Goal: Contribute content: Contribute content

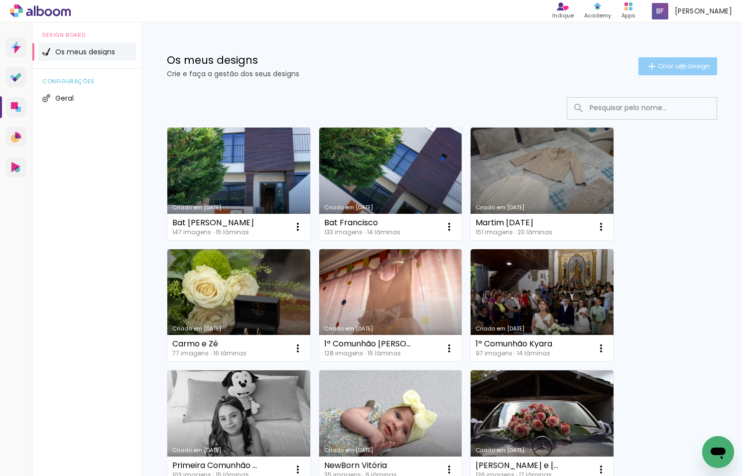
click at [681, 66] on span "Criar um design" at bounding box center [684, 66] width 52 height 6
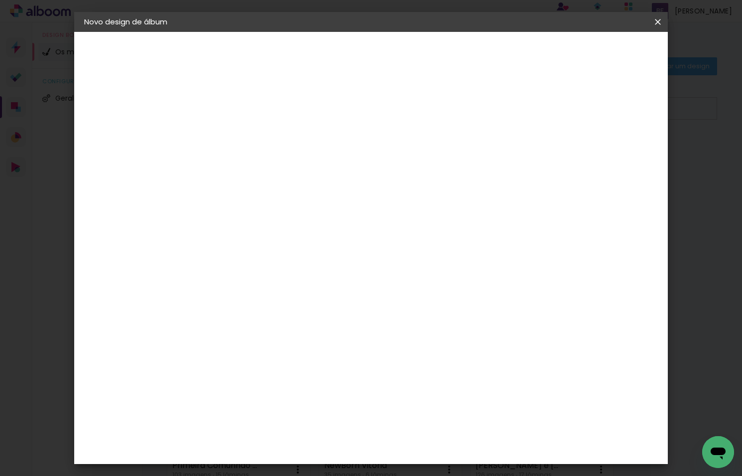
click at [247, 133] on input at bounding box center [247, 133] width 0 height 15
type input "Profissão de [PERSON_NAME]"
type paper-input "Profissão de [PERSON_NAME]"
click at [0, 0] on slot "Avançar" at bounding box center [0, 0] width 0 height 0
click at [0, 0] on slot "Tamanho Livre" at bounding box center [0, 0] width 0 height 0
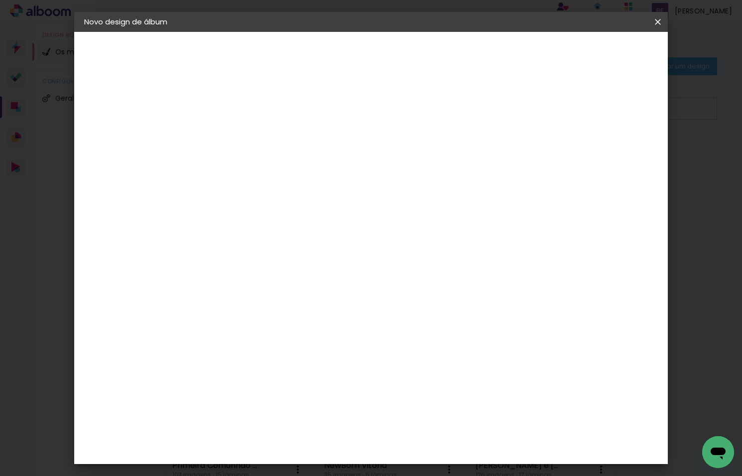
click at [0, 0] on slot "Avançar" at bounding box center [0, 0] width 0 height 0
drag, startPoint x: 440, startPoint y: 393, endPoint x: 432, endPoint y: 393, distance: 8.0
click at [432, 393] on input "60" at bounding box center [430, 392] width 26 height 15
type input "50"
type paper-input "50"
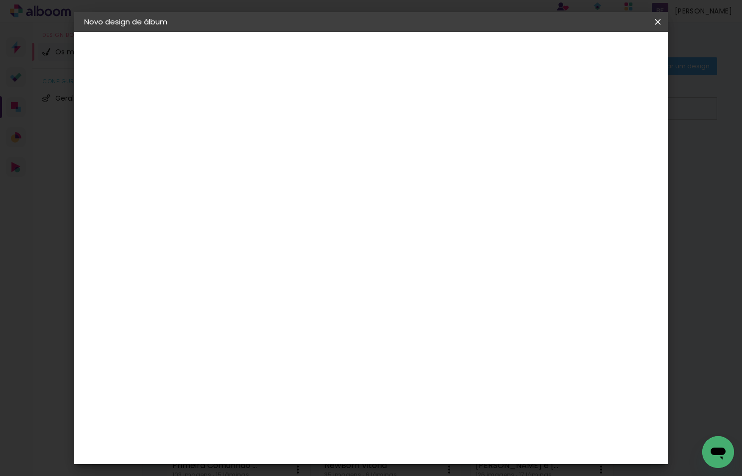
click at [226, 290] on input "30" at bounding box center [216, 289] width 26 height 15
click at [215, 289] on input "30" at bounding box center [216, 289] width 26 height 15
drag, startPoint x: 228, startPoint y: 289, endPoint x: 216, endPoint y: 290, distance: 12.0
click at [216, 290] on input "30" at bounding box center [216, 289] width 26 height 15
type input "25"
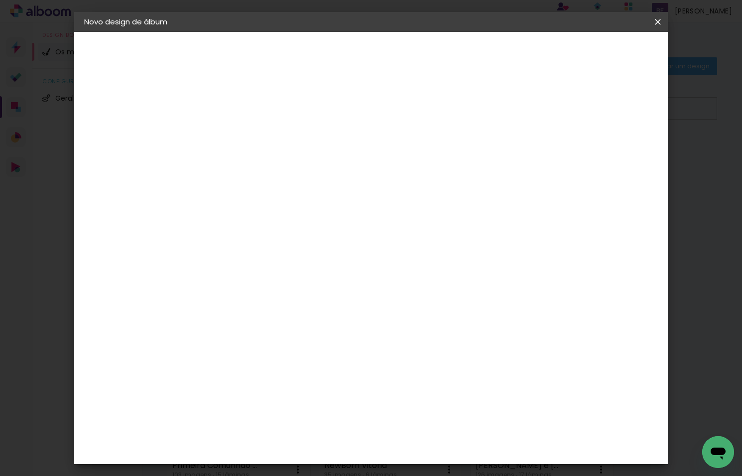
type paper-input "25"
click at [603, 53] on span "Iniciar design" at bounding box center [580, 52] width 45 height 7
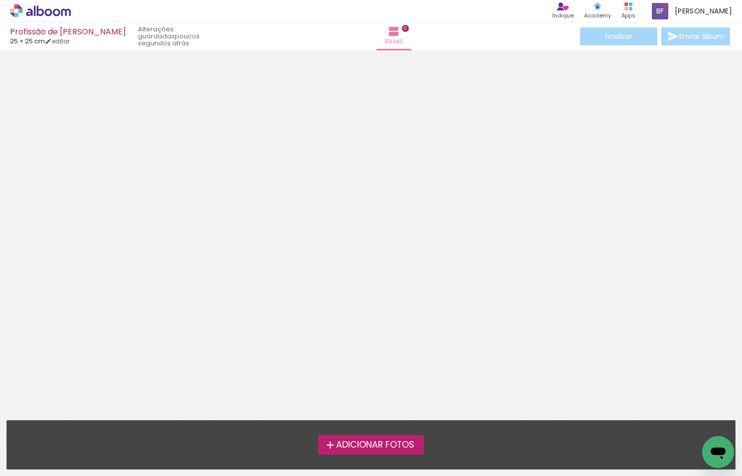
click at [353, 444] on span "Adicionar Fotos" at bounding box center [375, 445] width 78 height 9
click at [0, 0] on input "file" at bounding box center [0, 0] width 0 height 0
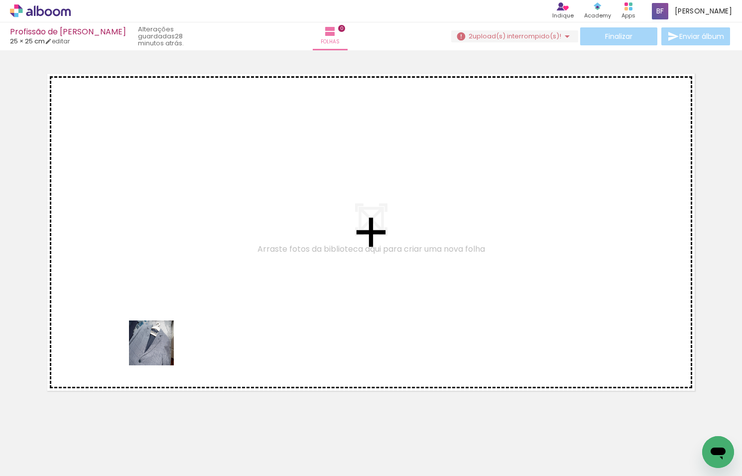
drag, startPoint x: 121, startPoint y: 433, endPoint x: 169, endPoint y: 332, distance: 111.7
click at [169, 332] on quentale-workspace at bounding box center [371, 238] width 742 height 476
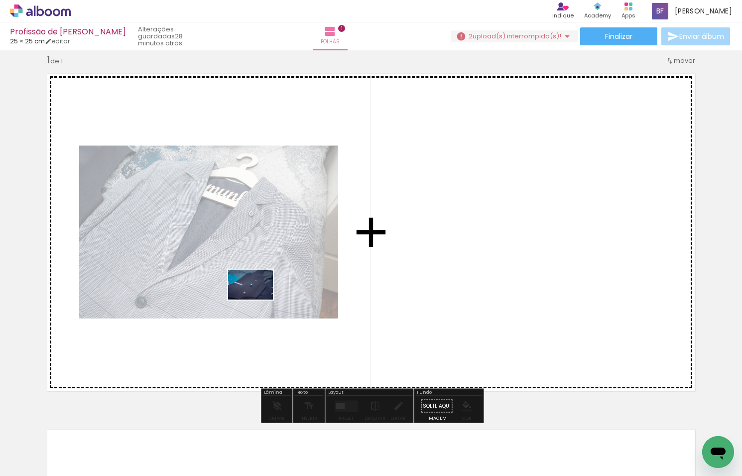
drag, startPoint x: 160, startPoint y: 441, endPoint x: 258, endPoint y: 300, distance: 171.4
click at [258, 300] on quentale-workspace at bounding box center [371, 238] width 742 height 476
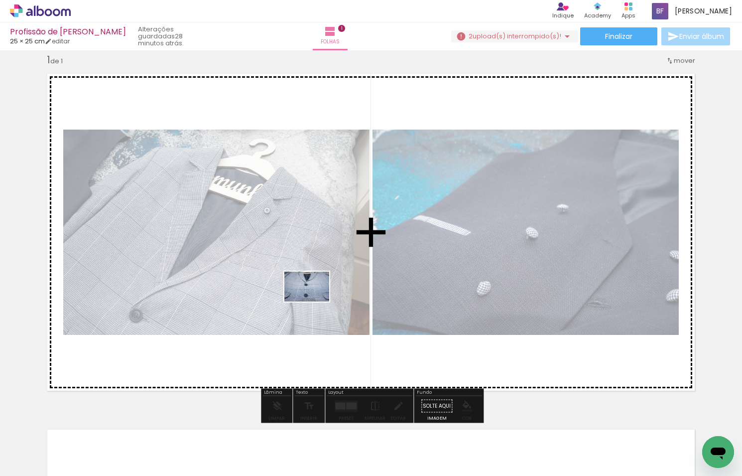
drag, startPoint x: 216, startPoint y: 445, endPoint x: 314, endPoint y: 301, distance: 174.3
click at [314, 301] on quentale-workspace at bounding box center [371, 238] width 742 height 476
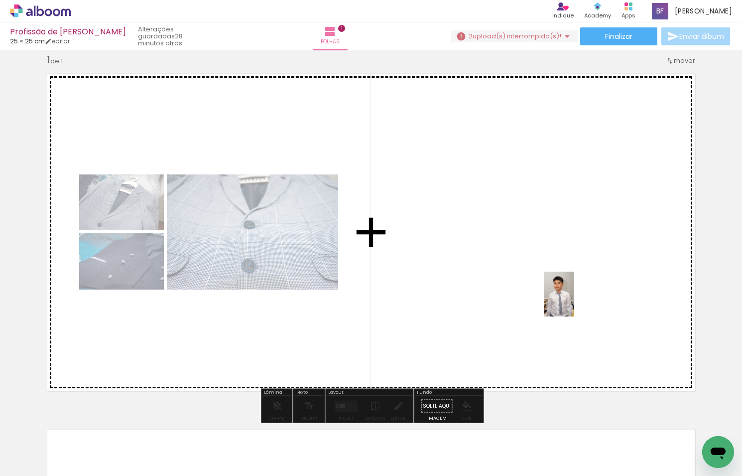
drag, startPoint x: 552, startPoint y: 450, endPoint x: 574, endPoint y: 298, distance: 153.6
click at [574, 298] on quentale-workspace at bounding box center [371, 238] width 742 height 476
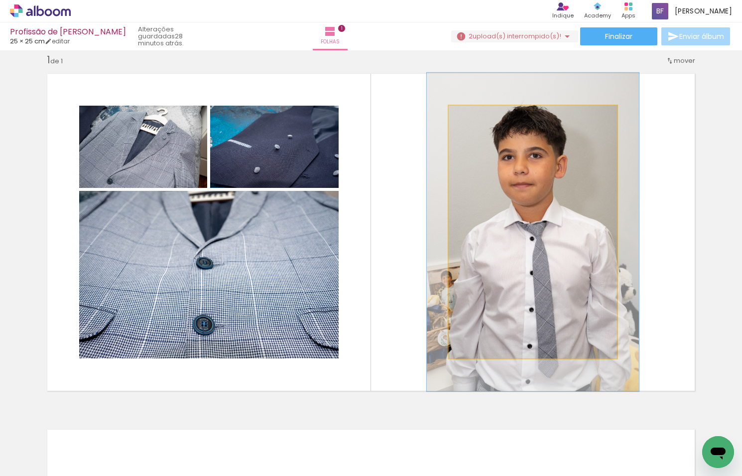
type paper-slider "129"
drag, startPoint x: 475, startPoint y: 118, endPoint x: 489, endPoint y: 133, distance: 20.8
click at [485, 117] on div at bounding box center [481, 116] width 16 height 16
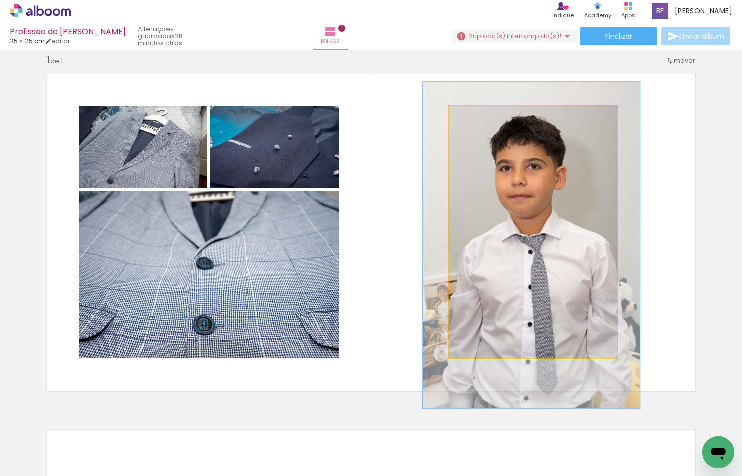
drag, startPoint x: 510, startPoint y: 185, endPoint x: 508, endPoint y: 196, distance: 10.6
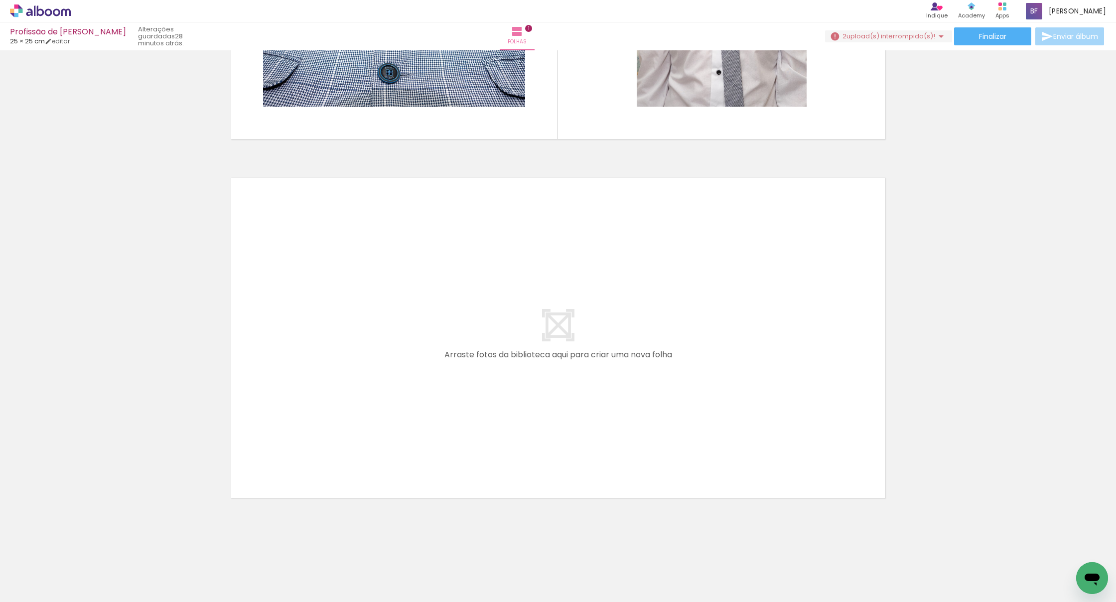
scroll to position [267, 0]
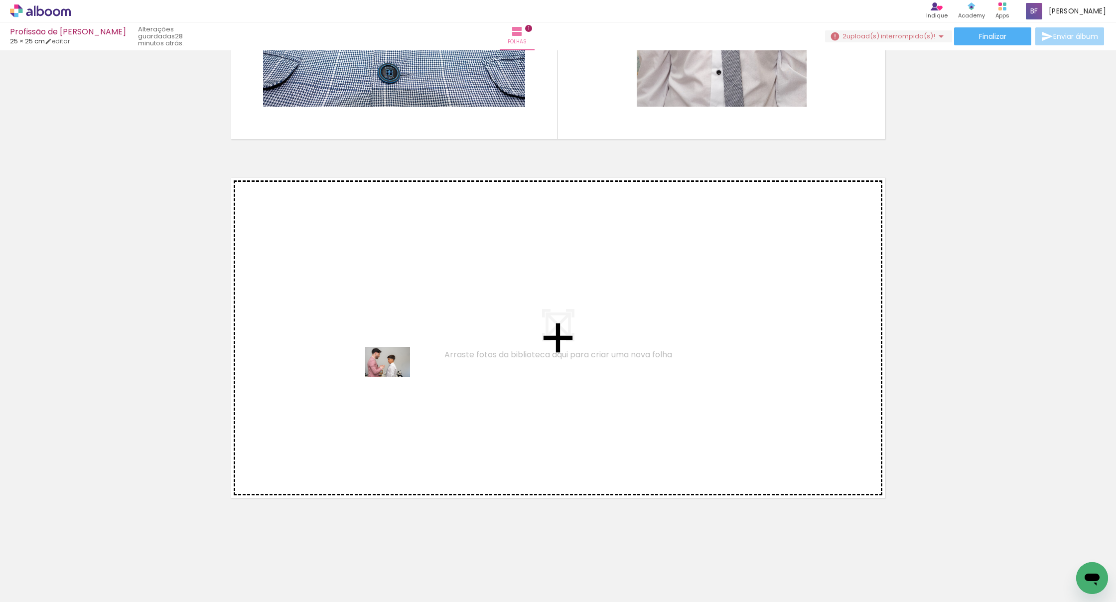
drag, startPoint x: 275, startPoint y: 568, endPoint x: 396, endPoint y: 376, distance: 226.9
click at [396, 376] on quentale-workspace at bounding box center [558, 301] width 1116 height 602
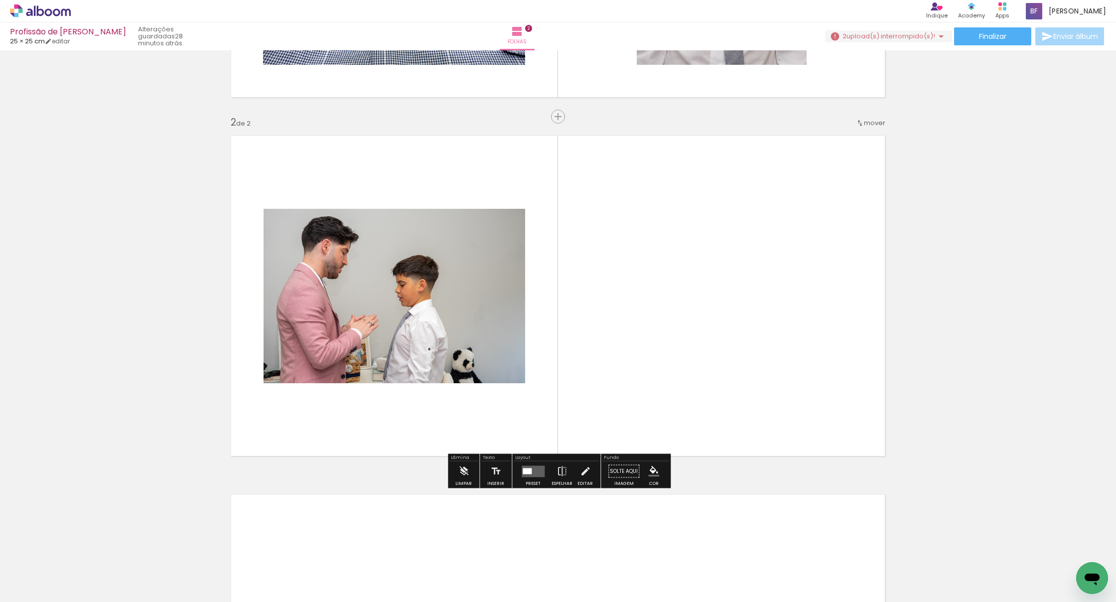
scroll to position [310, 0]
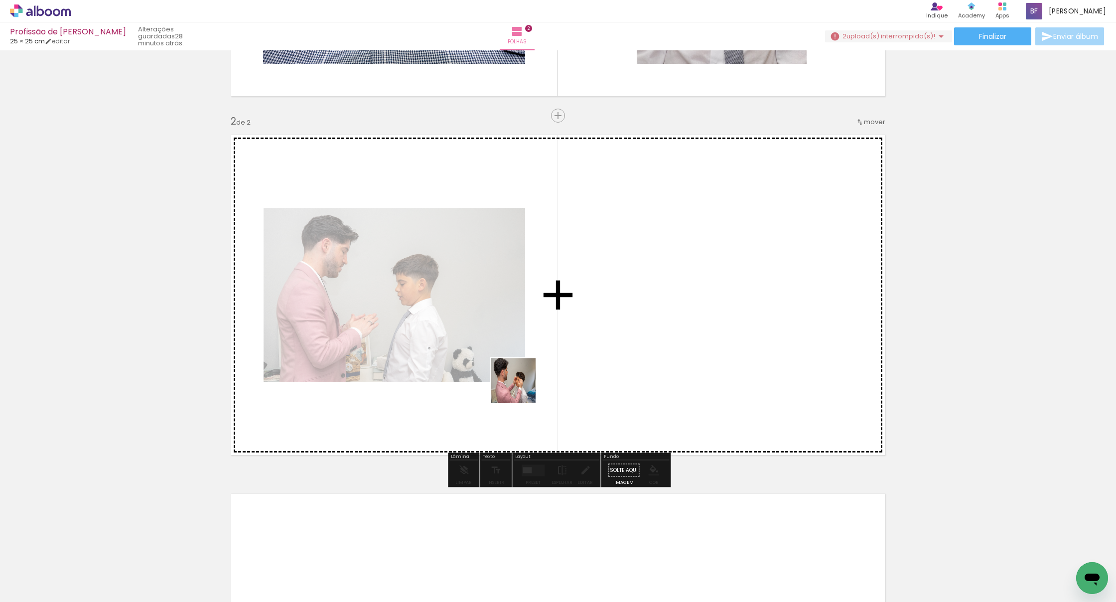
drag, startPoint x: 464, startPoint y: 437, endPoint x: 536, endPoint y: 377, distance: 93.4
click at [536, 377] on quentale-workspace at bounding box center [558, 301] width 1116 height 602
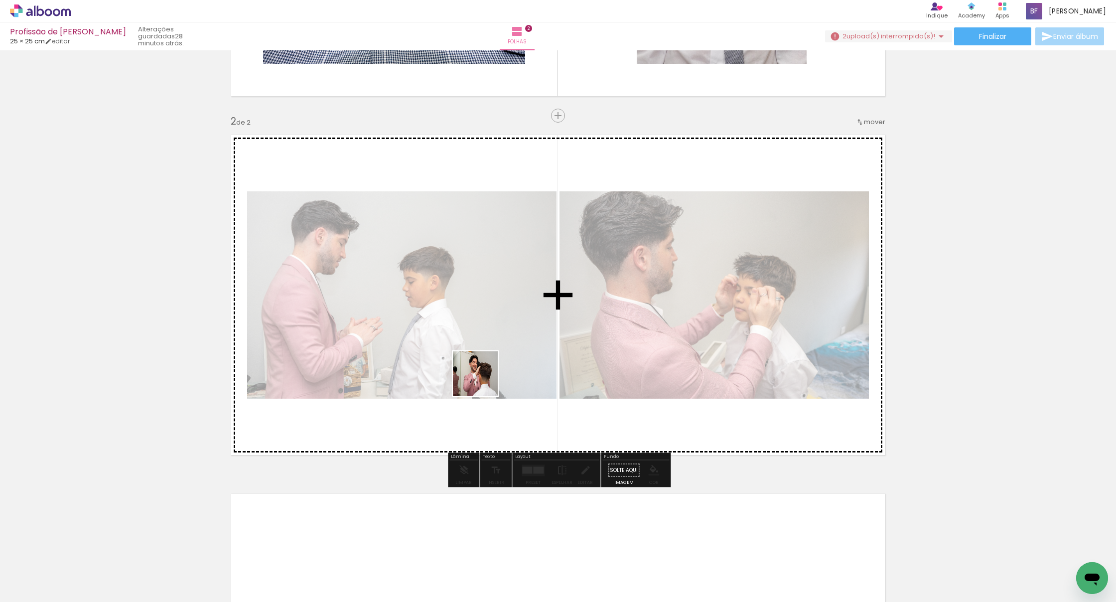
drag, startPoint x: 395, startPoint y: 558, endPoint x: 492, endPoint y: 344, distance: 234.8
click at [492, 344] on quentale-workspace at bounding box center [558, 301] width 1116 height 602
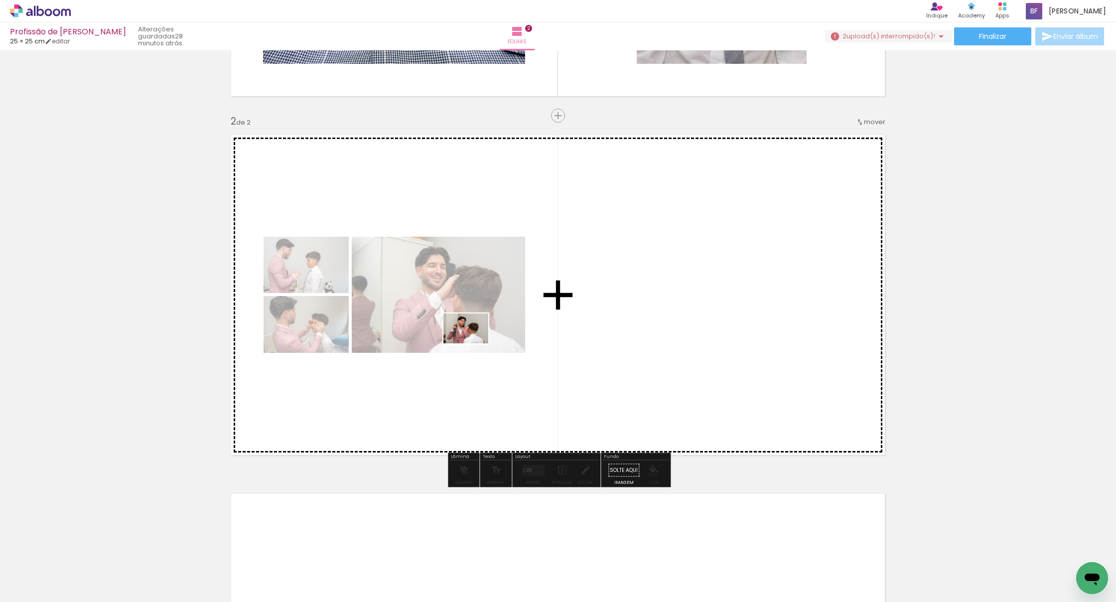
drag, startPoint x: 460, startPoint y: 467, endPoint x: 473, endPoint y: 343, distance: 124.8
click at [473, 343] on quentale-workspace at bounding box center [558, 301] width 1116 height 602
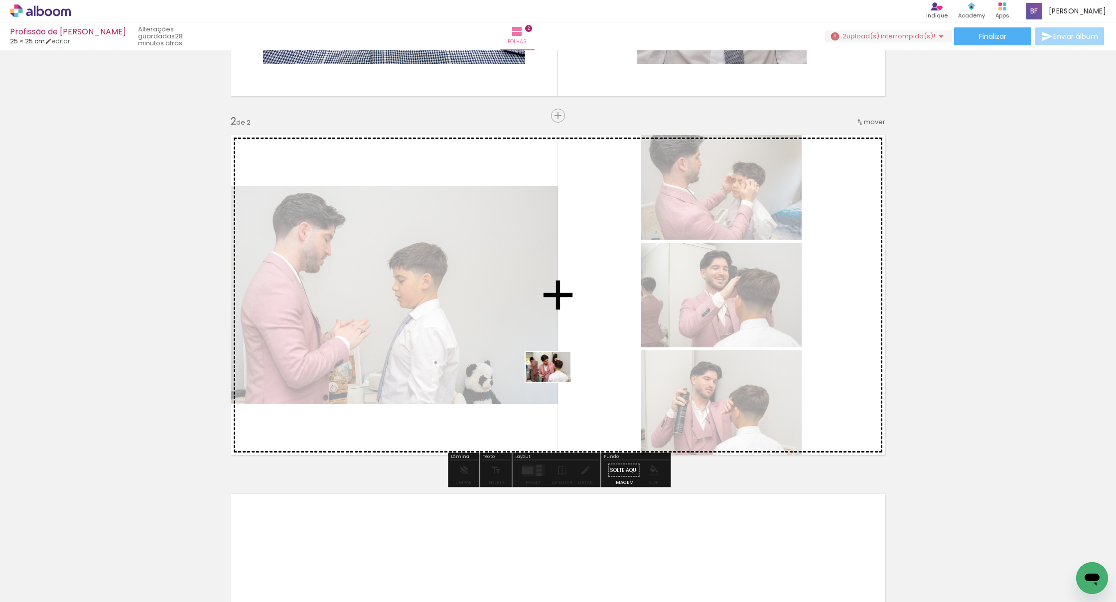
drag, startPoint x: 496, startPoint y: 564, endPoint x: 556, endPoint y: 380, distance: 193.4
click at [556, 380] on quentale-workspace at bounding box center [558, 301] width 1116 height 602
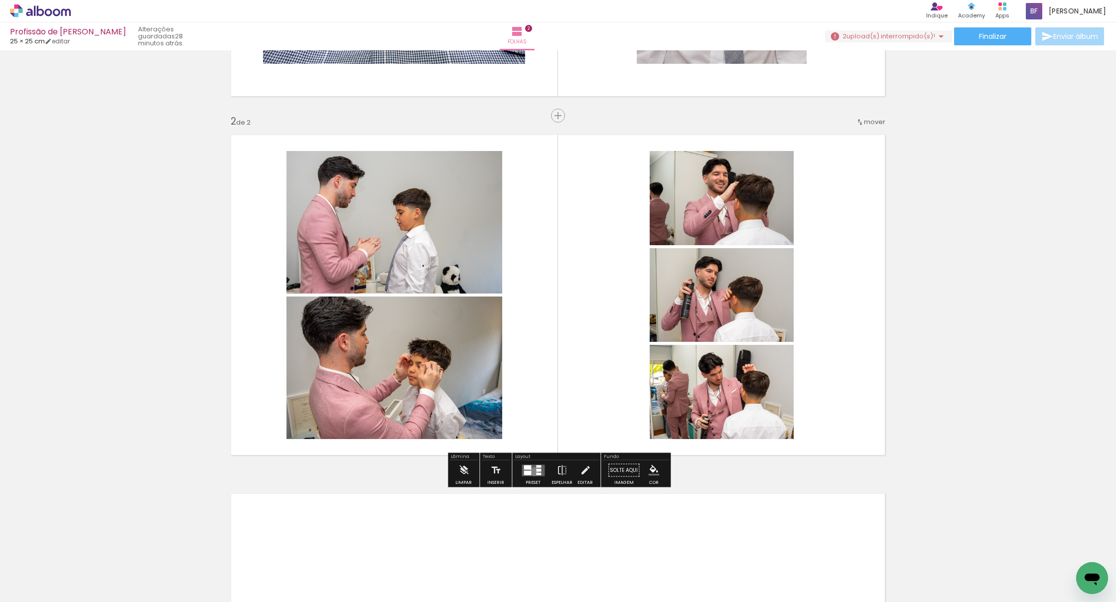
click at [533, 471] on quentale-layouter at bounding box center [533, 469] width 23 height 11
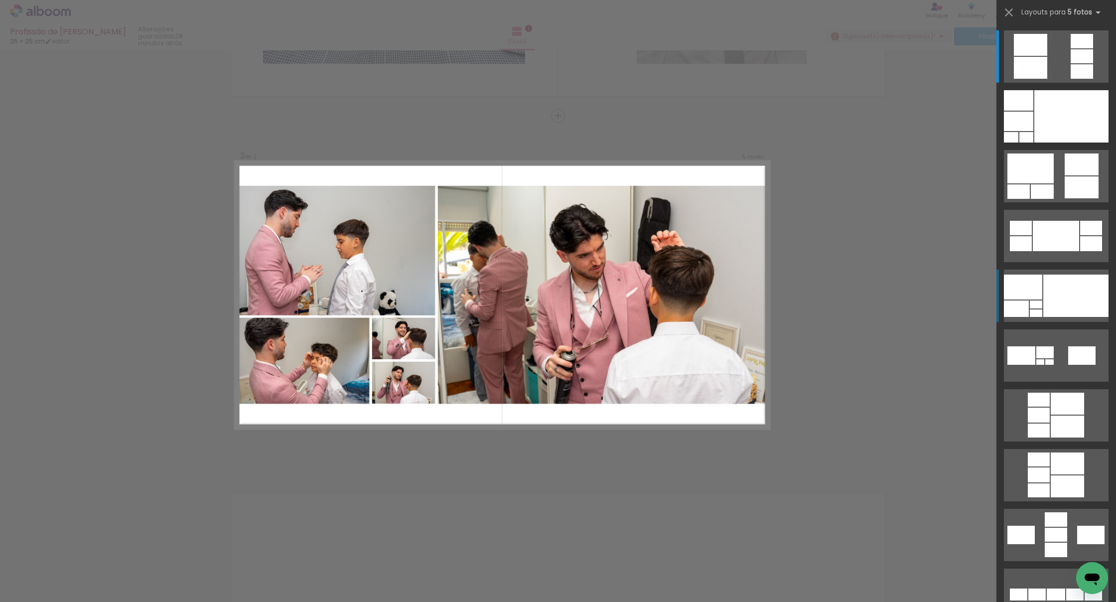
click at [742, 143] on div at bounding box center [1072, 116] width 74 height 52
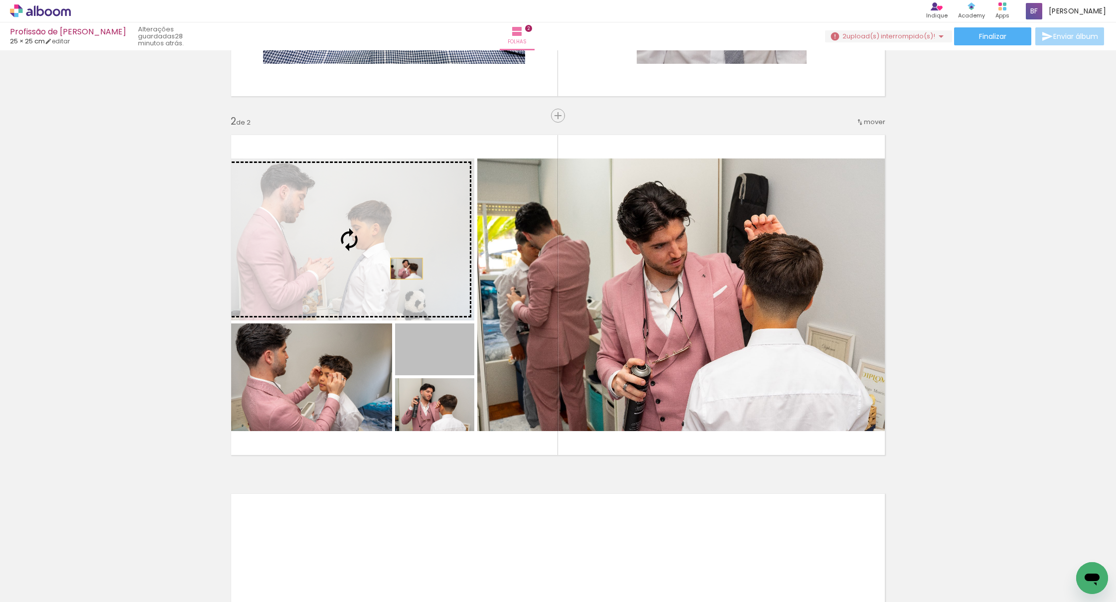
drag, startPoint x: 453, startPoint y: 357, endPoint x: 403, endPoint y: 268, distance: 101.7
click at [0, 0] on slot at bounding box center [0, 0] width 0 height 0
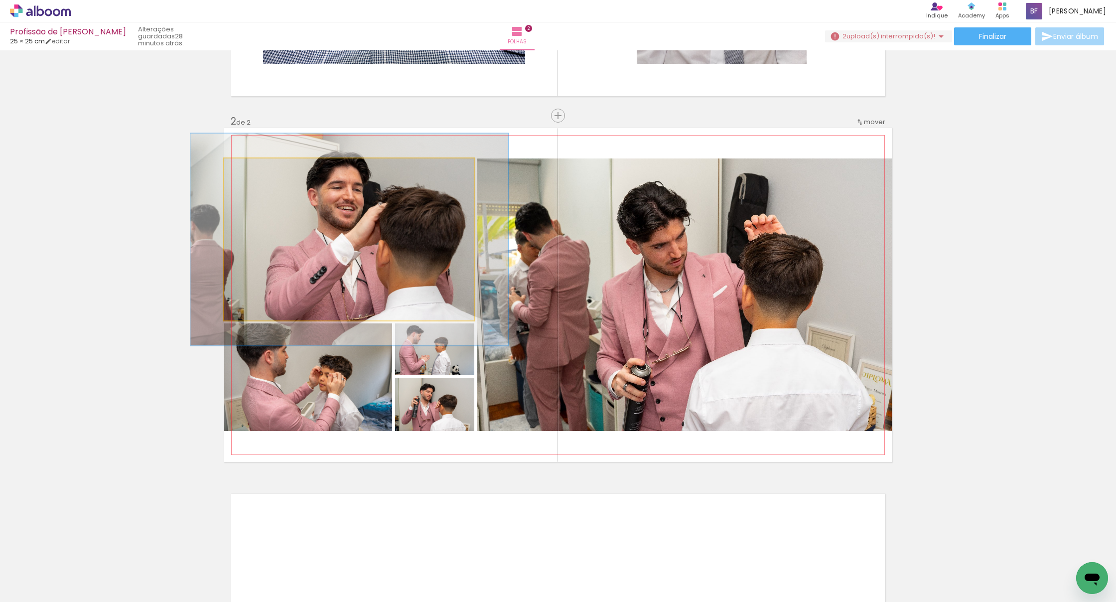
type paper-slider "127"
drag, startPoint x: 249, startPoint y: 168, endPoint x: 265, endPoint y: 173, distance: 17.3
click at [258, 168] on div at bounding box center [257, 168] width 9 height 9
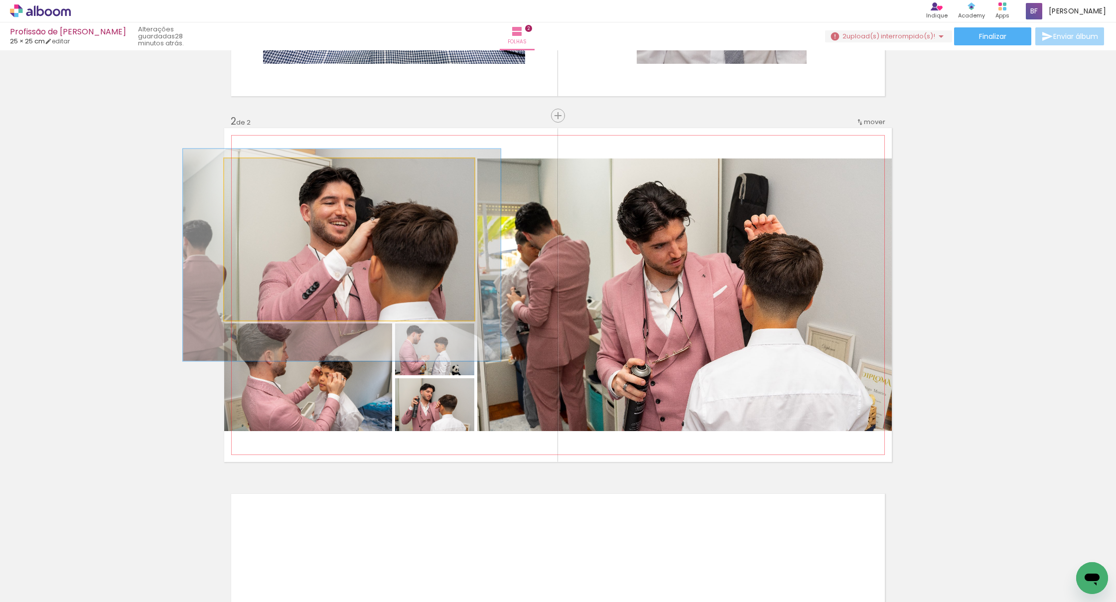
drag, startPoint x: 335, startPoint y: 235, endPoint x: 328, endPoint y: 249, distance: 15.4
click at [328, 249] on div at bounding box center [342, 255] width 318 height 212
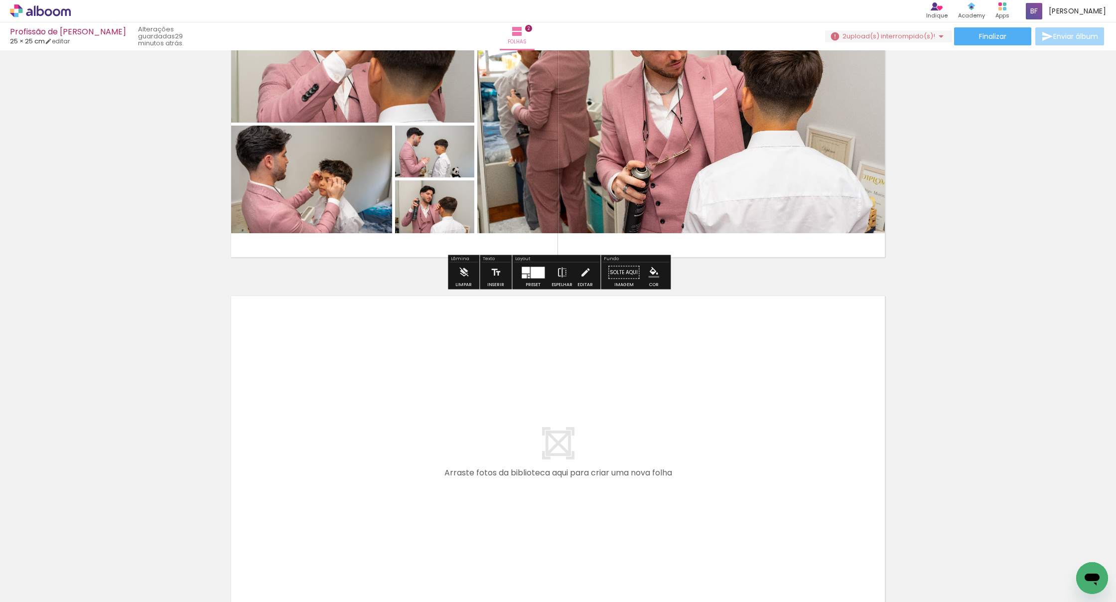
scroll to position [508, 0]
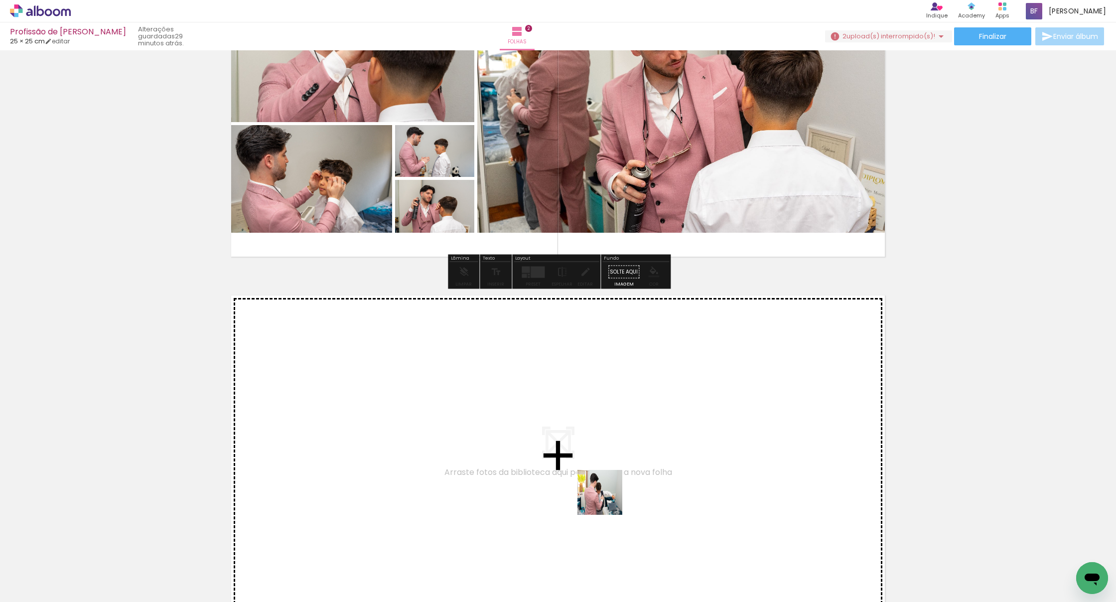
drag, startPoint x: 609, startPoint y: 529, endPoint x: 606, endPoint y: 479, distance: 49.9
click at [606, 475] on quentale-workspace at bounding box center [558, 301] width 1116 height 602
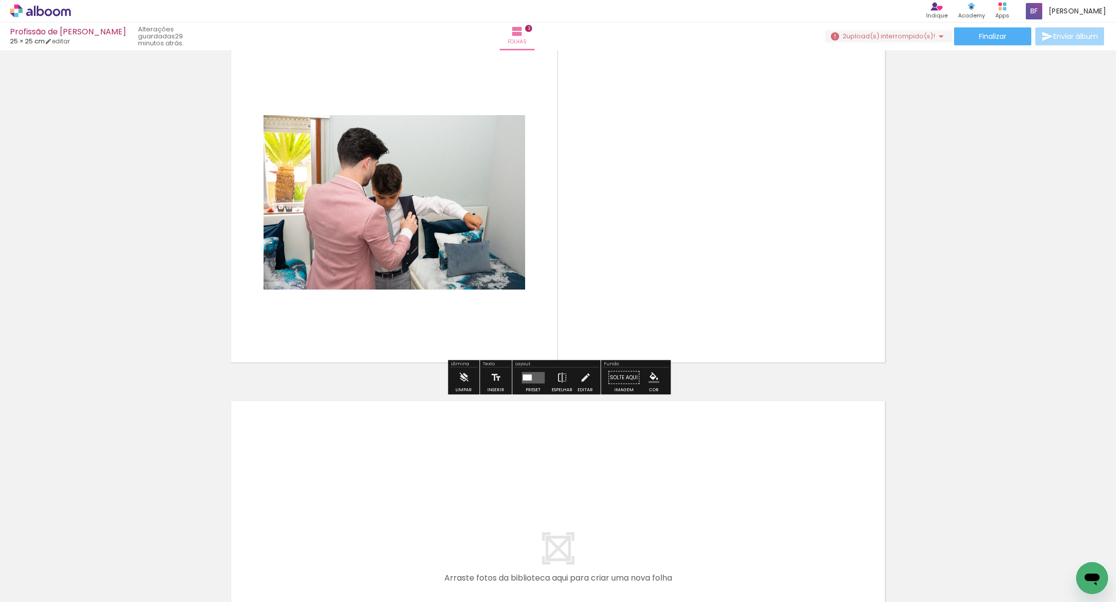
scroll to position [704, 0]
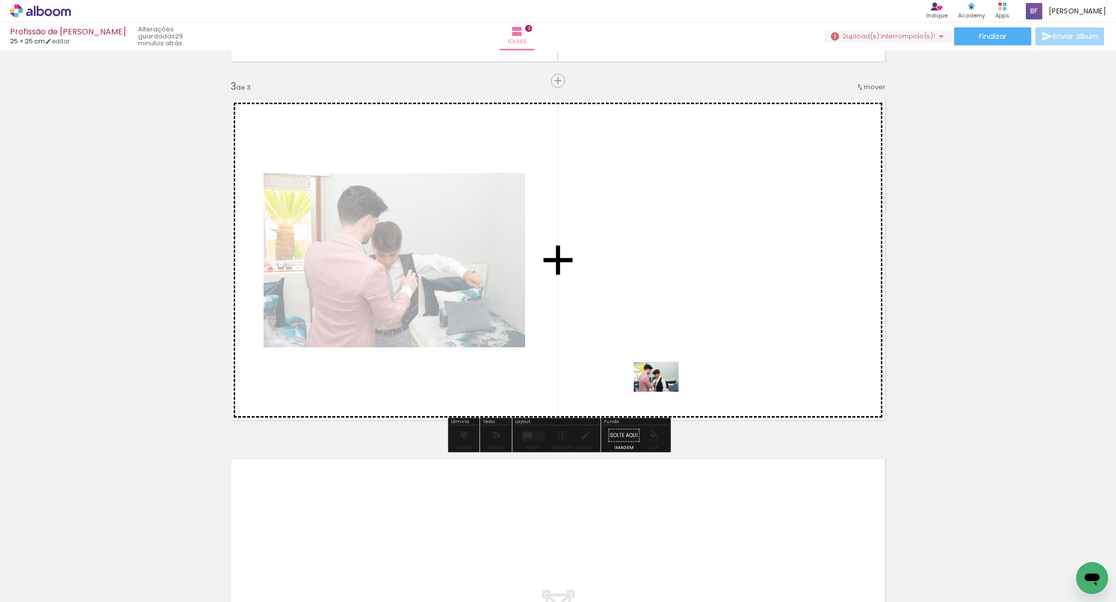
drag, startPoint x: 662, startPoint y: 568, endPoint x: 664, endPoint y: 392, distance: 175.4
click at [664, 392] on quentale-workspace at bounding box center [558, 301] width 1116 height 602
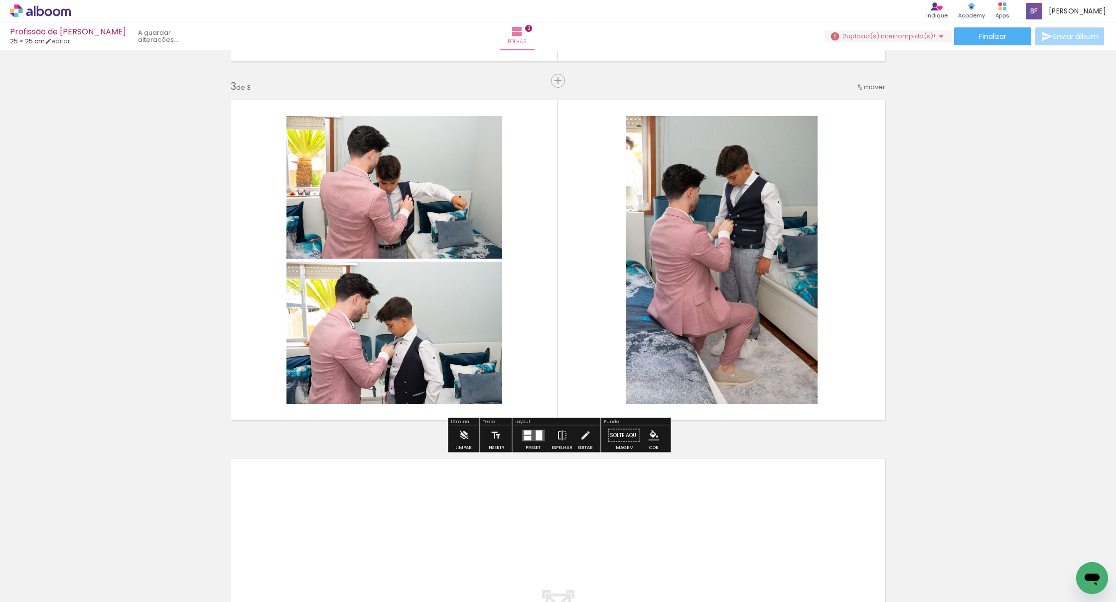
drag, startPoint x: 773, startPoint y: 575, endPoint x: 770, endPoint y: 330, distance: 245.2
click at [742, 330] on quentale-workspace at bounding box center [558, 301] width 1116 height 602
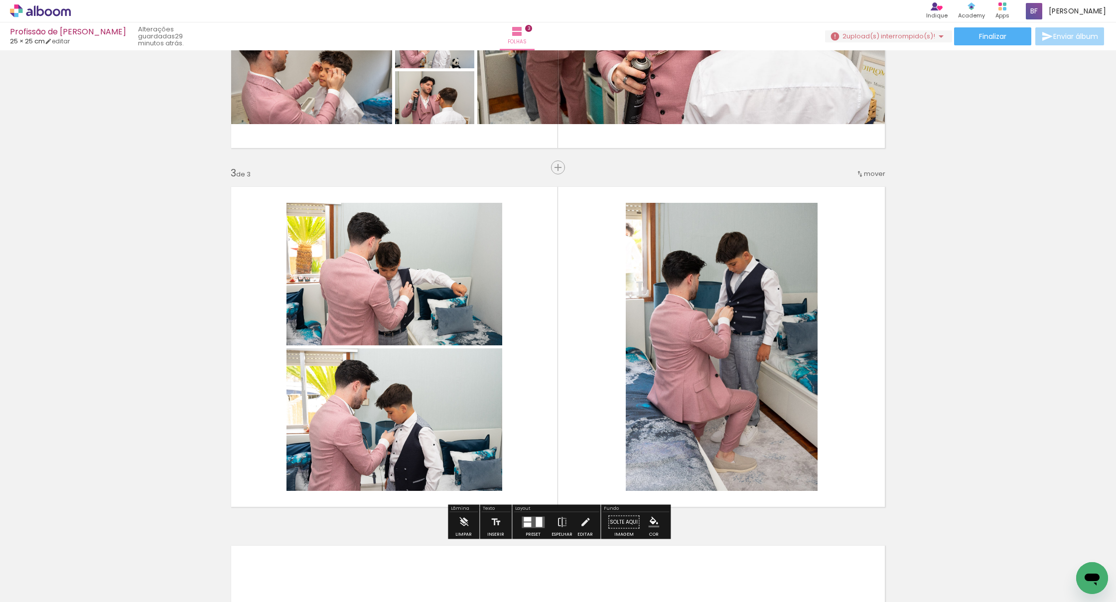
scroll to position [616, 0]
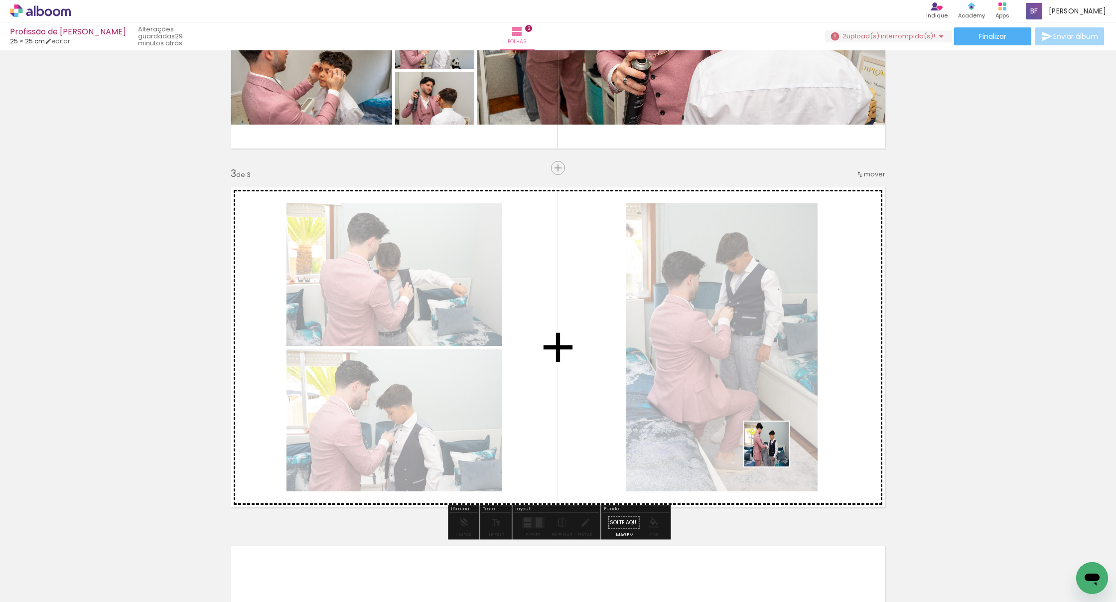
drag, startPoint x: 831, startPoint y: 567, endPoint x: 764, endPoint y: 438, distance: 145.3
click at [742, 438] on quentale-workspace at bounding box center [558, 301] width 1116 height 602
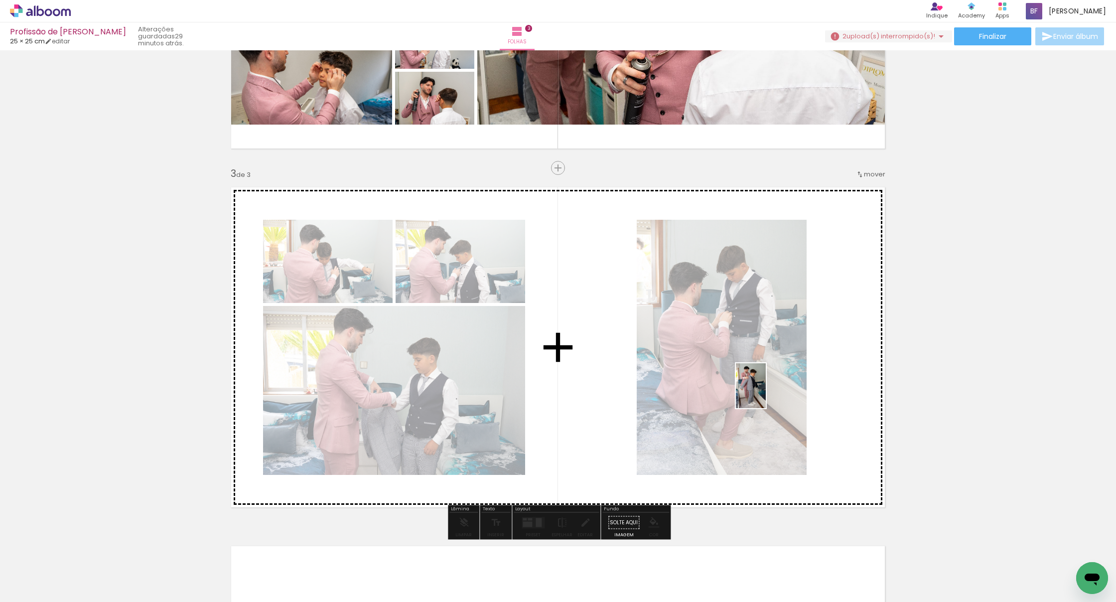
drag, startPoint x: 879, startPoint y: 563, endPoint x: 767, endPoint y: 394, distance: 202.1
click at [742, 394] on quentale-workspace at bounding box center [558, 301] width 1116 height 602
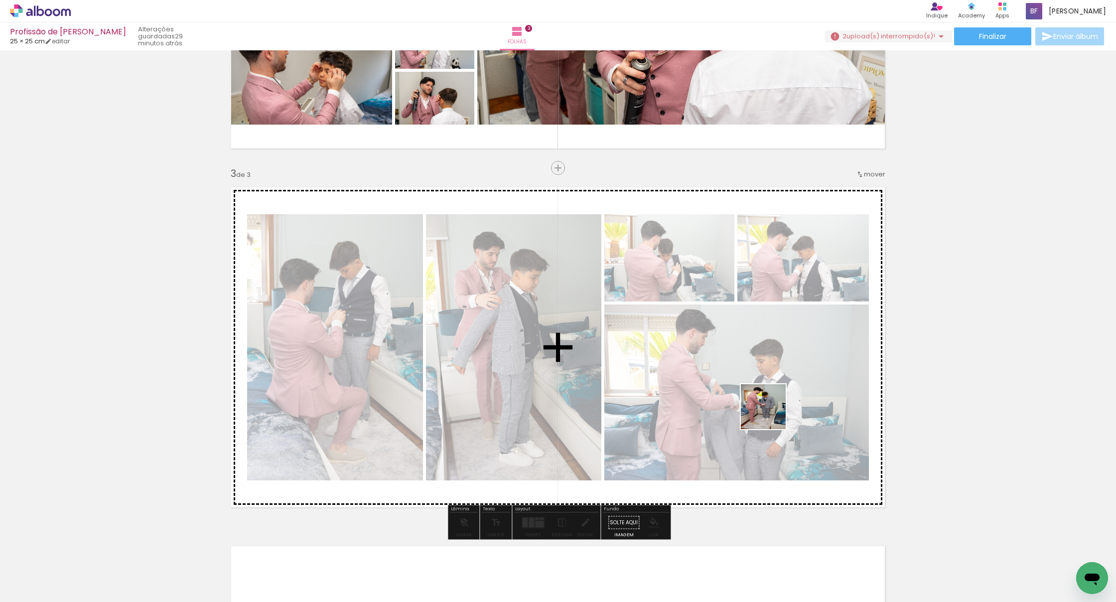
drag, startPoint x: 898, startPoint y: 524, endPoint x: 769, endPoint y: 413, distance: 170.6
click at [742, 413] on quentale-workspace at bounding box center [558, 301] width 1116 height 602
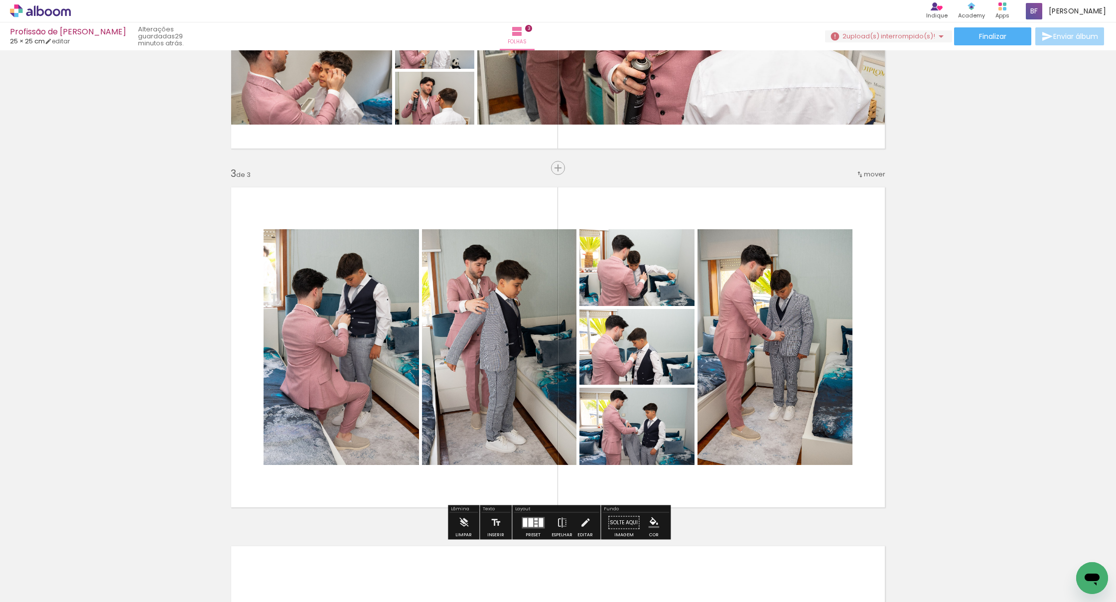
scroll to position [0, 0]
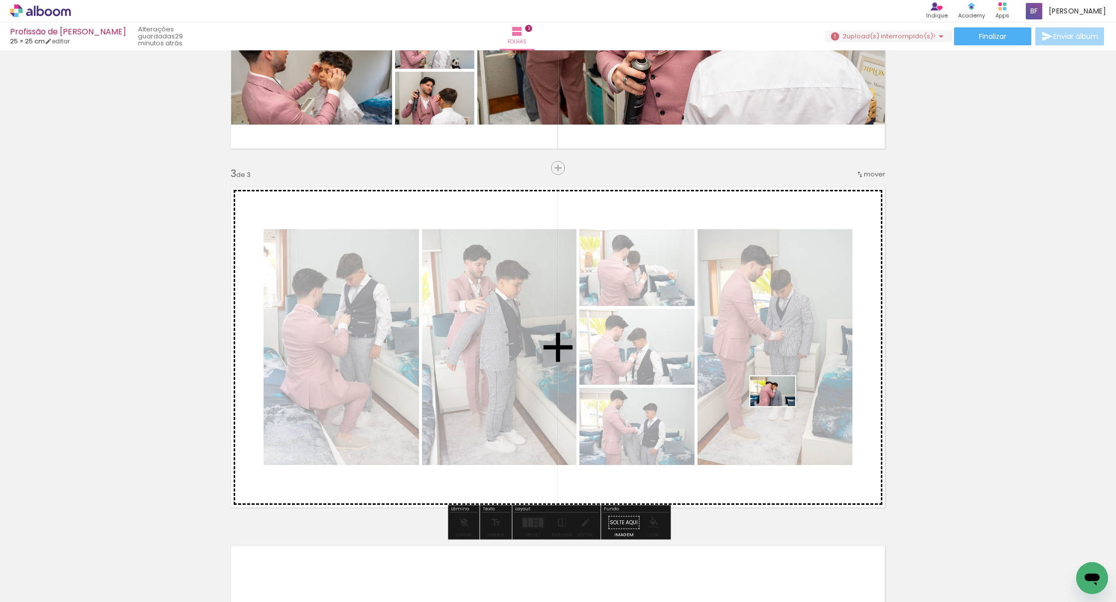
drag, startPoint x: 989, startPoint y: 572, endPoint x: 777, endPoint y: 403, distance: 270.9
click at [742, 403] on quentale-workspace at bounding box center [558, 301] width 1116 height 602
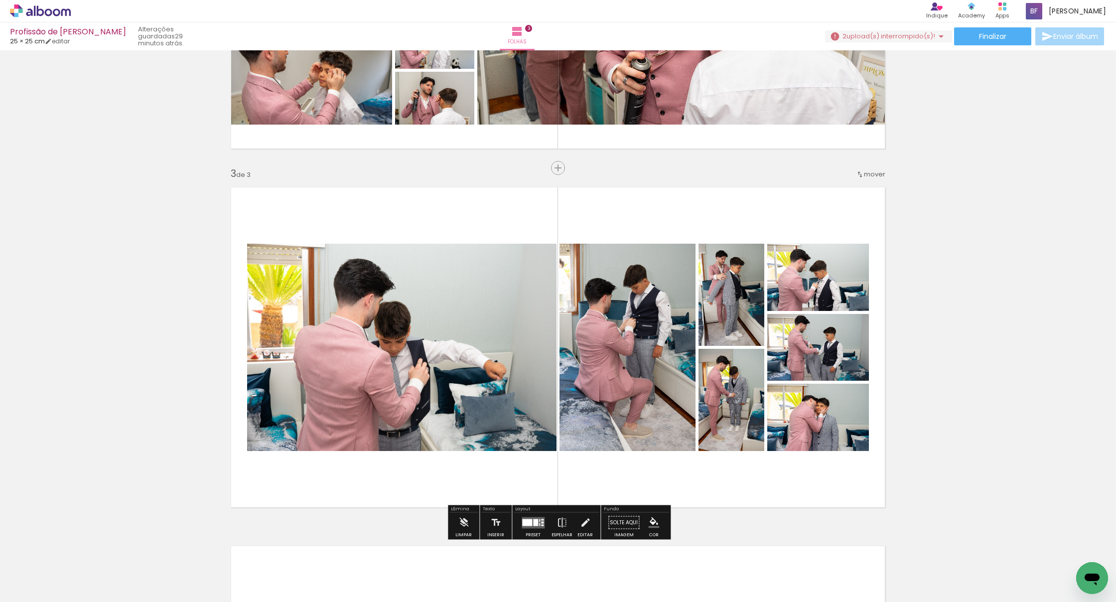
scroll to position [0, 436]
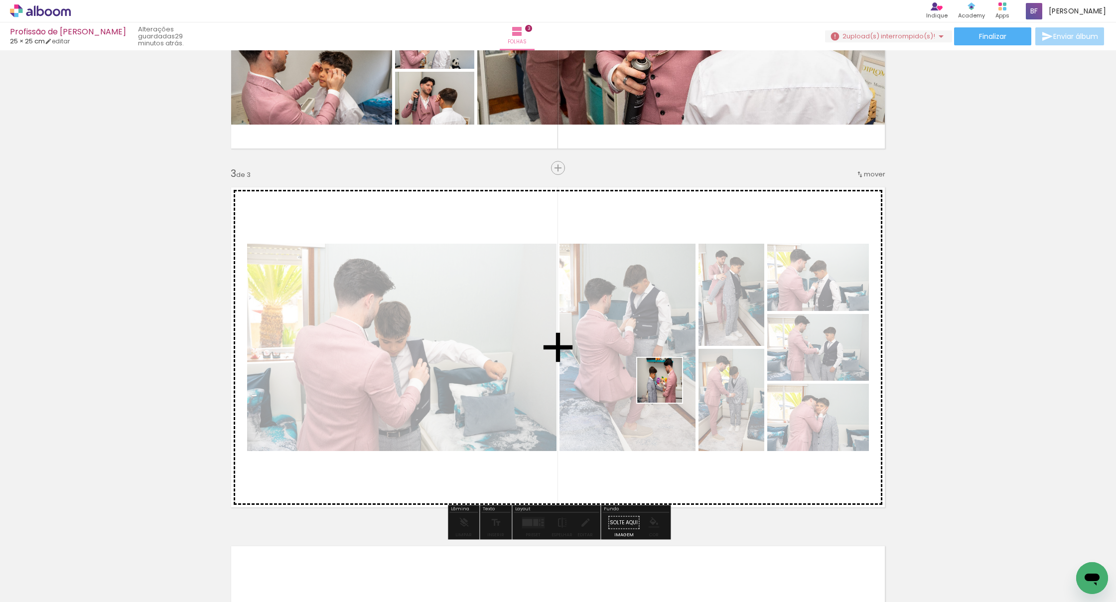
drag, startPoint x: 678, startPoint y: 570, endPoint x: 667, endPoint y: 387, distance: 183.2
click at [667, 387] on quentale-workspace at bounding box center [558, 301] width 1116 height 602
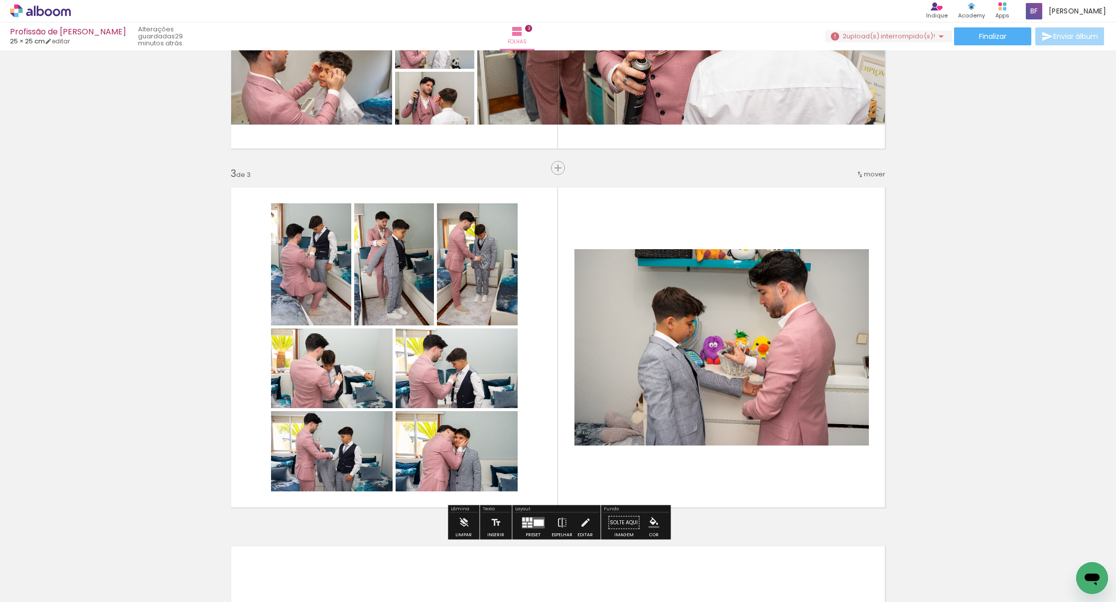
scroll to position [0, 436]
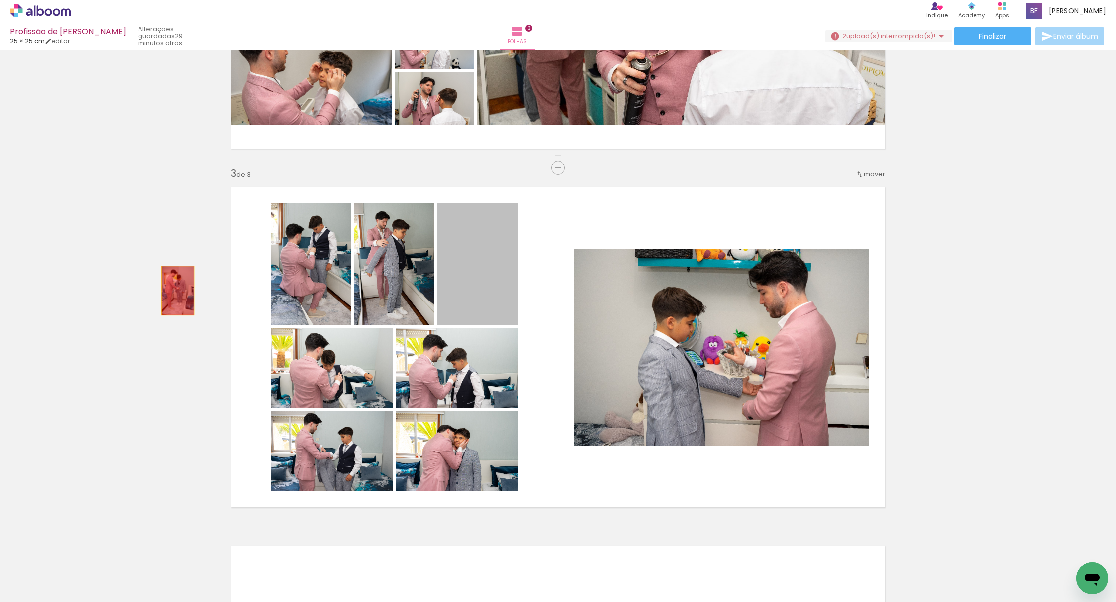
drag, startPoint x: 490, startPoint y: 297, endPoint x: 178, endPoint y: 291, distance: 312.0
click at [178, 291] on div "Inserir folha 1 de 3 Inserir folha 2 de 3 Inserir folha 3 de 3" at bounding box center [558, 155] width 1116 height 1436
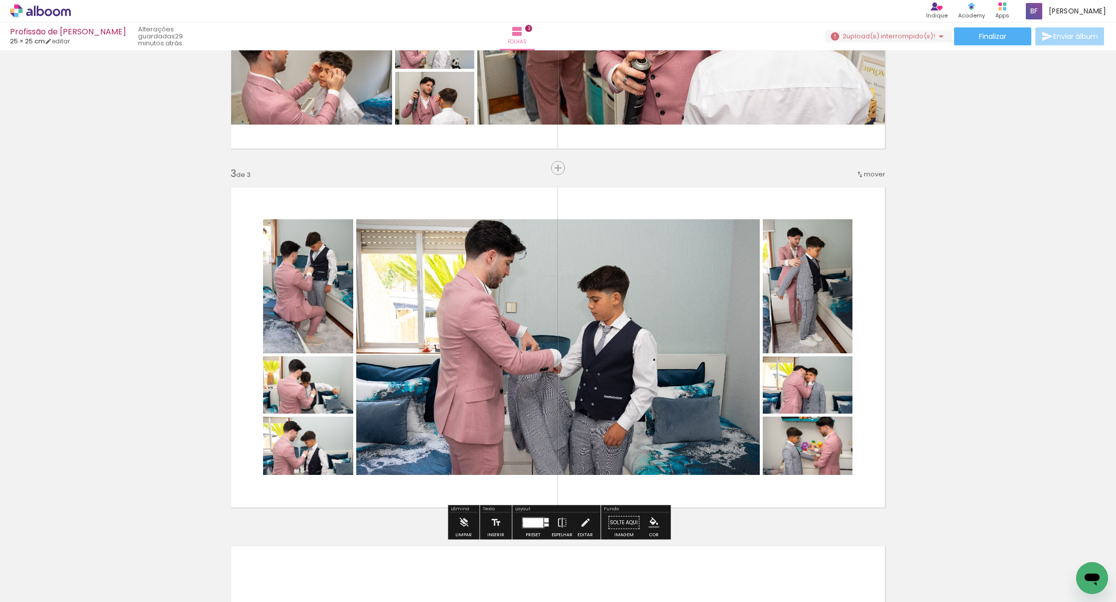
scroll to position [617, 0]
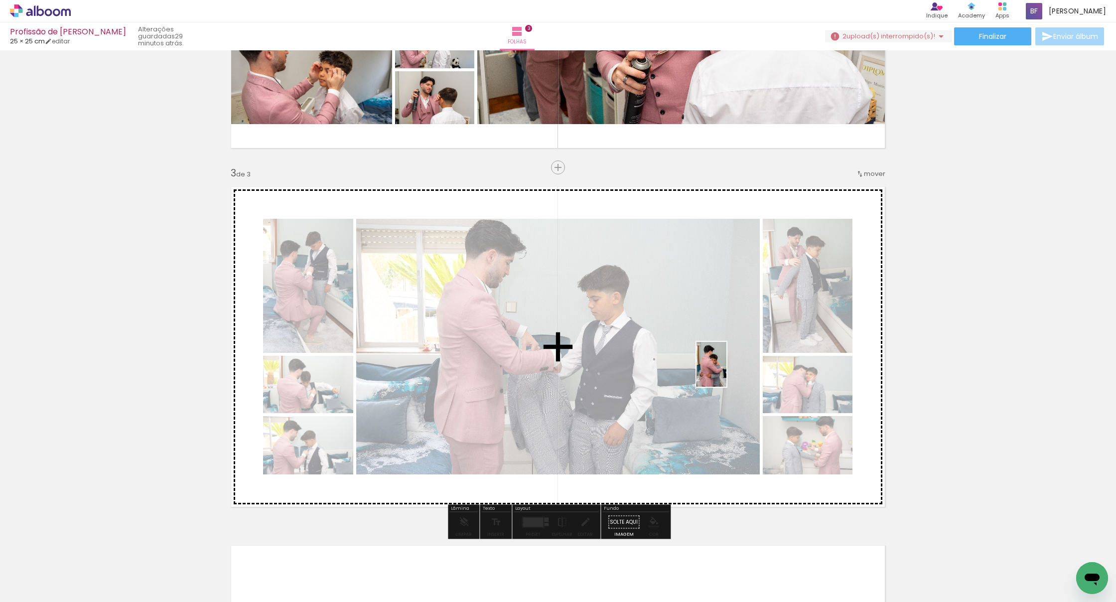
drag, startPoint x: 644, startPoint y: 527, endPoint x: 727, endPoint y: 372, distance: 175.2
click at [727, 372] on quentale-workspace at bounding box center [558, 301] width 1116 height 602
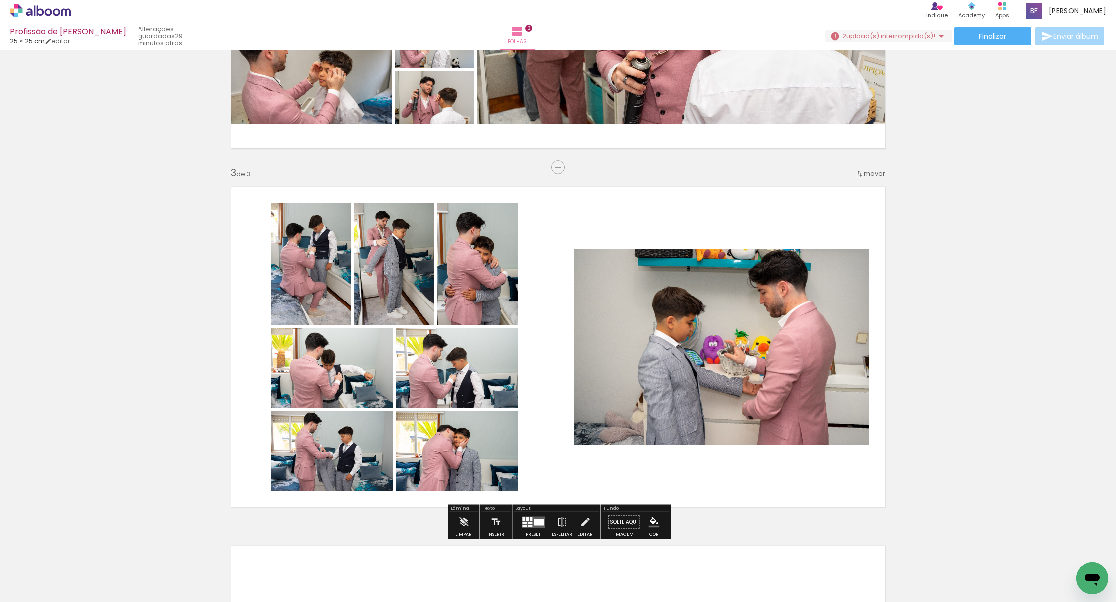
click at [529, 475] on div at bounding box center [530, 523] width 4 height 2
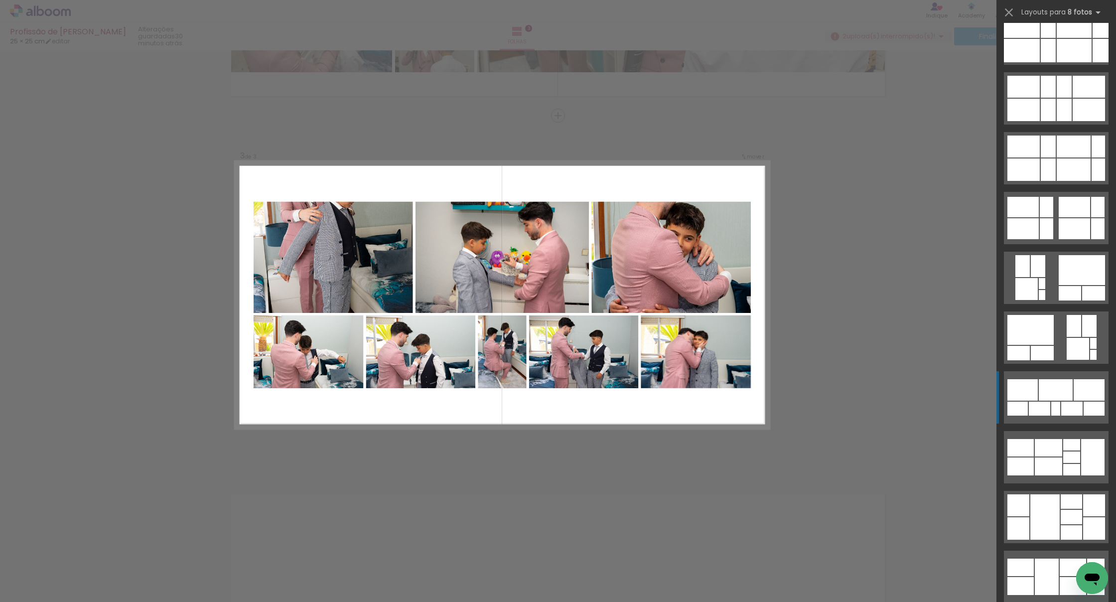
scroll to position [677, 0]
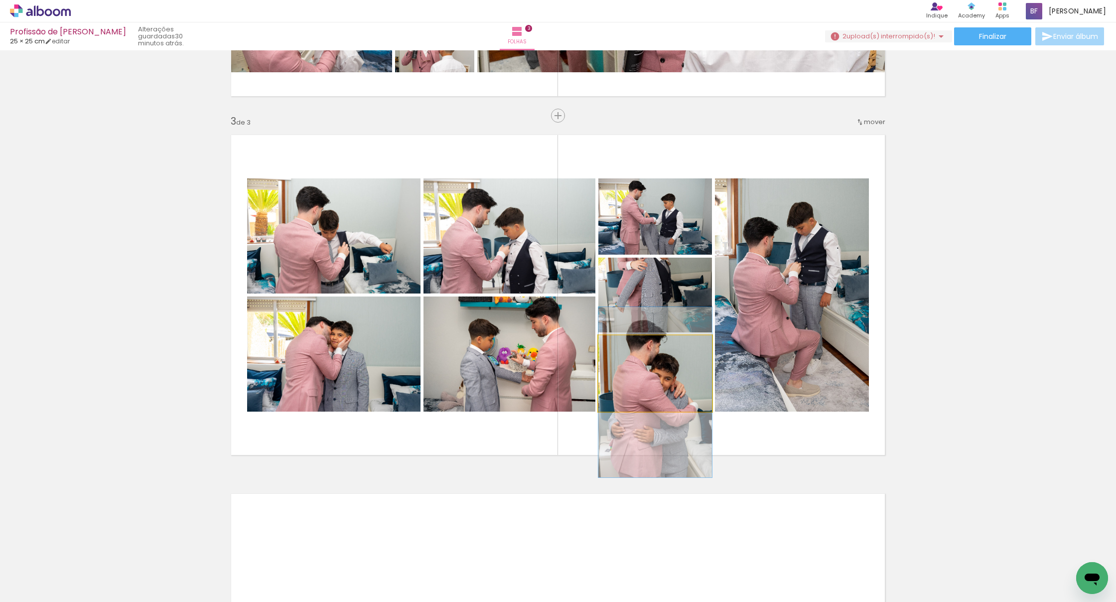
drag, startPoint x: 665, startPoint y: 374, endPoint x: 662, endPoint y: 393, distance: 19.3
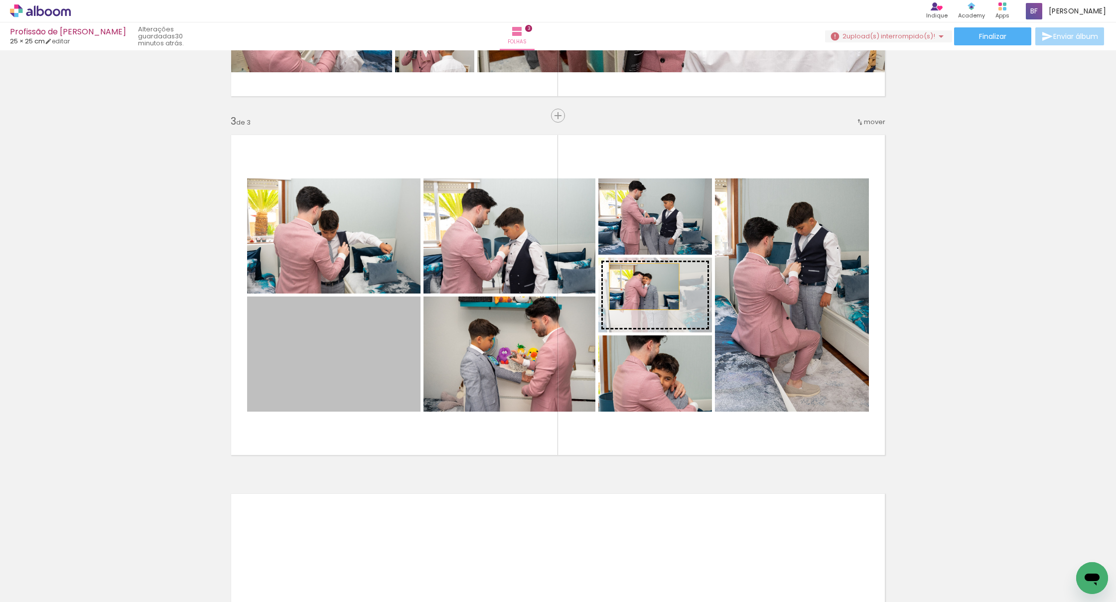
drag, startPoint x: 380, startPoint y: 356, endPoint x: 645, endPoint y: 296, distance: 271.8
click at [0, 0] on slot at bounding box center [0, 0] width 0 height 0
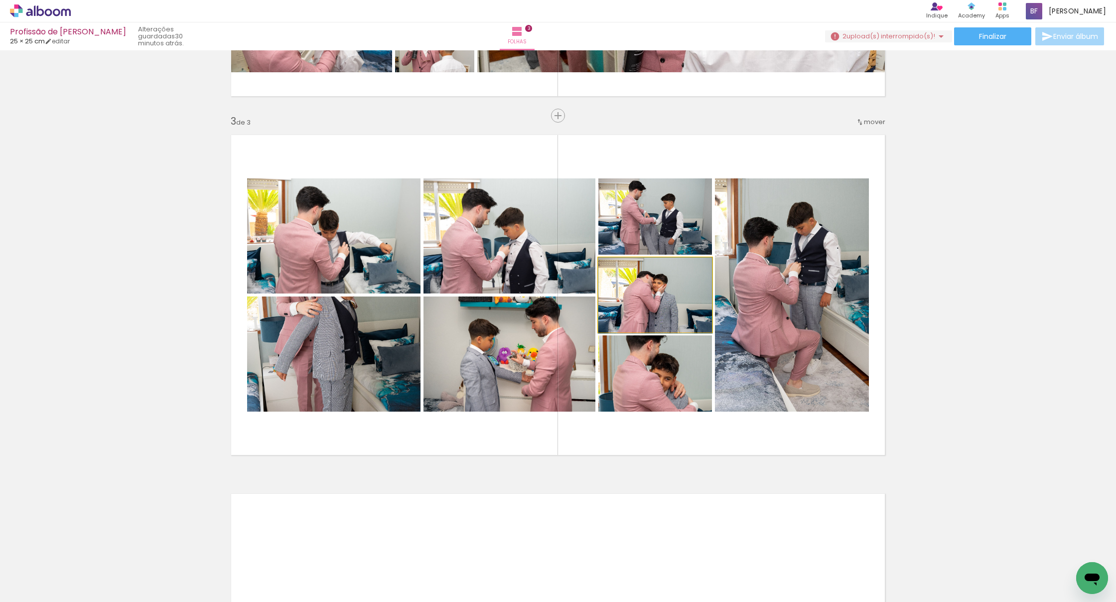
drag, startPoint x: 681, startPoint y: 300, endPoint x: 680, endPoint y: 306, distance: 6.1
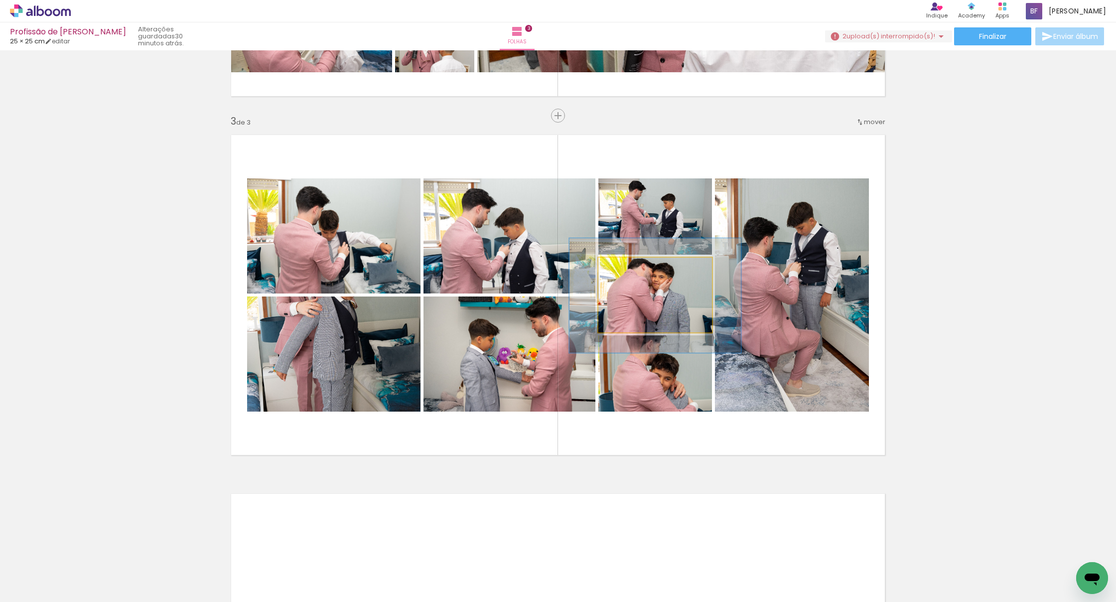
drag, startPoint x: 639, startPoint y: 267, endPoint x: 655, endPoint y: 298, distance: 35.9
click at [642, 267] on div at bounding box center [640, 268] width 9 height 9
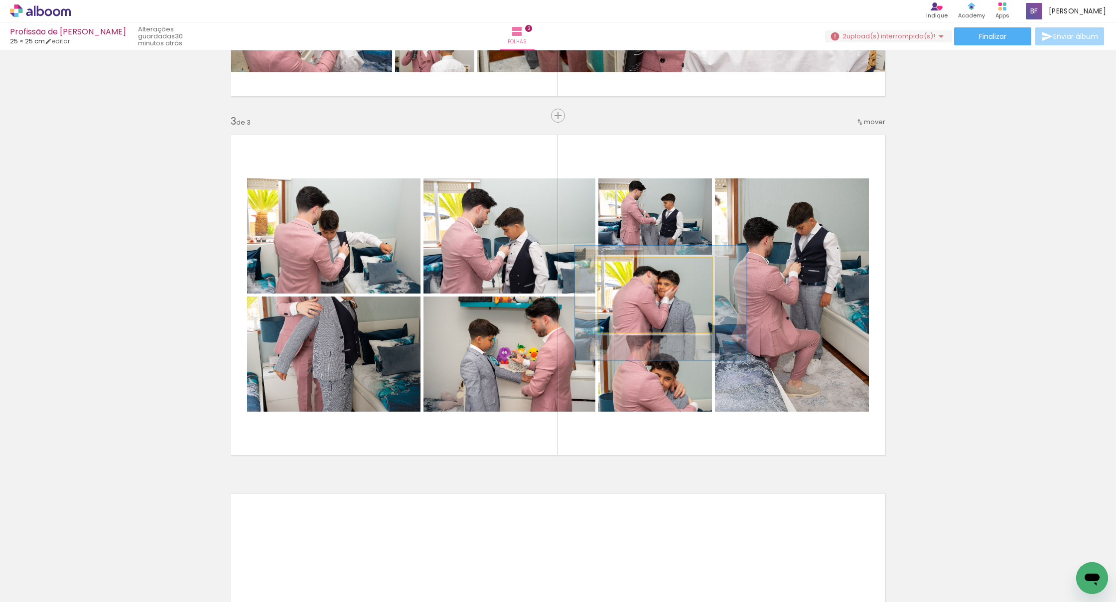
drag, startPoint x: 658, startPoint y: 303, endPoint x: 663, endPoint y: 310, distance: 9.3
click at [661, 310] on quentale-photo at bounding box center [655, 295] width 114 height 75
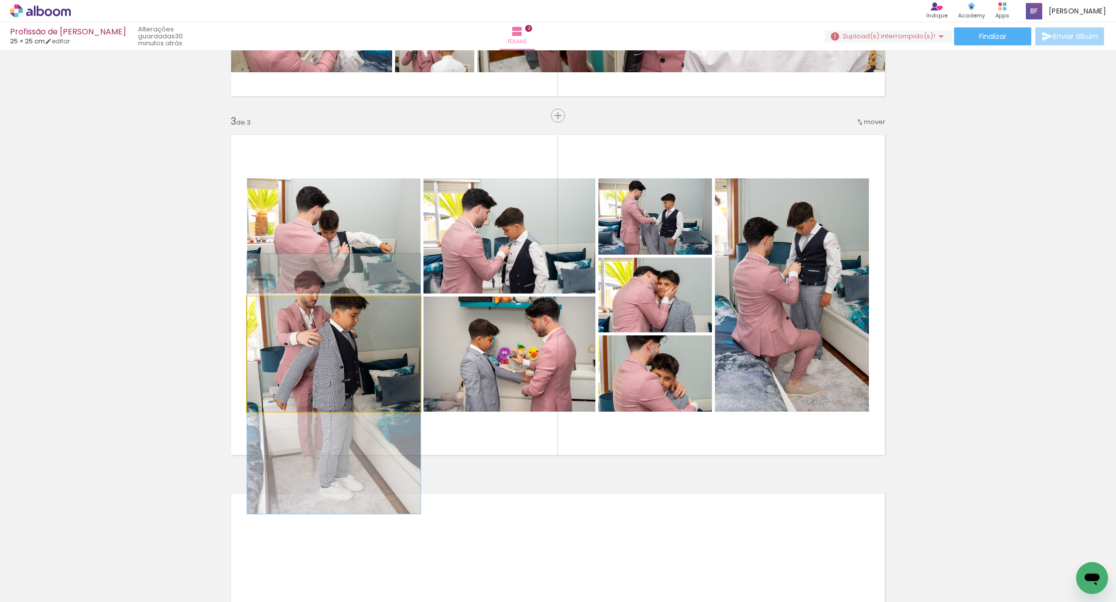
drag, startPoint x: 336, startPoint y: 351, endPoint x: 341, endPoint y: 374, distance: 23.4
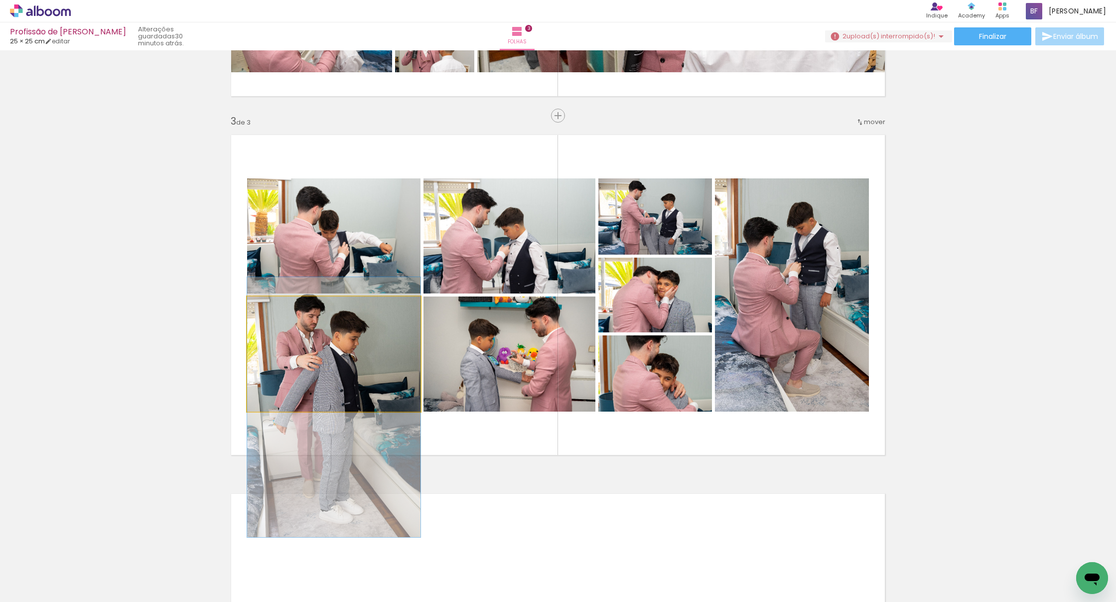
drag, startPoint x: 349, startPoint y: 351, endPoint x: 350, endPoint y: 371, distance: 19.4
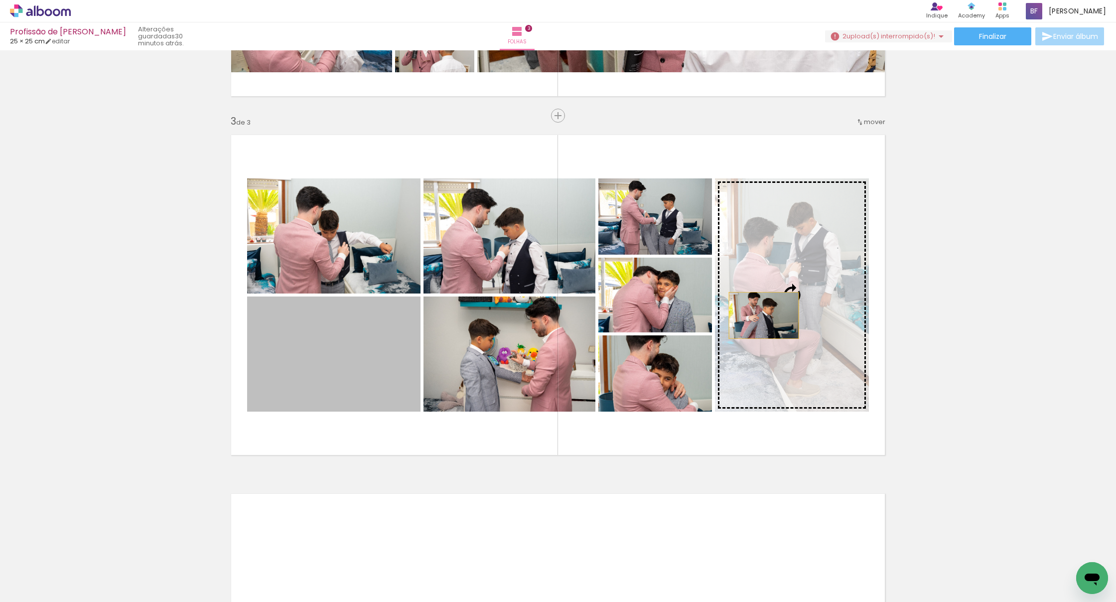
drag, startPoint x: 376, startPoint y: 371, endPoint x: 764, endPoint y: 316, distance: 392.0
click at [0, 0] on slot at bounding box center [0, 0] width 0 height 0
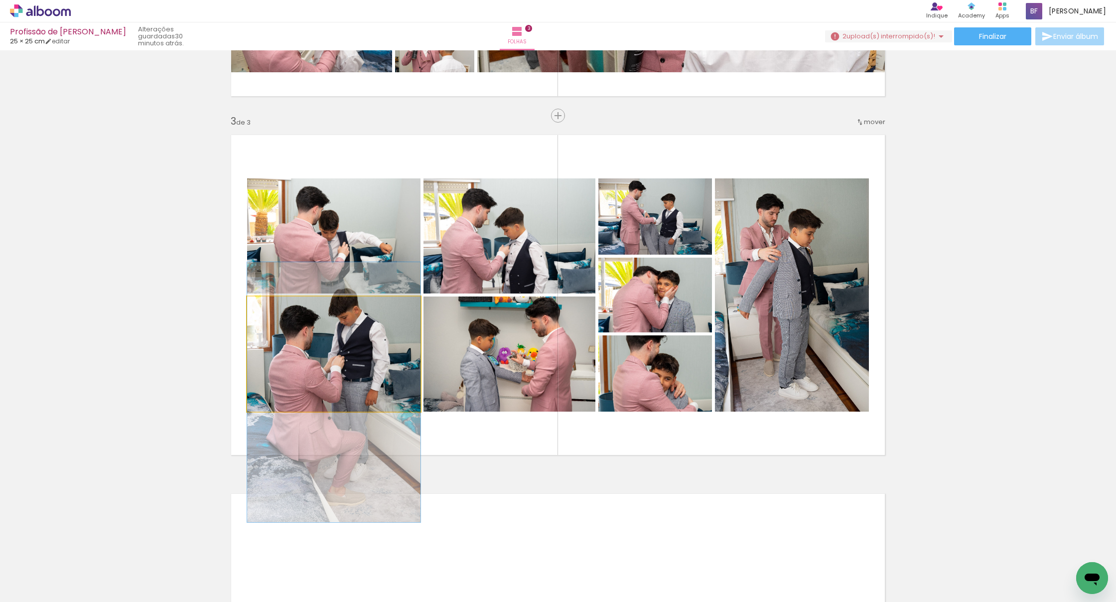
drag, startPoint x: 366, startPoint y: 350, endPoint x: 365, endPoint y: 385, distance: 34.9
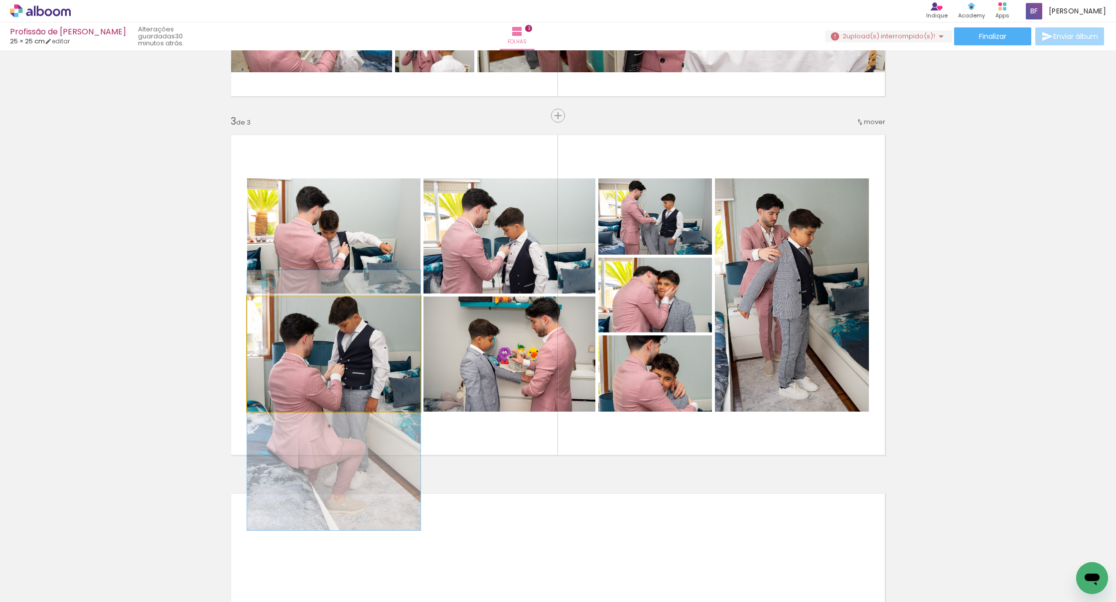
drag, startPoint x: 373, startPoint y: 370, endPoint x: 372, endPoint y: 379, distance: 8.5
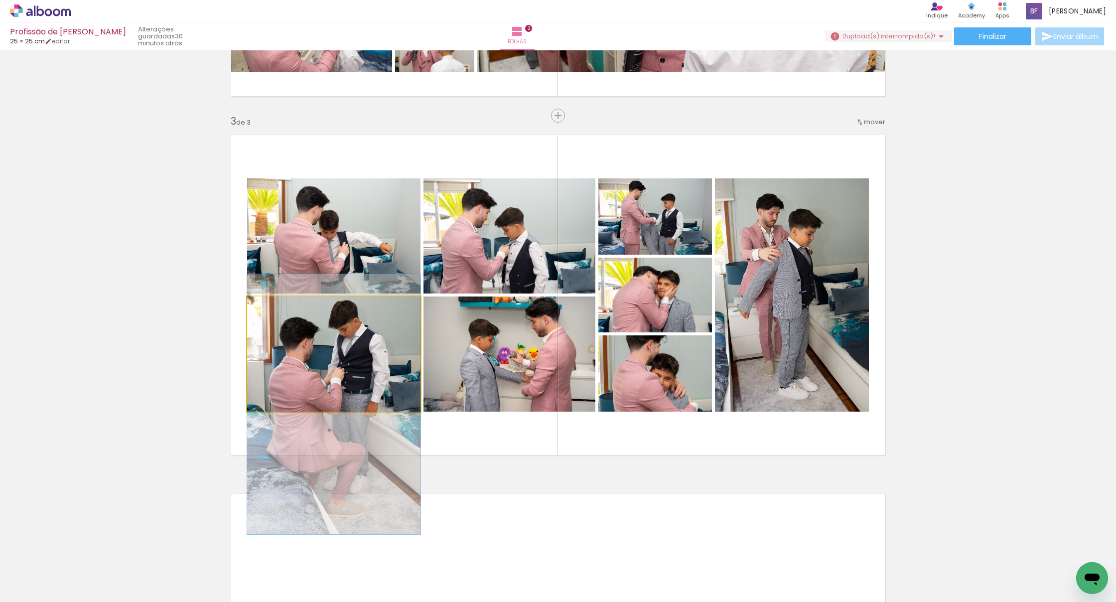
click at [380, 380] on div at bounding box center [333, 404] width 173 height 260
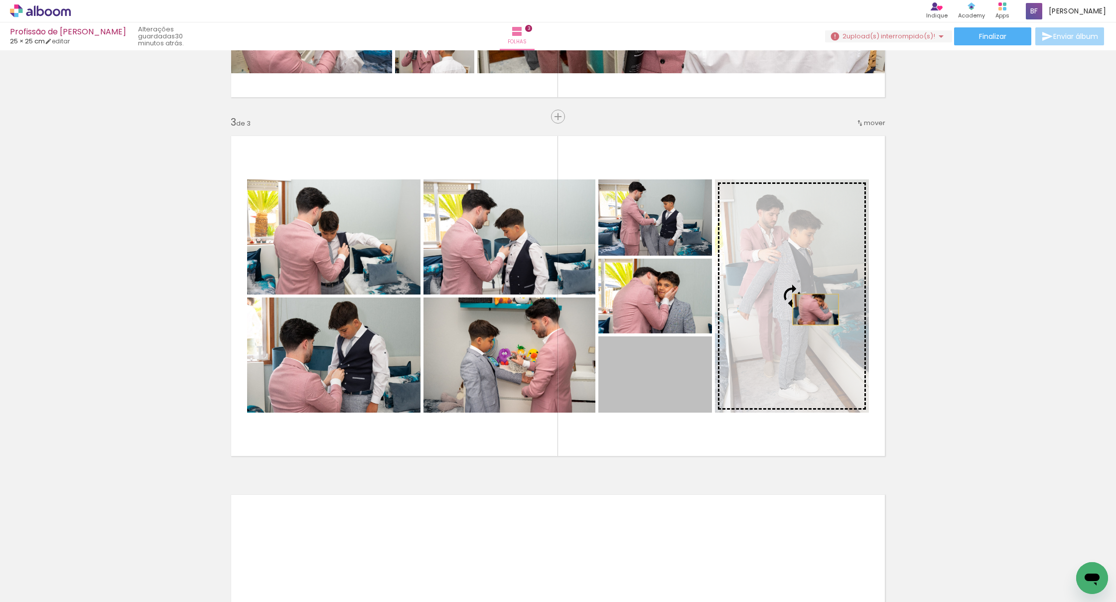
drag, startPoint x: 652, startPoint y: 390, endPoint x: 789, endPoint y: 316, distance: 155.6
click at [0, 0] on slot at bounding box center [0, 0] width 0 height 0
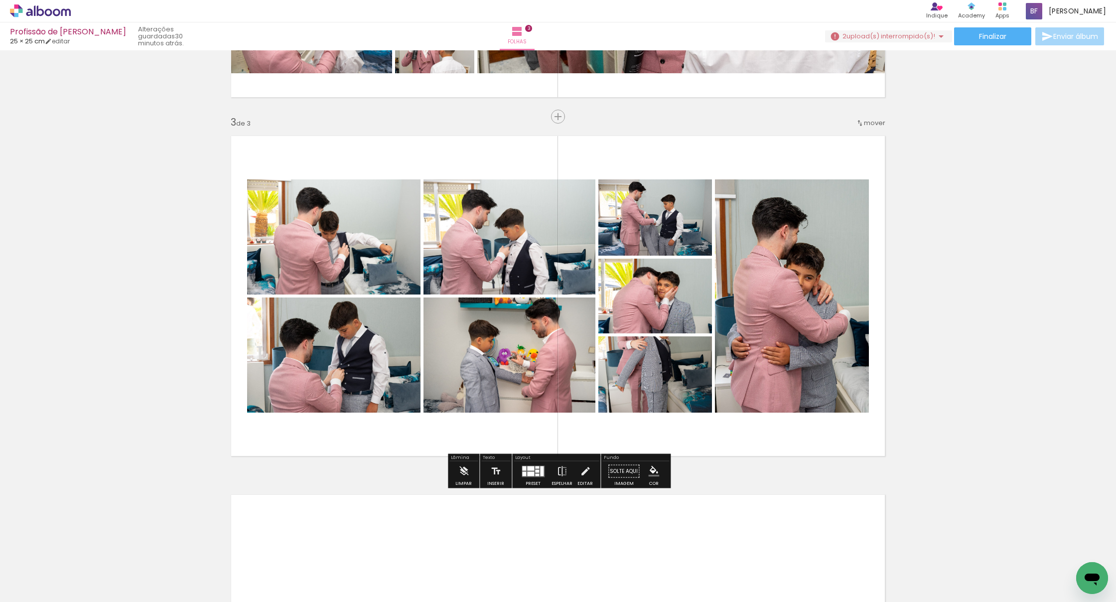
click at [0, 0] on slot "P&B" at bounding box center [0, 0] width 0 height 0
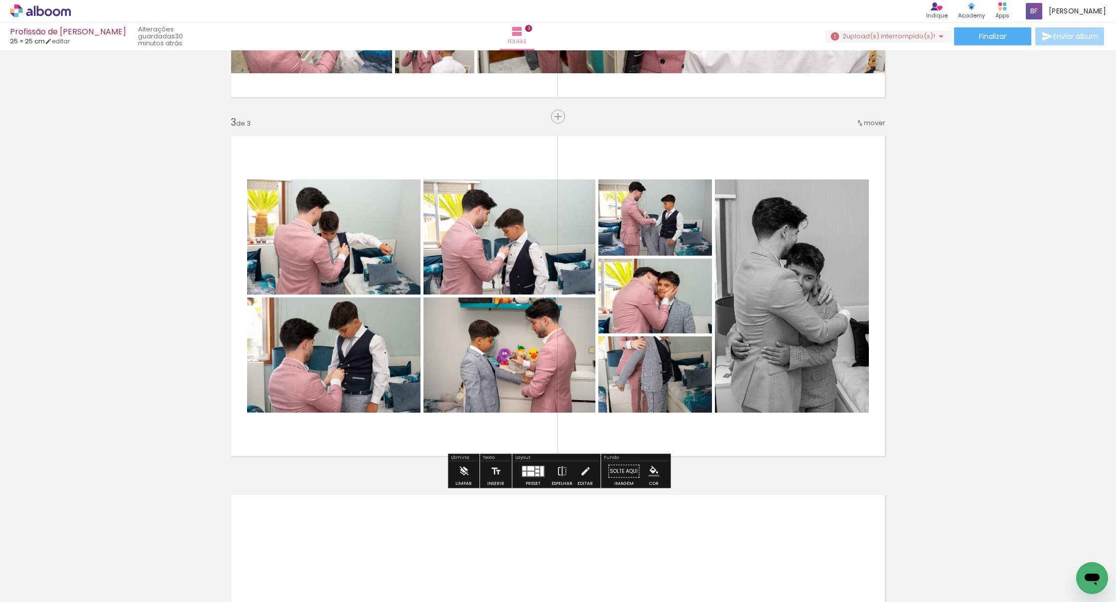
scroll to position [0, 0]
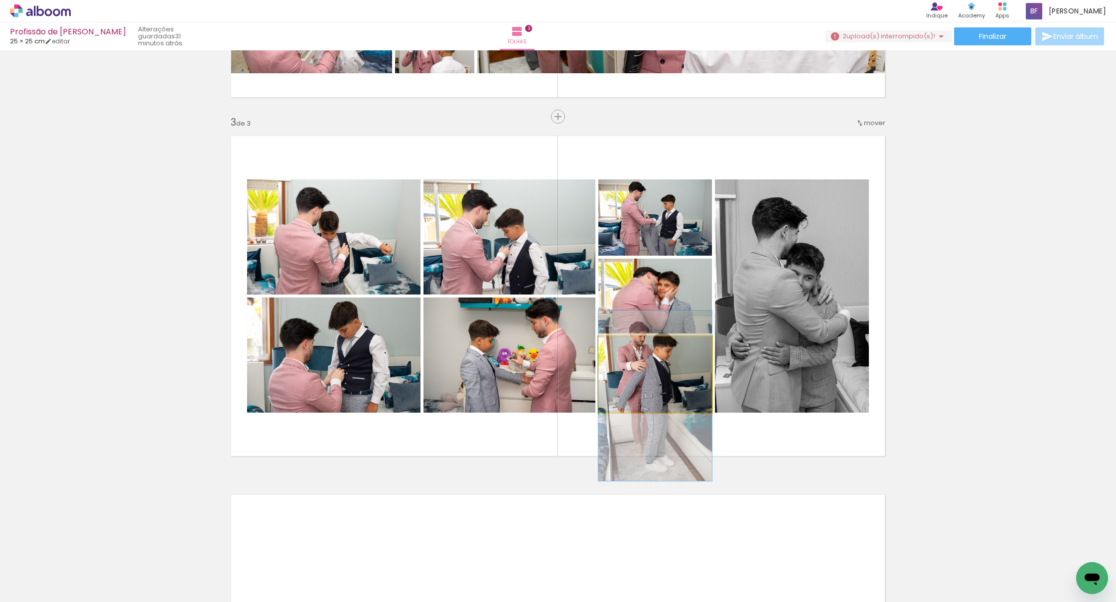
drag, startPoint x: 659, startPoint y: 379, endPoint x: 658, endPoint y: 397, distance: 18.4
click at [658, 397] on div at bounding box center [655, 395] width 114 height 170
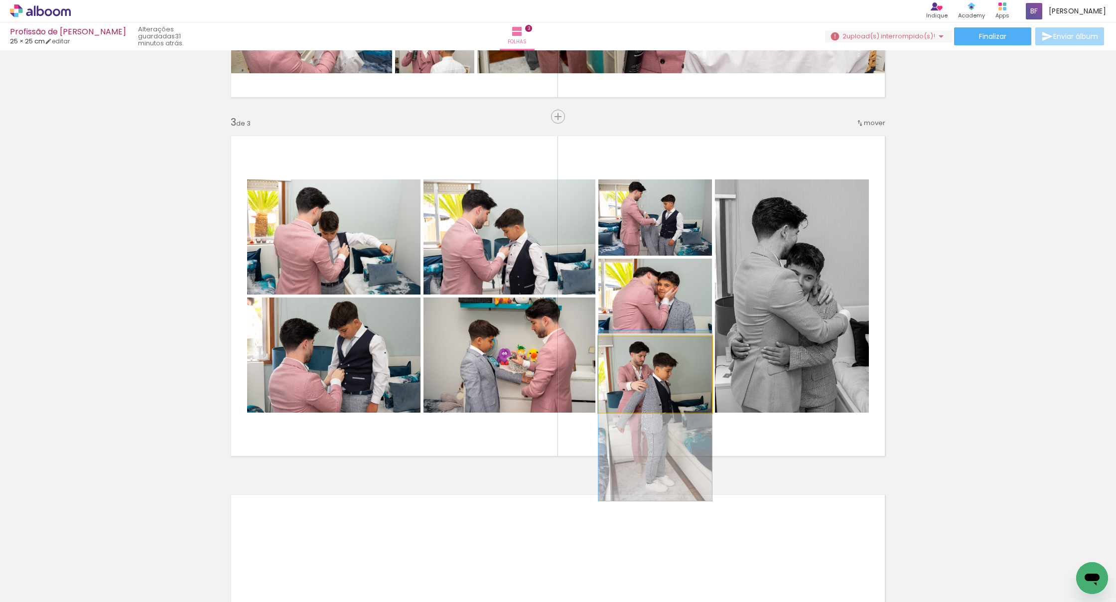
drag, startPoint x: 660, startPoint y: 382, endPoint x: 662, endPoint y: 402, distance: 20.0
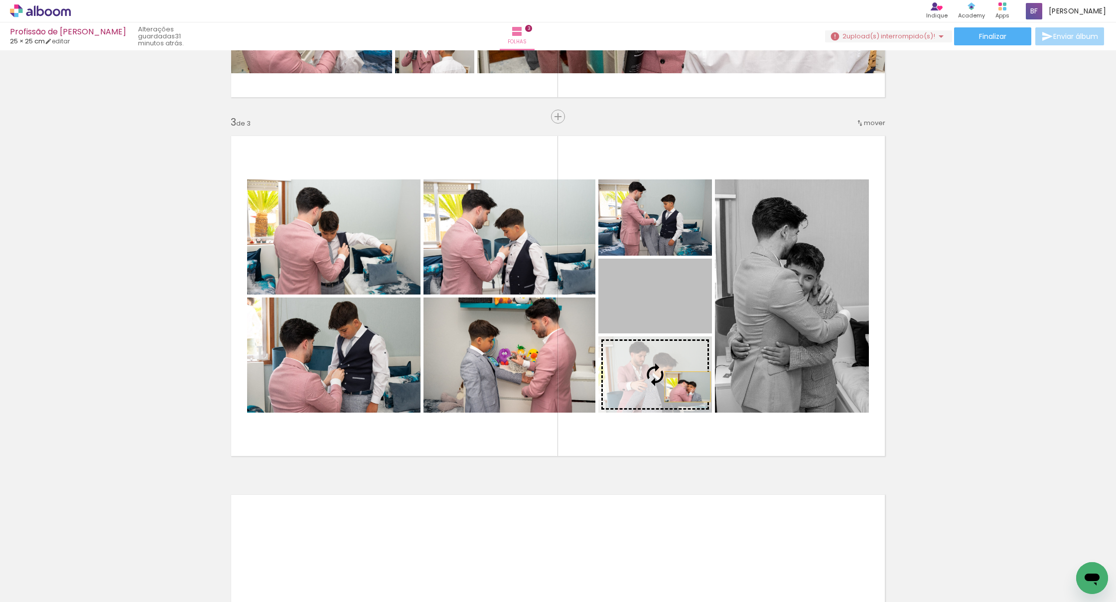
drag, startPoint x: 693, startPoint y: 316, endPoint x: 688, endPoint y: 387, distance: 70.9
click at [0, 0] on slot at bounding box center [0, 0] width 0 height 0
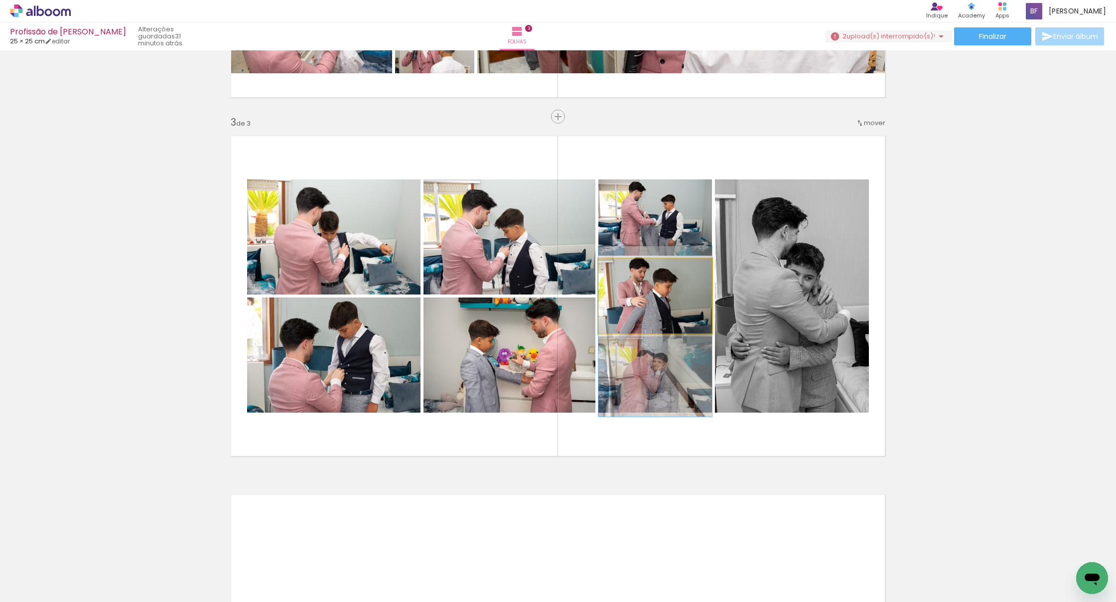
drag, startPoint x: 655, startPoint y: 288, endPoint x: 655, endPoint y: 319, distance: 31.9
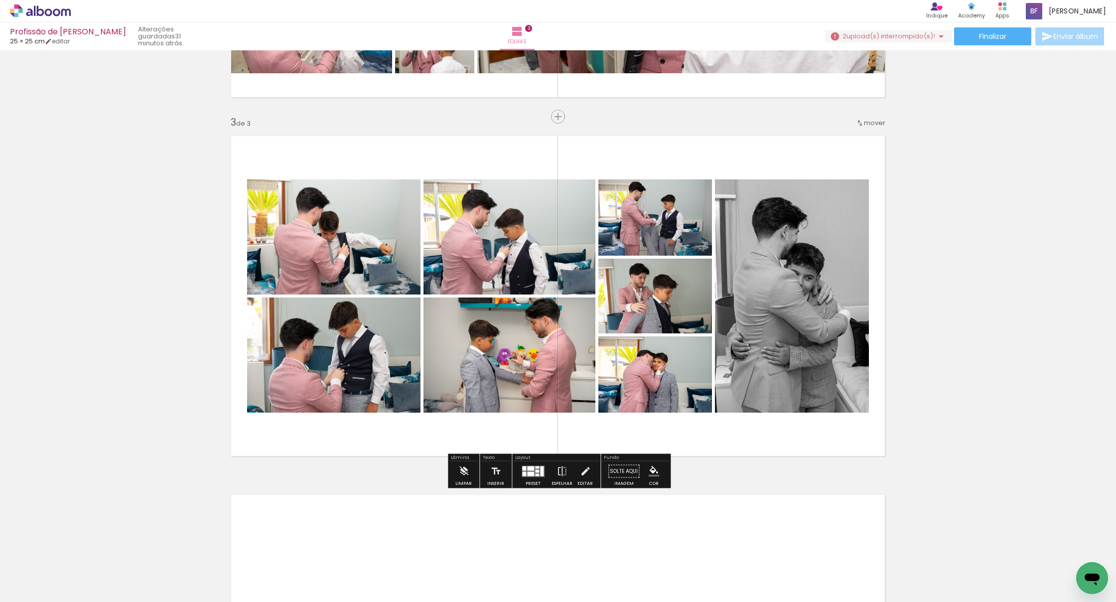
scroll to position [669, 0]
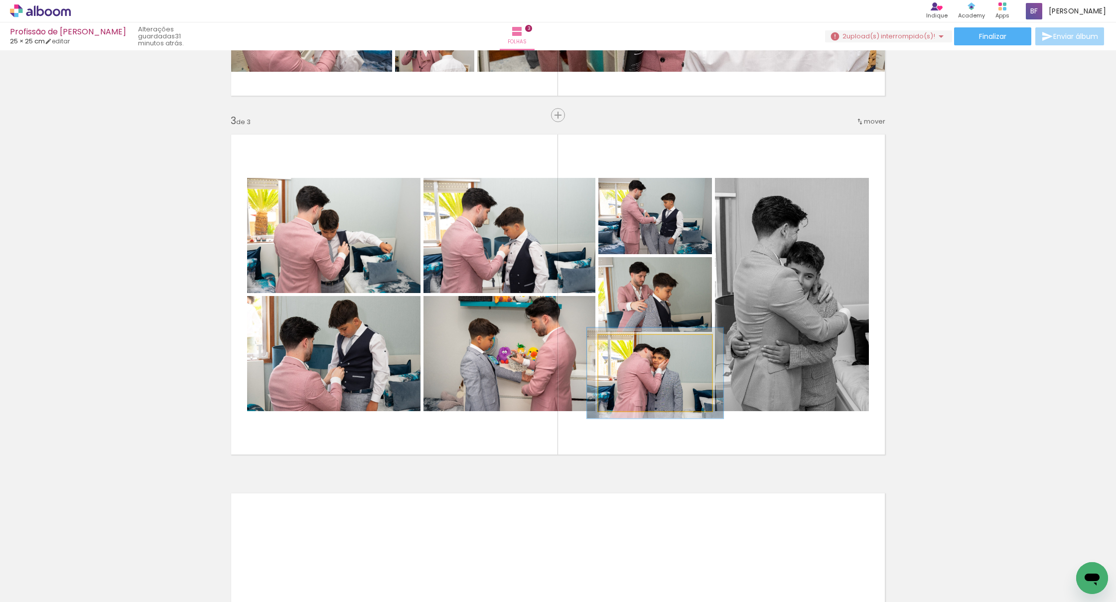
type paper-slider "119"
drag, startPoint x: 624, startPoint y: 346, endPoint x: 631, endPoint y: 344, distance: 6.6
click at [631, 344] on div at bounding box center [628, 345] width 9 height 9
drag, startPoint x: 647, startPoint y: 372, endPoint x: 648, endPoint y: 377, distance: 5.1
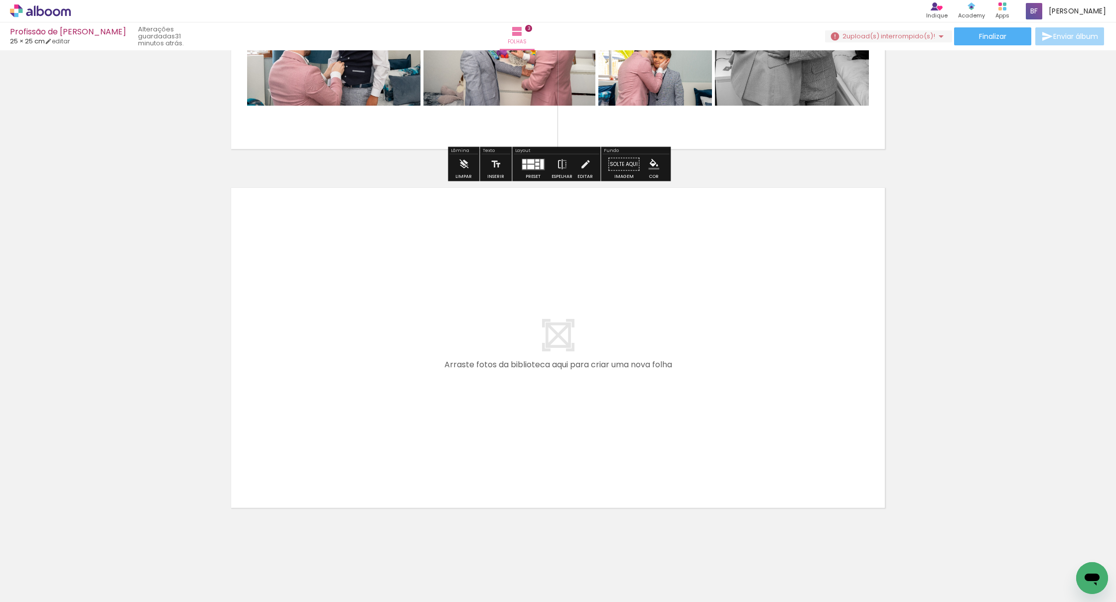
scroll to position [0, 764]
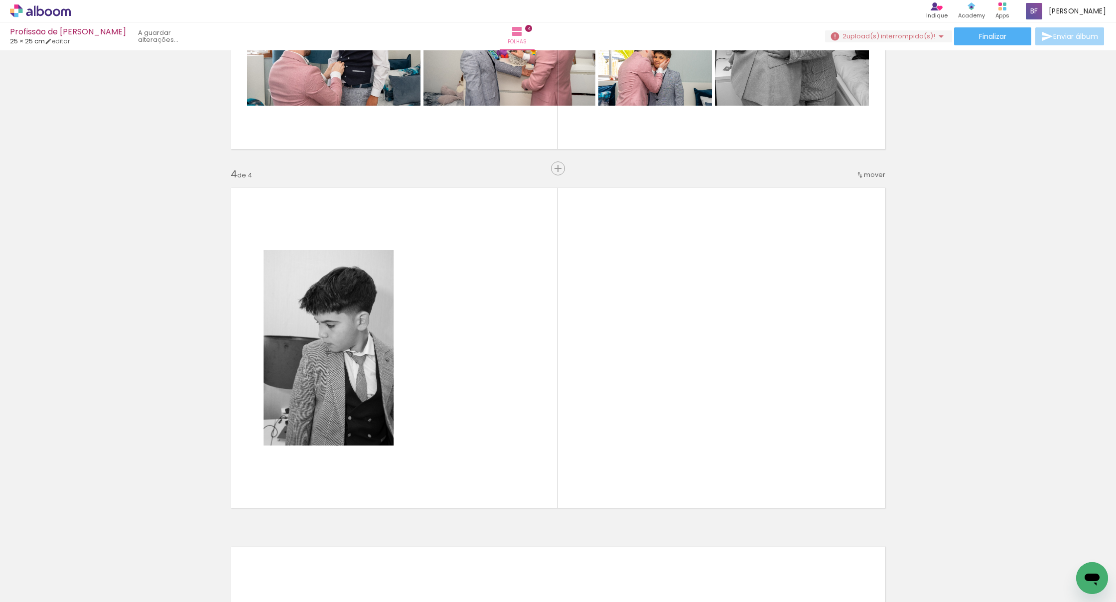
drag, startPoint x: 570, startPoint y: 575, endPoint x: 691, endPoint y: 422, distance: 195.5
click at [691, 422] on quentale-workspace at bounding box center [558, 301] width 1116 height 602
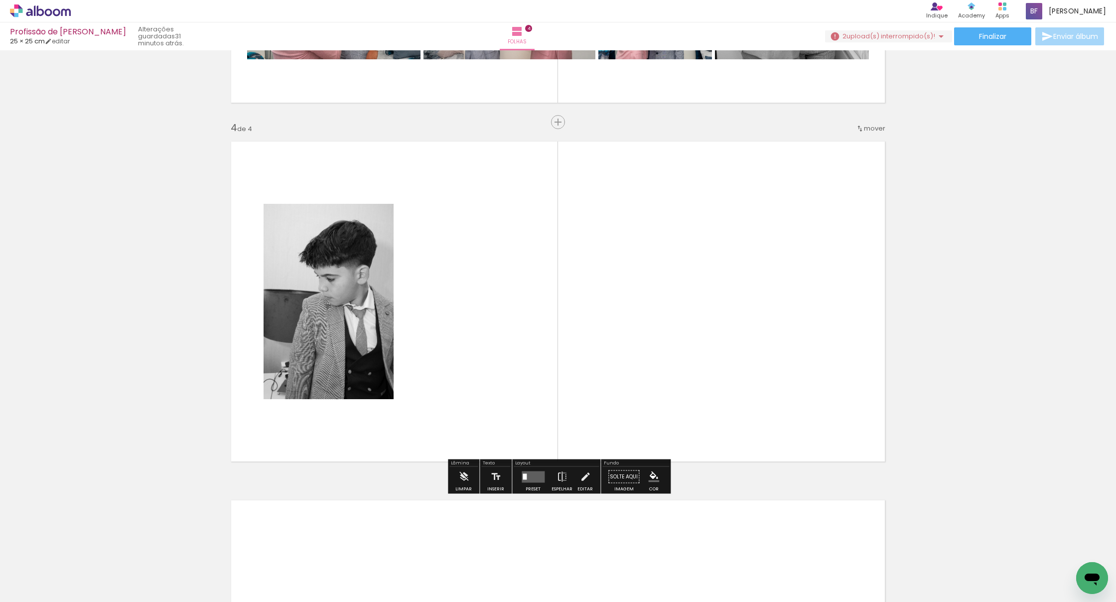
scroll to position [1028, 0]
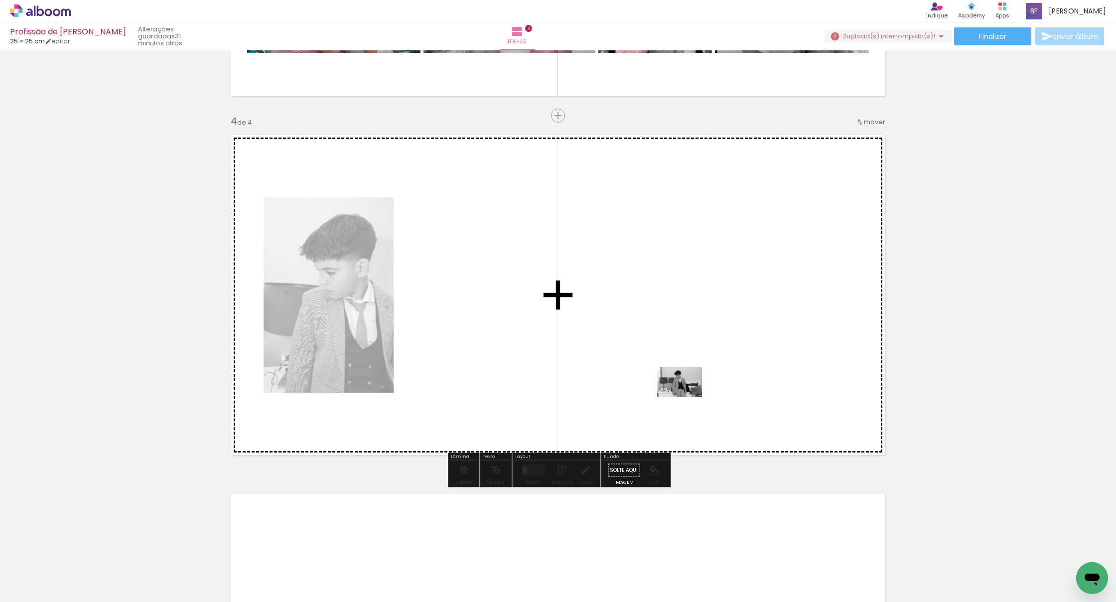
click at [688, 397] on quentale-workspace at bounding box center [558, 301] width 1116 height 602
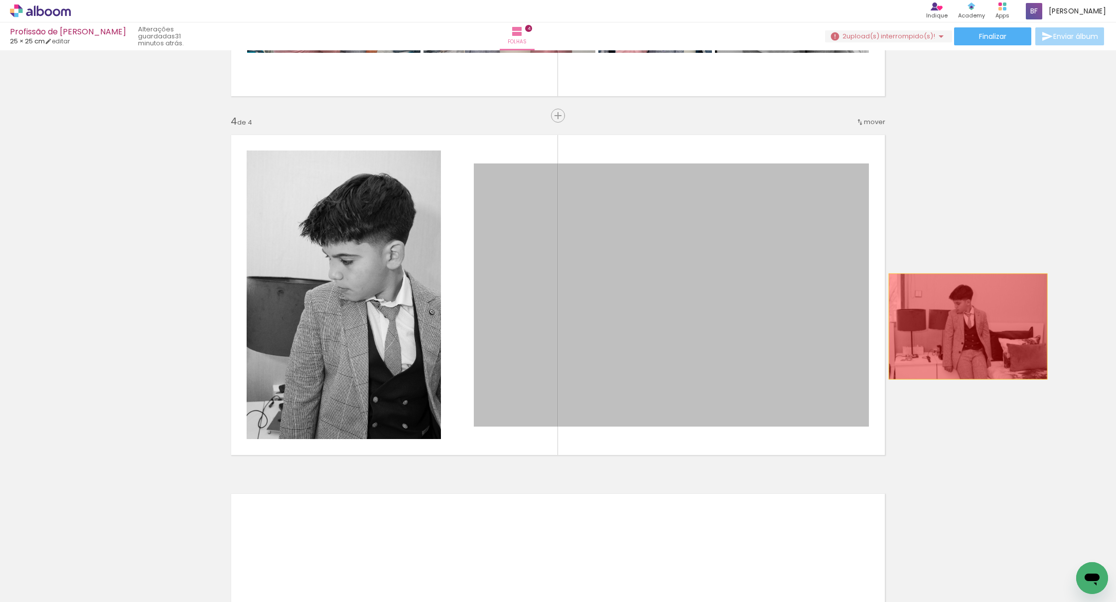
drag, startPoint x: 927, startPoint y: 327, endPoint x: 968, endPoint y: 326, distance: 40.9
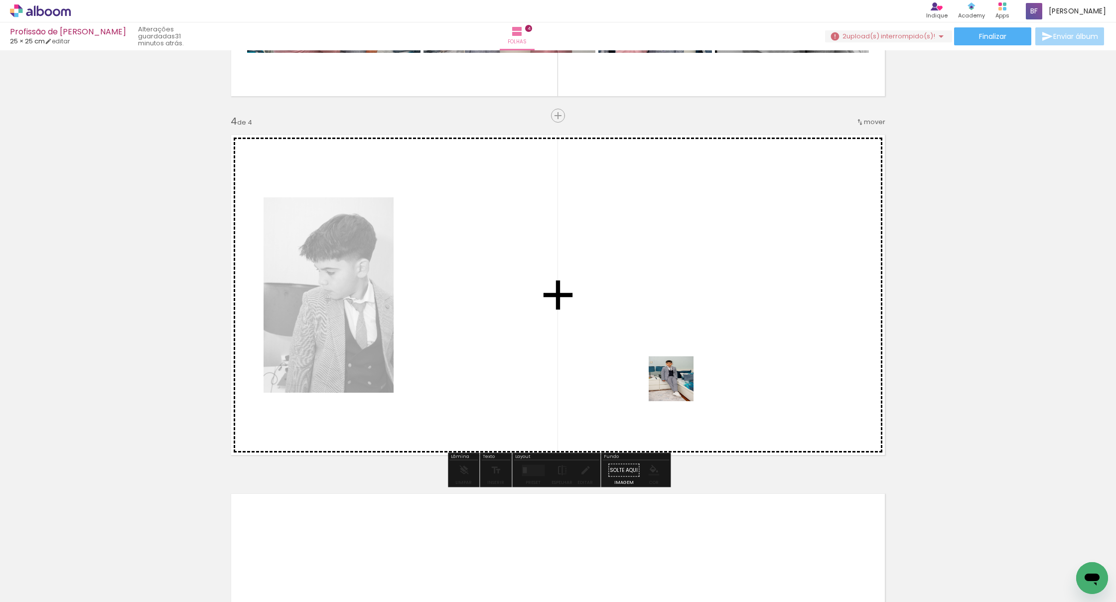
drag, startPoint x: 404, startPoint y: 584, endPoint x: 691, endPoint y: 378, distance: 352.9
click at [691, 378] on quentale-workspace at bounding box center [558, 301] width 1116 height 602
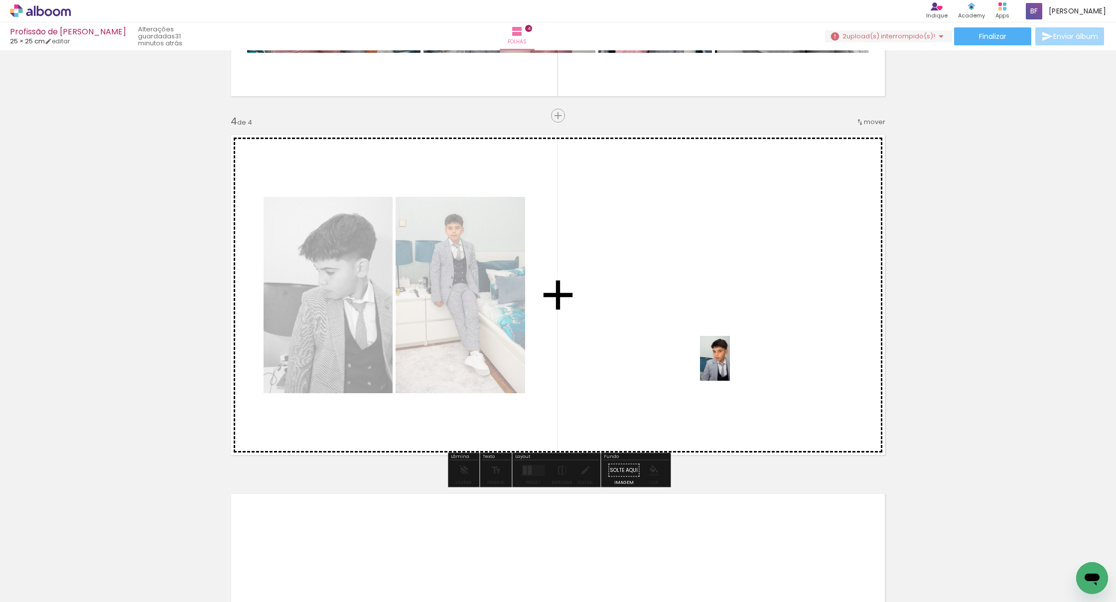
click at [735, 357] on quentale-workspace at bounding box center [558, 301] width 1116 height 602
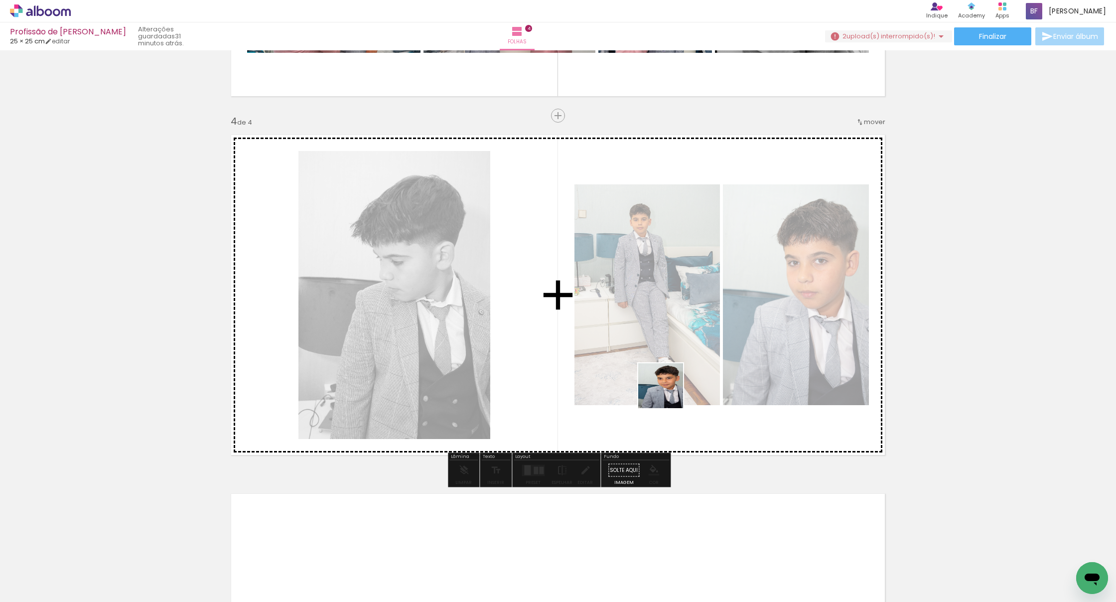
drag, startPoint x: 686, startPoint y: 524, endPoint x: 634, endPoint y: 351, distance: 180.7
click at [634, 351] on quentale-workspace at bounding box center [558, 301] width 1116 height 602
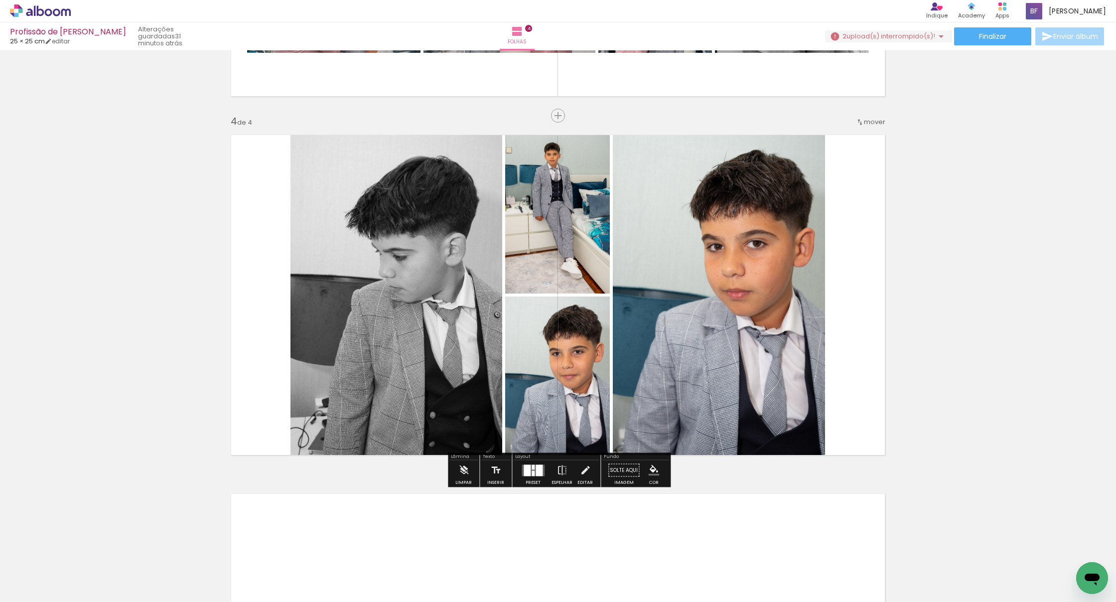
click at [528, 472] on div at bounding box center [527, 469] width 7 height 11
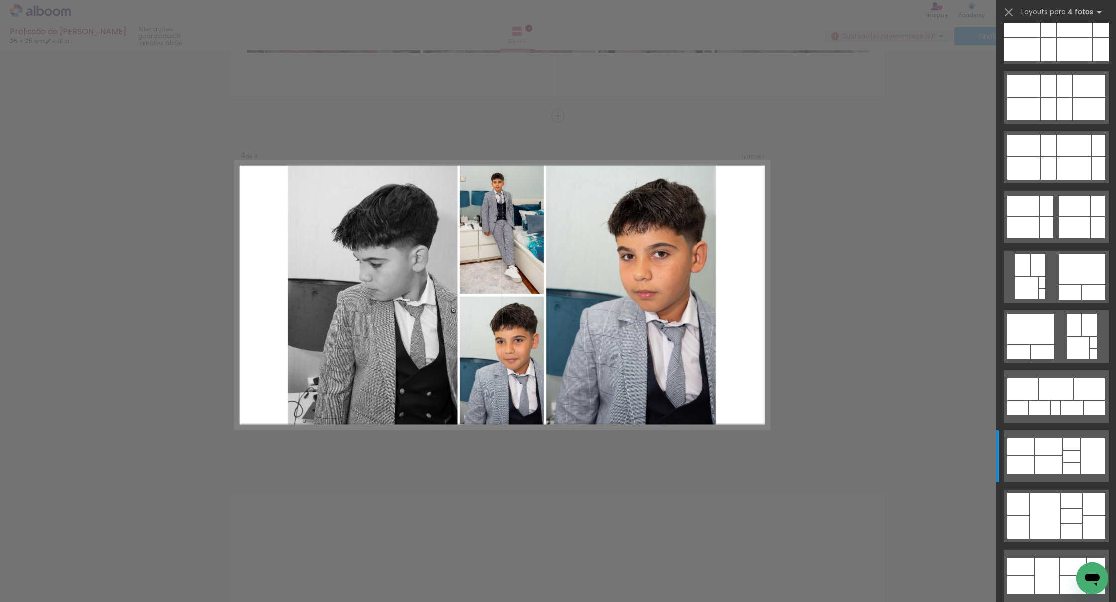
scroll to position [0, 0]
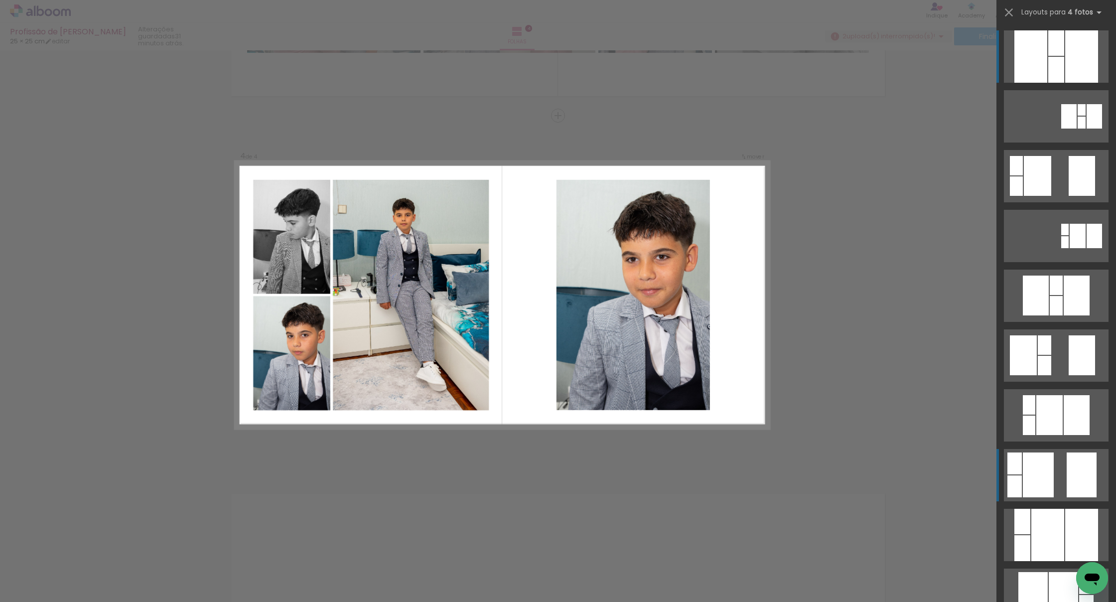
click at [742, 116] on div at bounding box center [1082, 109] width 8 height 11
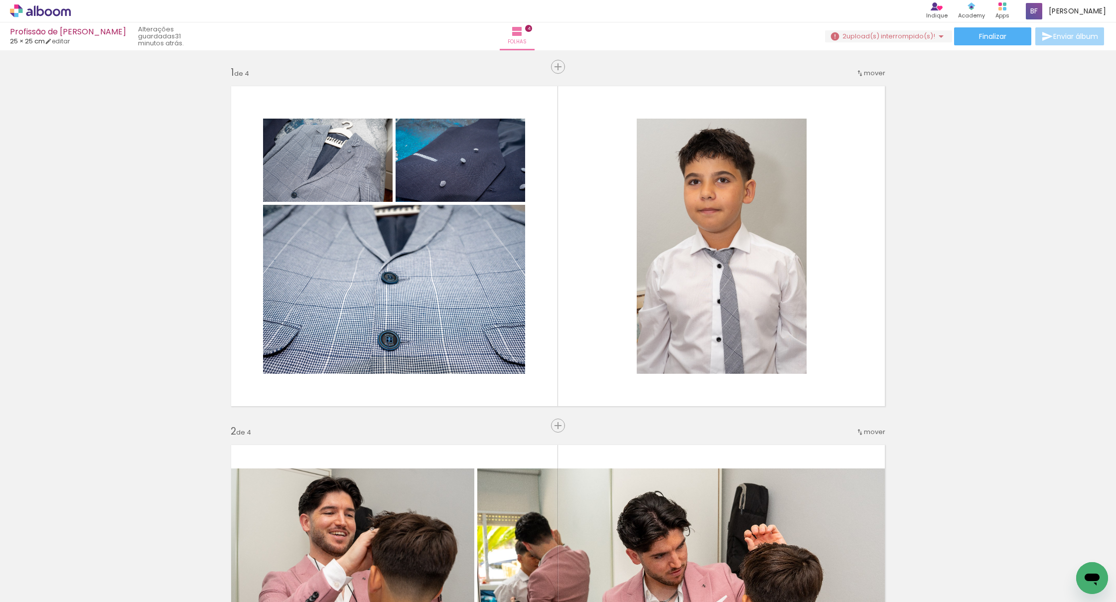
scroll to position [0, 764]
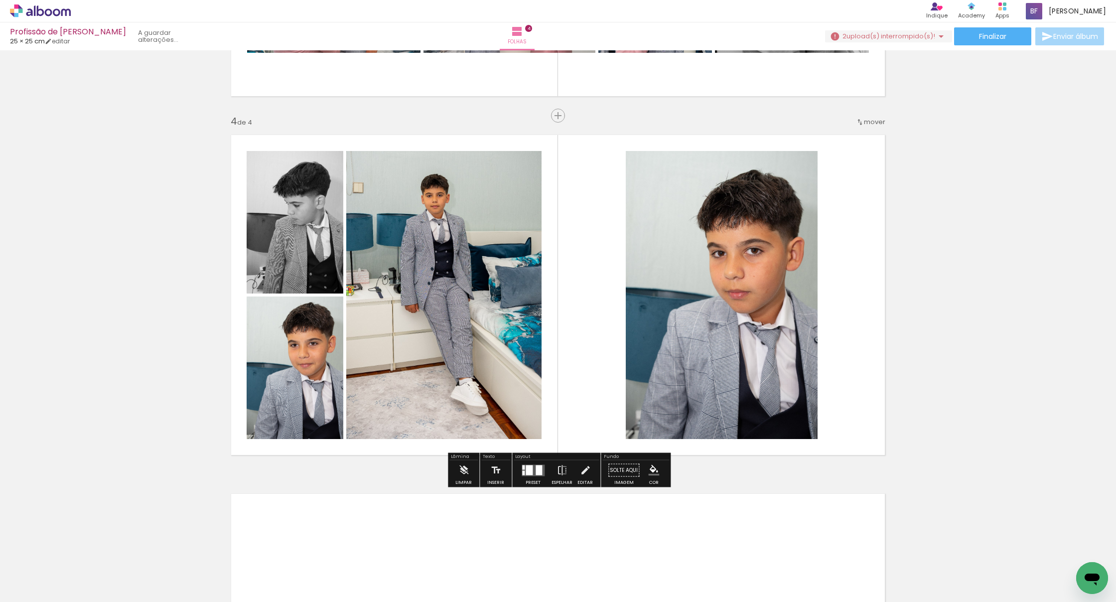
click at [0, 0] on slot at bounding box center [0, 0] width 0 height 0
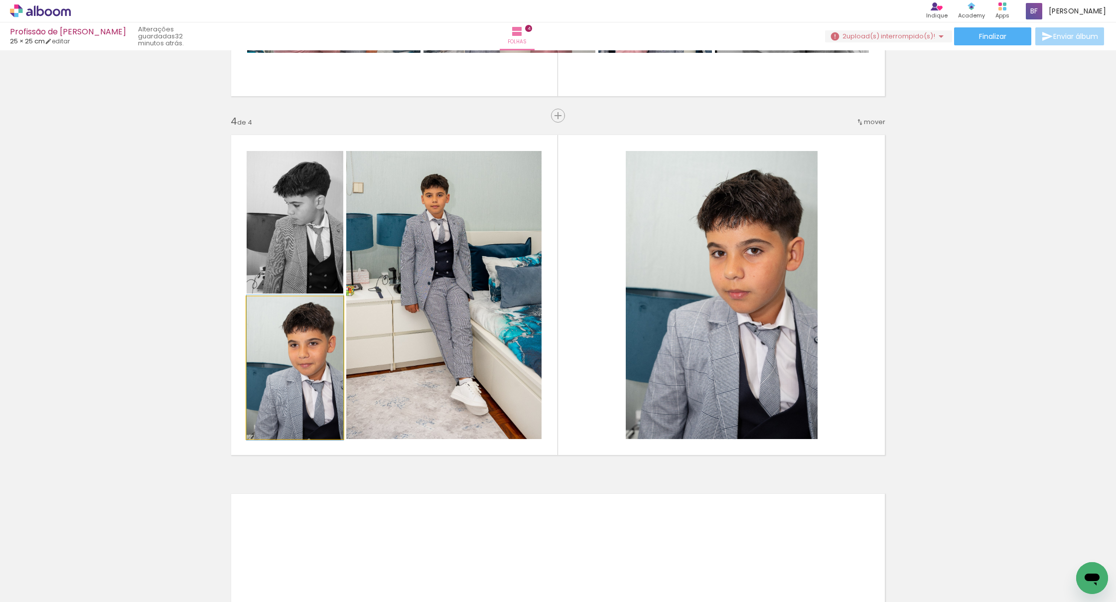
drag, startPoint x: 298, startPoint y: 363, endPoint x: 303, endPoint y: 361, distance: 5.1
click at [298, 364] on div at bounding box center [295, 367] width 97 height 145
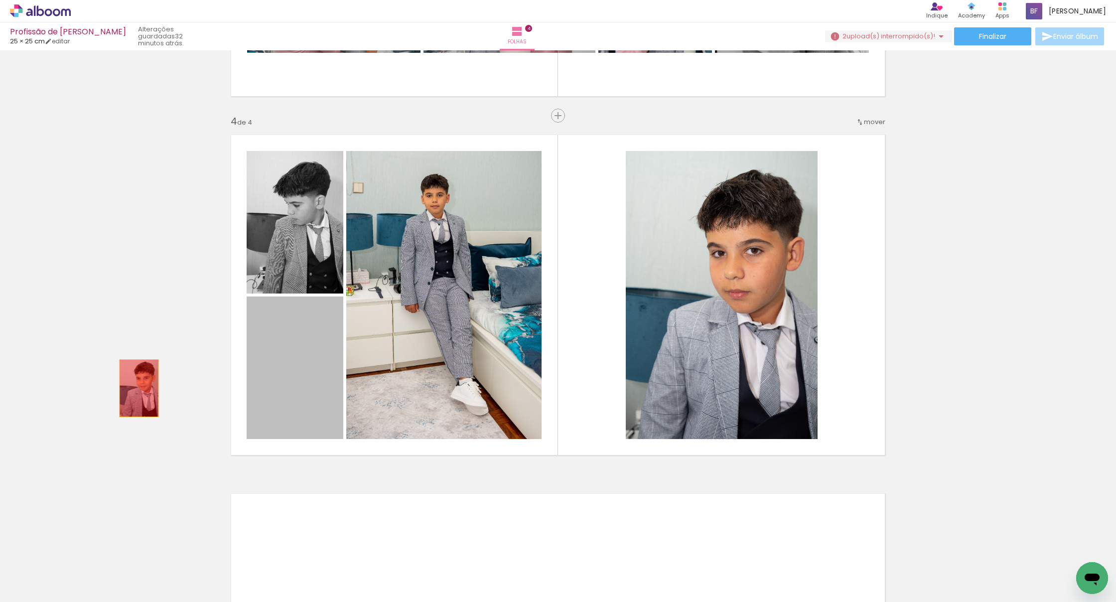
drag, startPoint x: 322, startPoint y: 389, endPoint x: 139, endPoint y: 388, distance: 182.9
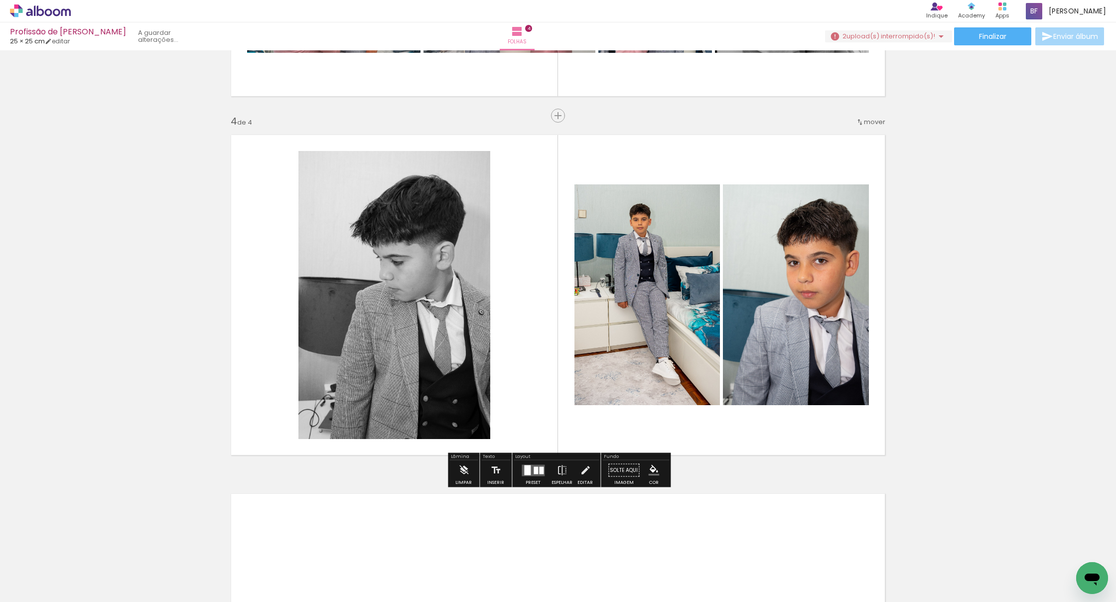
scroll to position [1032, 0]
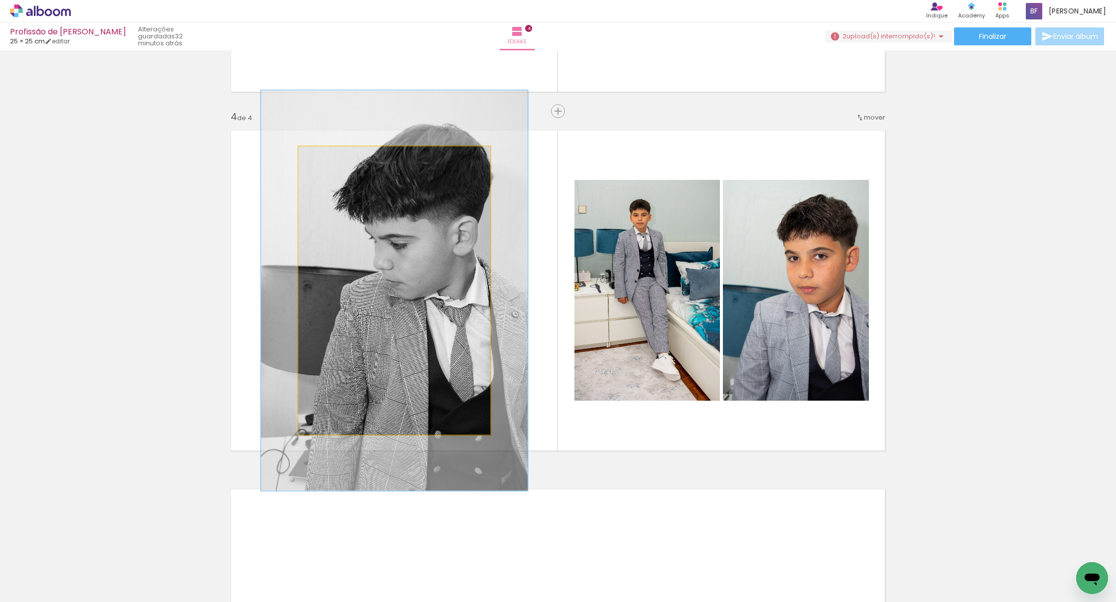
type paper-slider "139"
drag, startPoint x: 322, startPoint y: 157, endPoint x: 342, endPoint y: 190, distance: 38.7
click at [335, 156] on div at bounding box center [335, 156] width 9 height 9
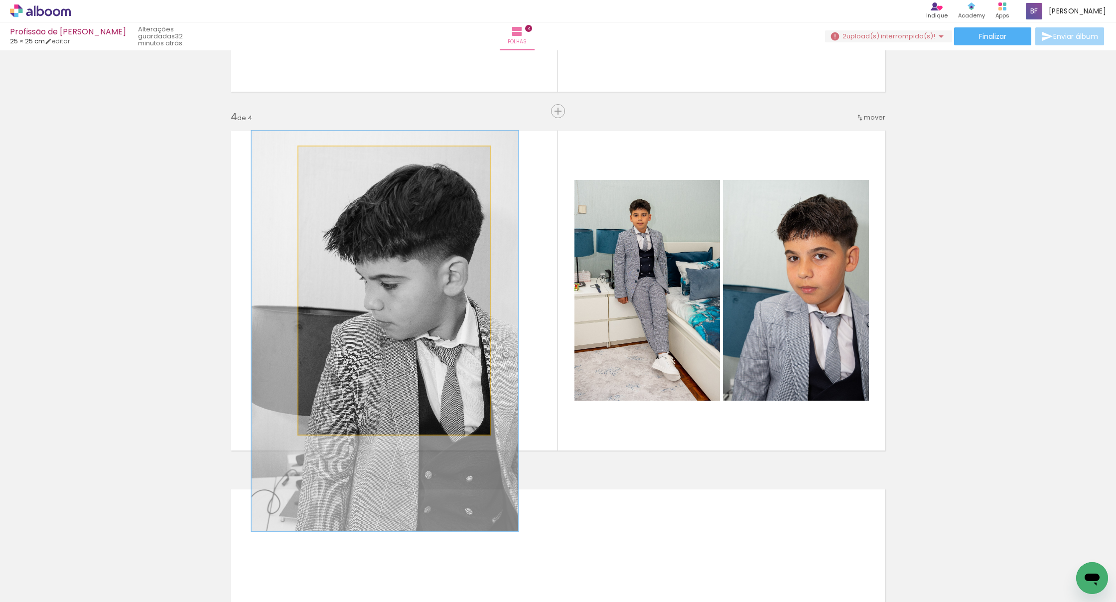
drag, startPoint x: 382, startPoint y: 276, endPoint x: 374, endPoint y: 313, distance: 38.3
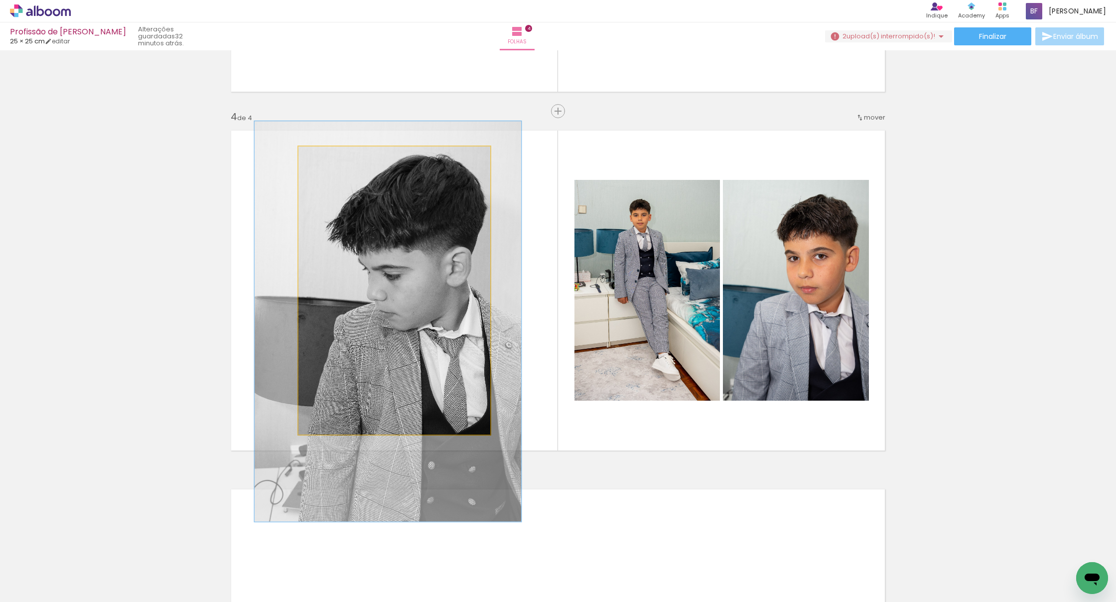
drag, startPoint x: 375, startPoint y: 312, endPoint x: 377, endPoint y: 304, distance: 8.6
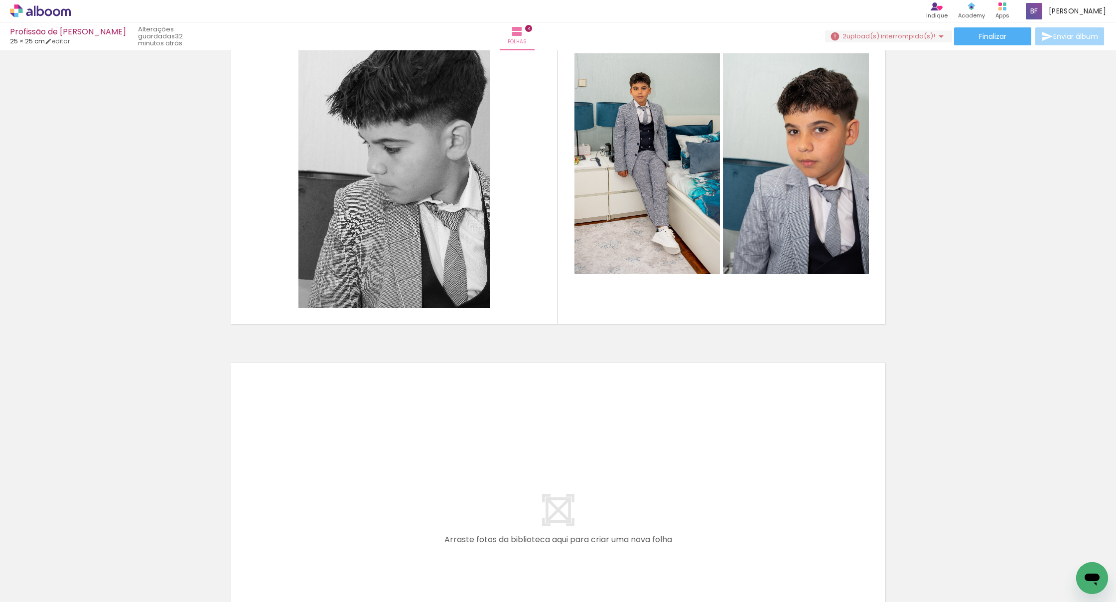
scroll to position [0, 866]
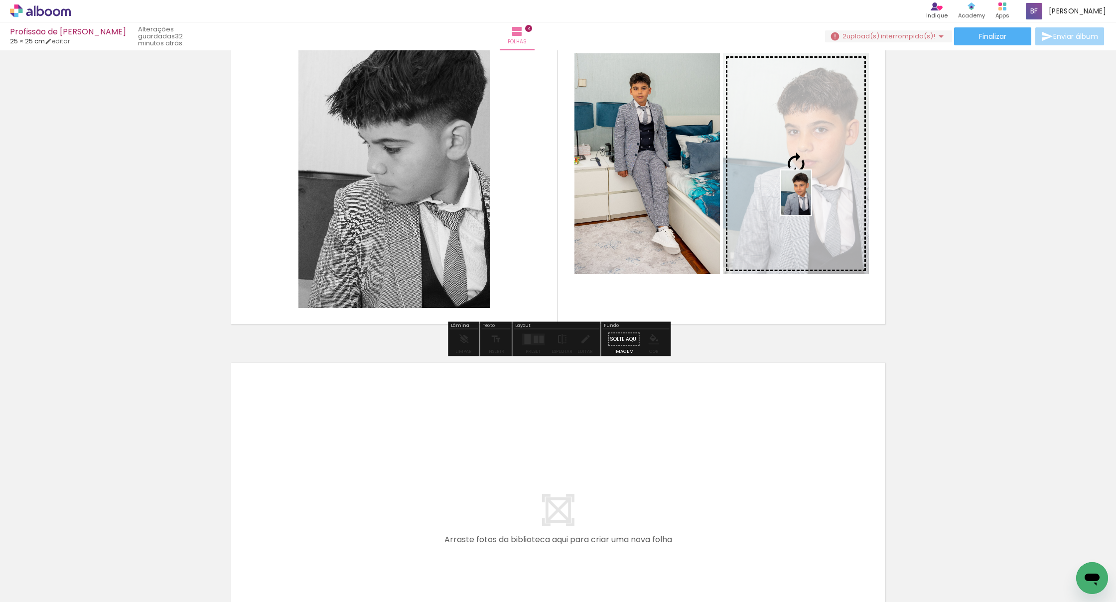
drag, startPoint x: 576, startPoint y: 574, endPoint x: 811, endPoint y: 200, distance: 441.6
click at [811, 200] on quentale-workspace at bounding box center [558, 301] width 1116 height 602
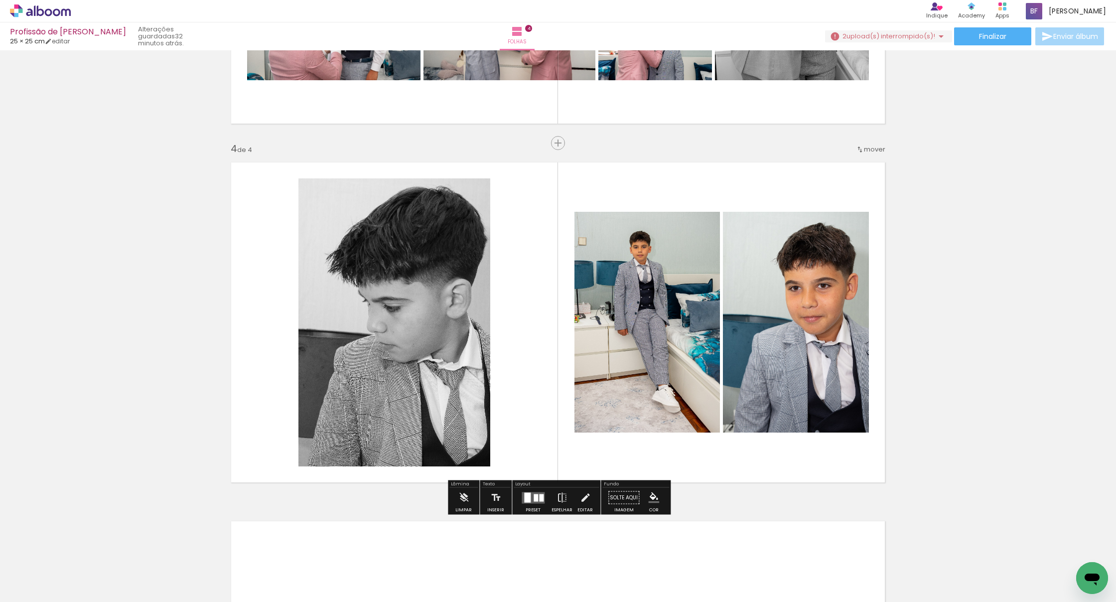
scroll to position [998, 0]
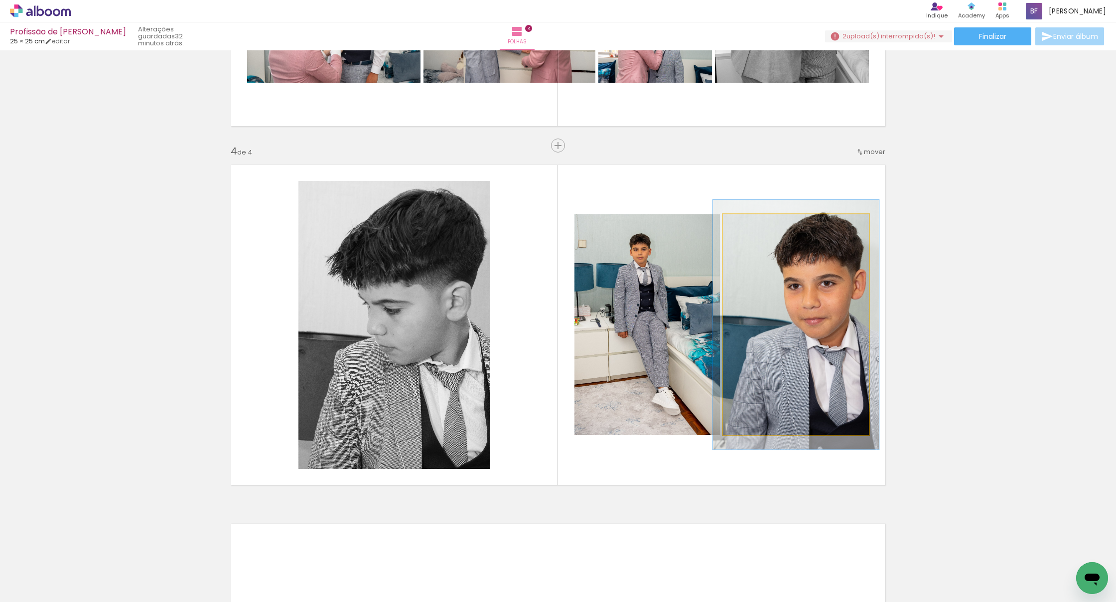
type paper-slider "112"
drag, startPoint x: 748, startPoint y: 226, endPoint x: 752, endPoint y: 231, distance: 6.4
click at [752, 225] on div at bounding box center [750, 224] width 9 height 9
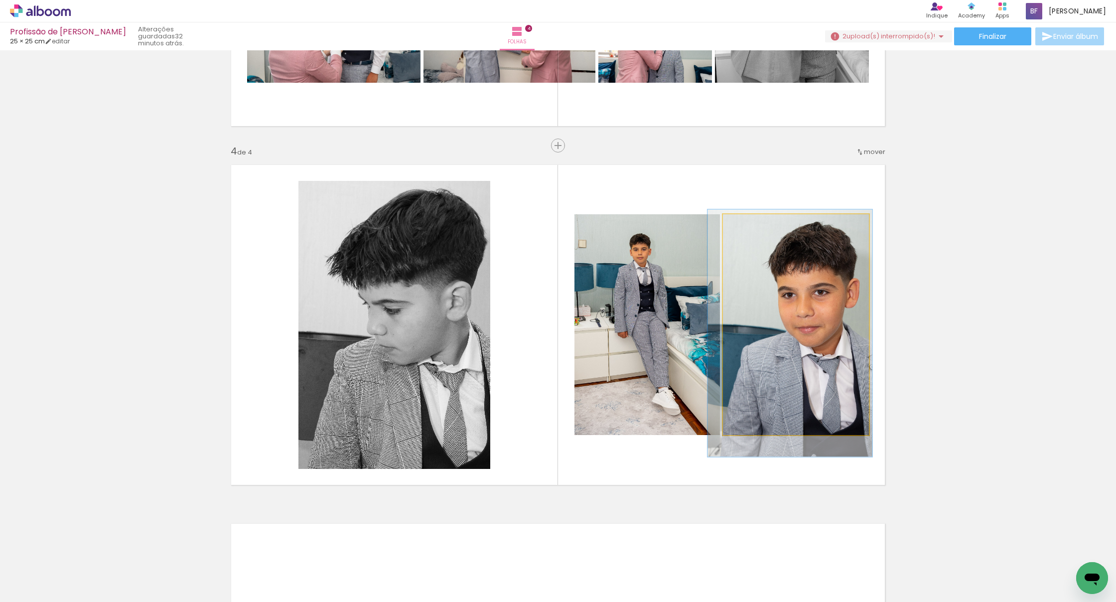
drag, startPoint x: 787, startPoint y: 281, endPoint x: 781, endPoint y: 287, distance: 8.5
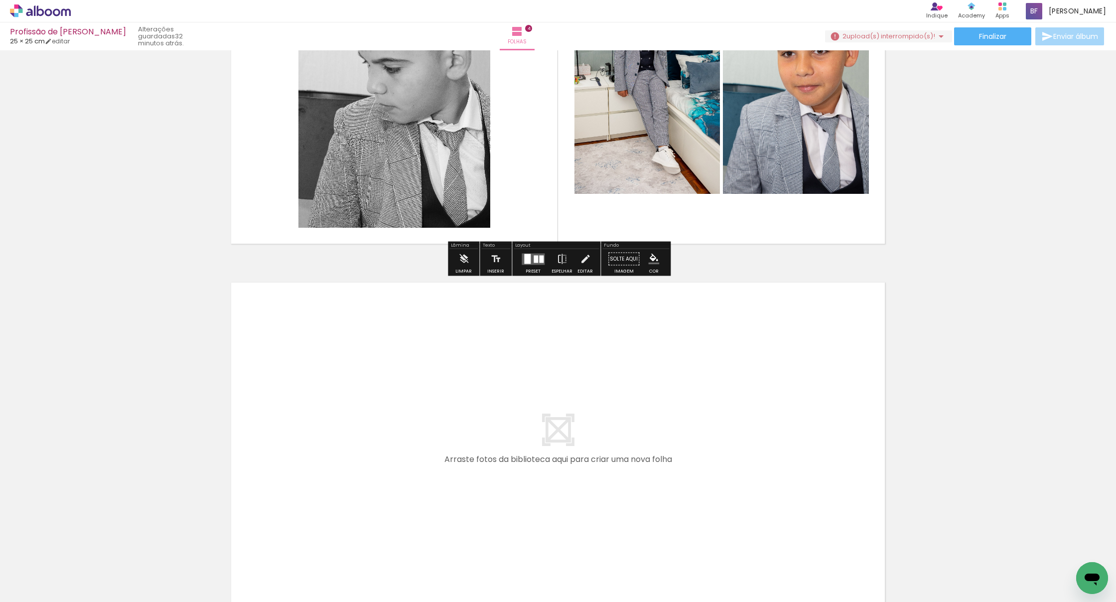
scroll to position [1239, 0]
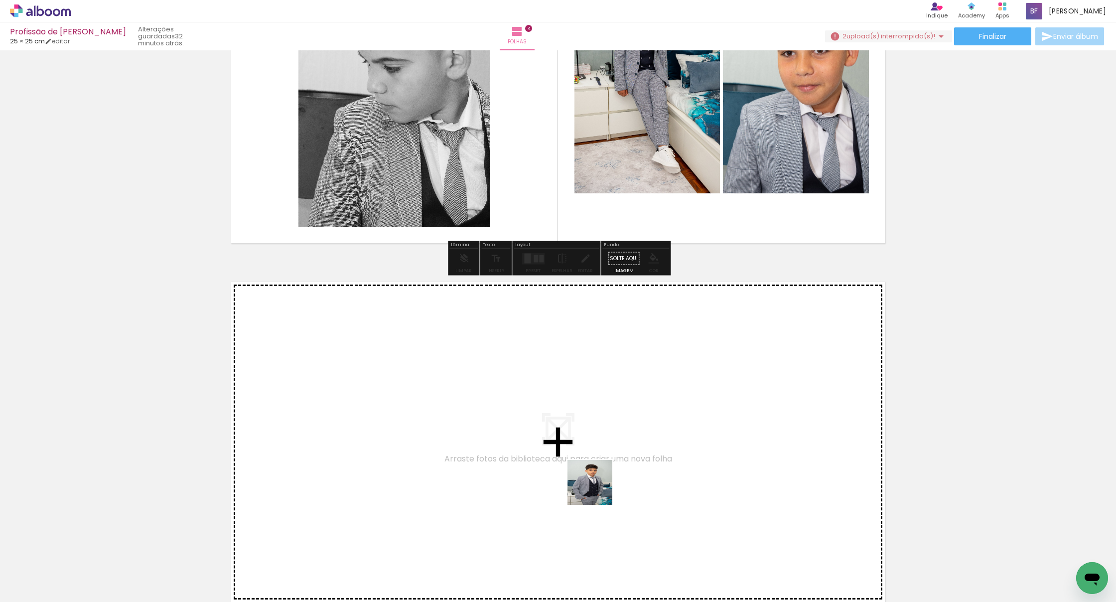
drag, startPoint x: 631, startPoint y: 552, endPoint x: 596, endPoint y: 490, distance: 71.4
click at [596, 490] on quentale-workspace at bounding box center [558, 301] width 1116 height 602
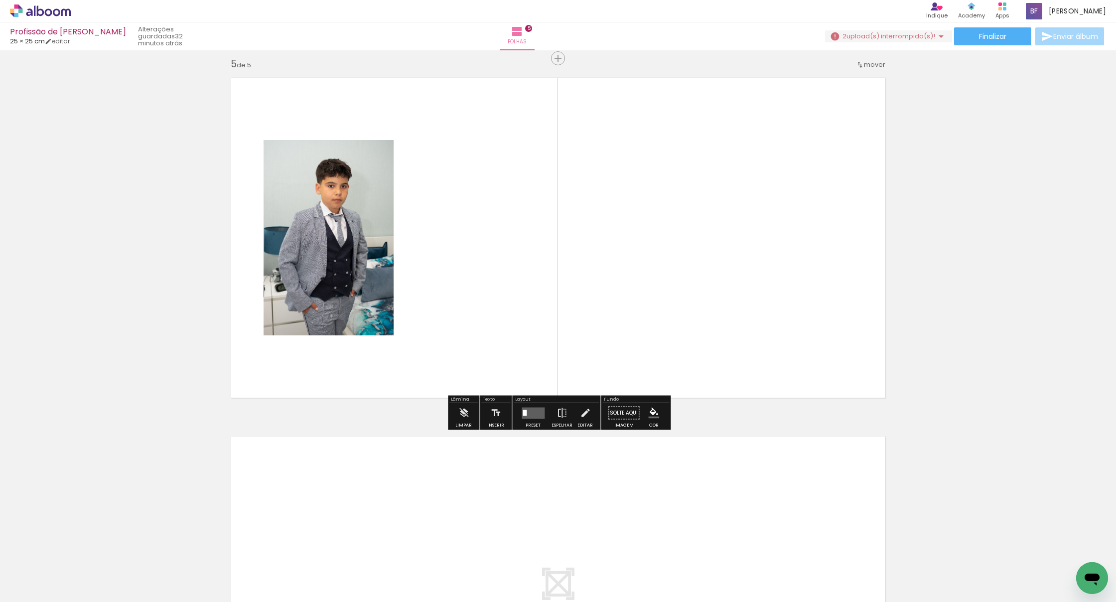
scroll to position [1441, 0]
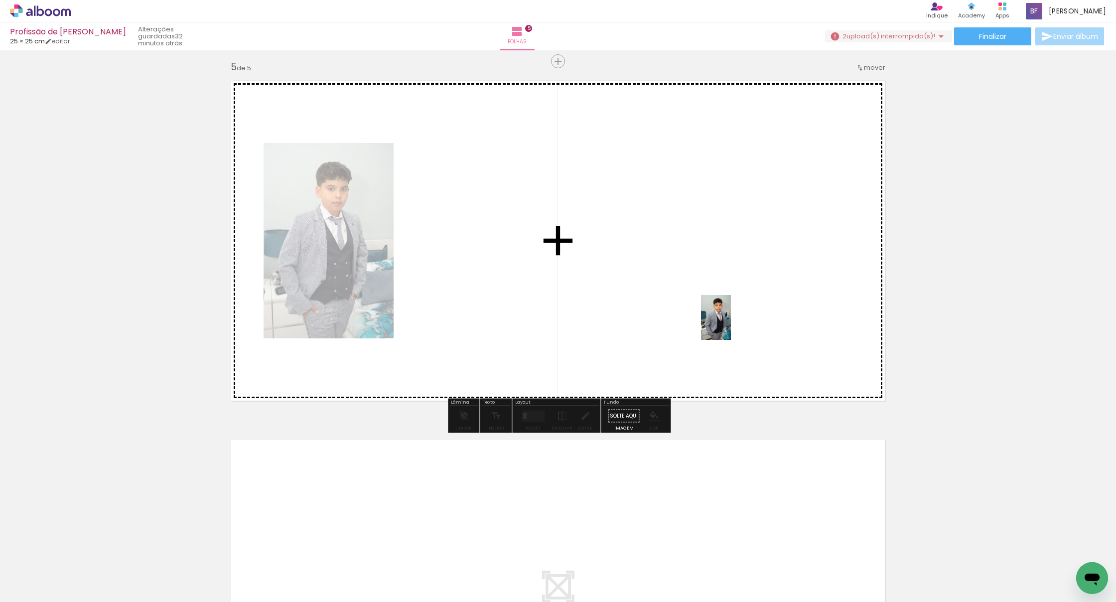
drag, startPoint x: 859, startPoint y: 579, endPoint x: 728, endPoint y: 321, distance: 289.3
click at [728, 321] on quentale-workspace at bounding box center [558, 301] width 1116 height 602
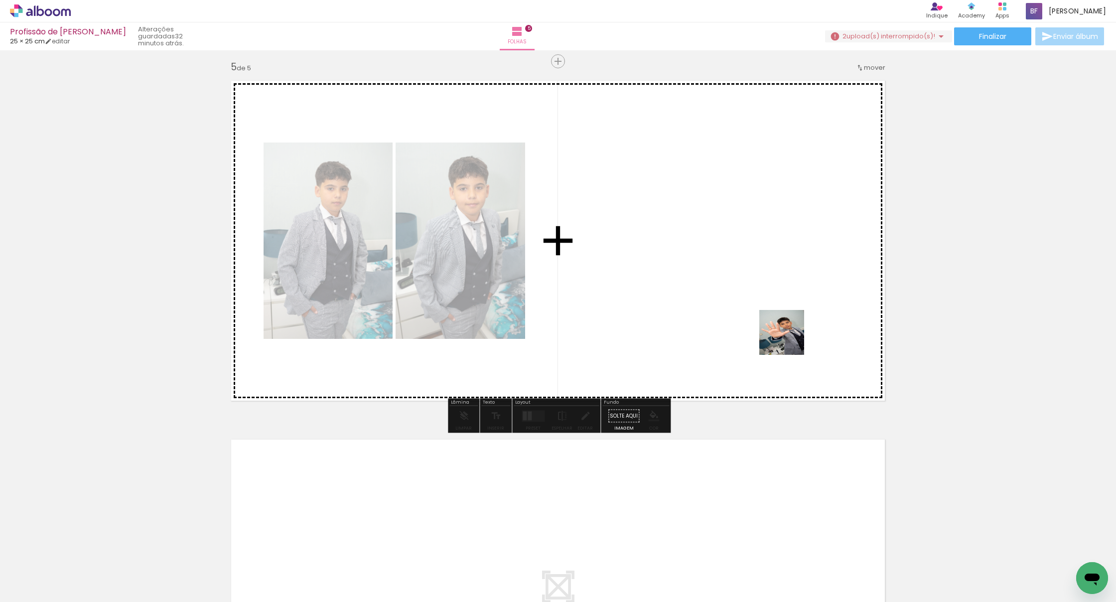
drag, startPoint x: 904, startPoint y: 568, endPoint x: 764, endPoint y: 296, distance: 306.0
click at [764, 296] on quentale-workspace at bounding box center [558, 301] width 1116 height 602
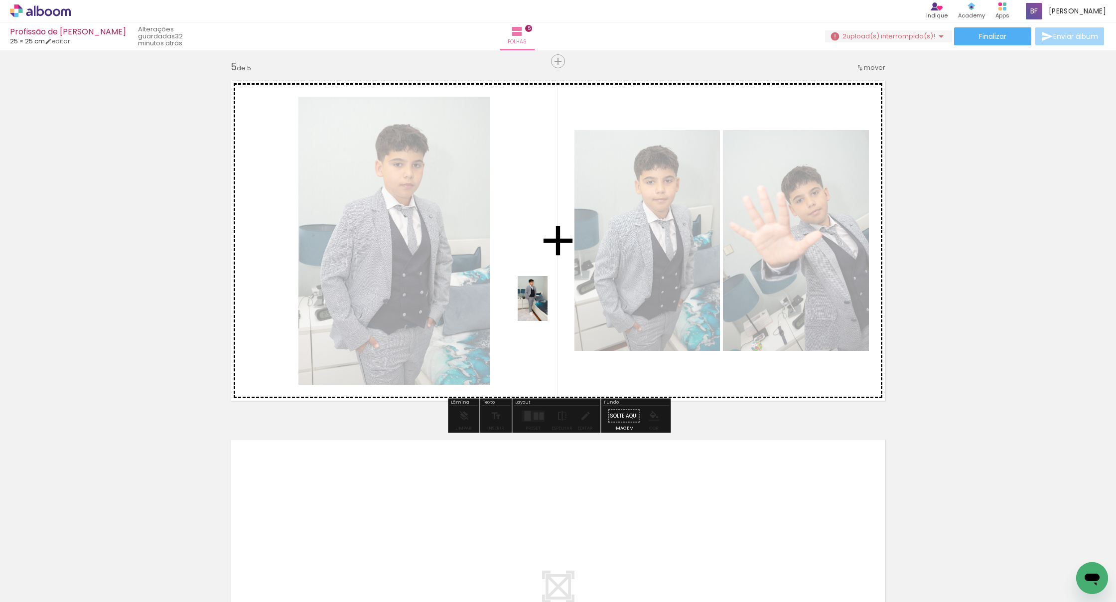
click at [548, 306] on quentale-workspace at bounding box center [558, 301] width 1116 height 602
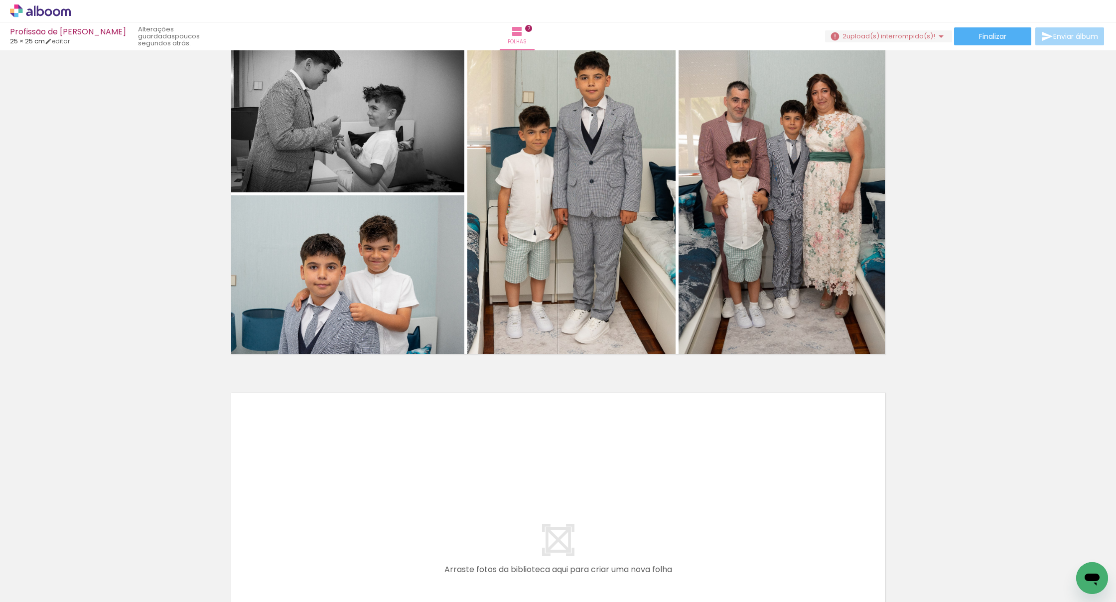
scroll to position [0, 1968]
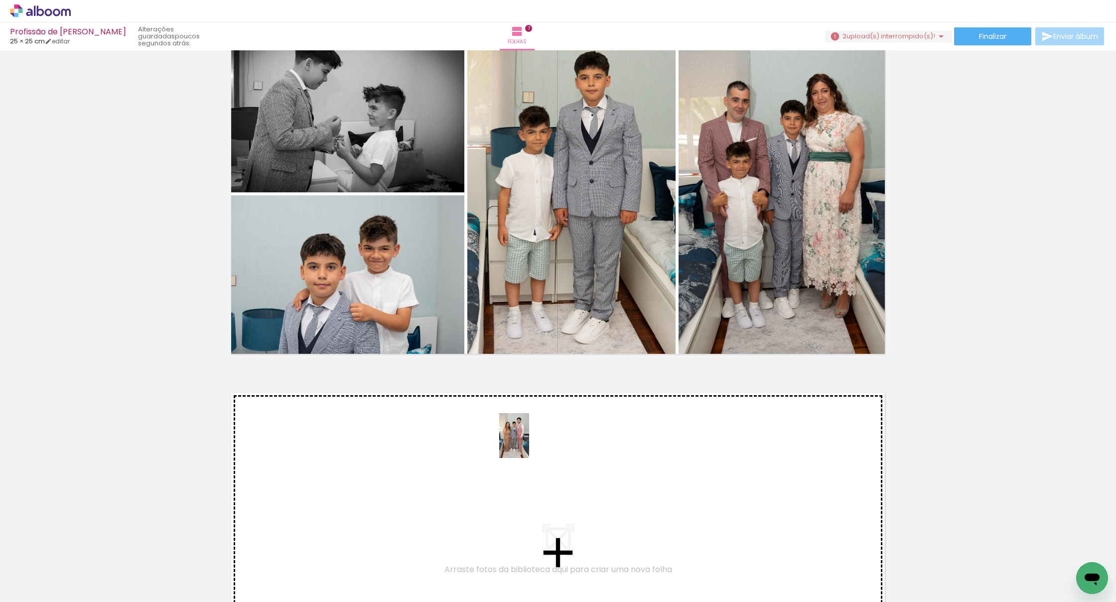
drag, startPoint x: 534, startPoint y: 572, endPoint x: 529, endPoint y: 443, distance: 128.7
click at [529, 443] on quentale-workspace at bounding box center [558, 301] width 1116 height 602
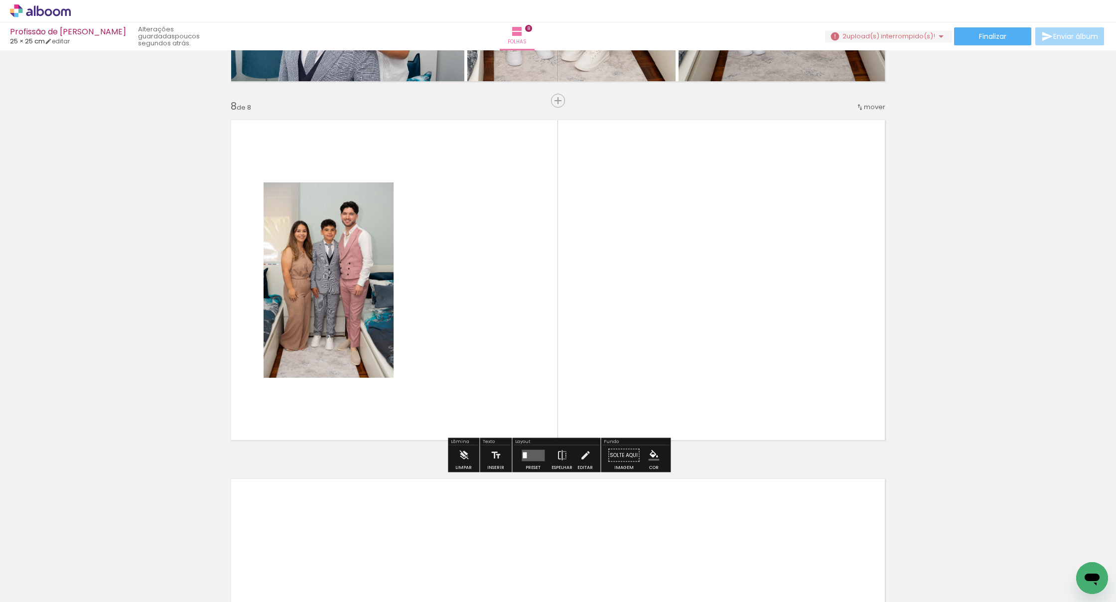
scroll to position [2477, 0]
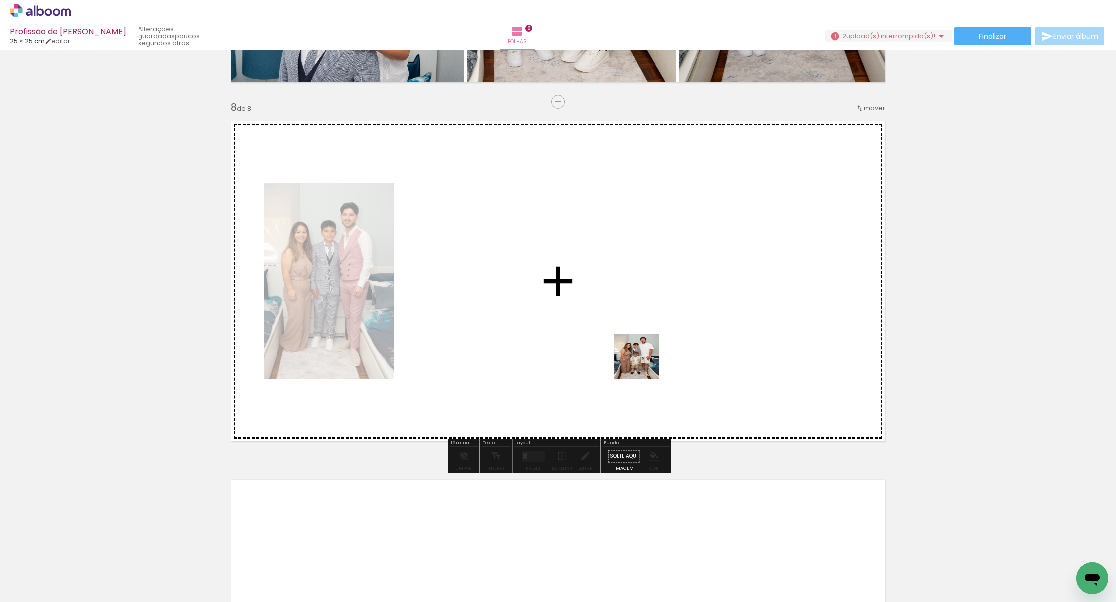
drag, startPoint x: 650, startPoint y: 572, endPoint x: 659, endPoint y: 388, distance: 184.6
click at [643, 340] on quentale-workspace at bounding box center [558, 301] width 1116 height 602
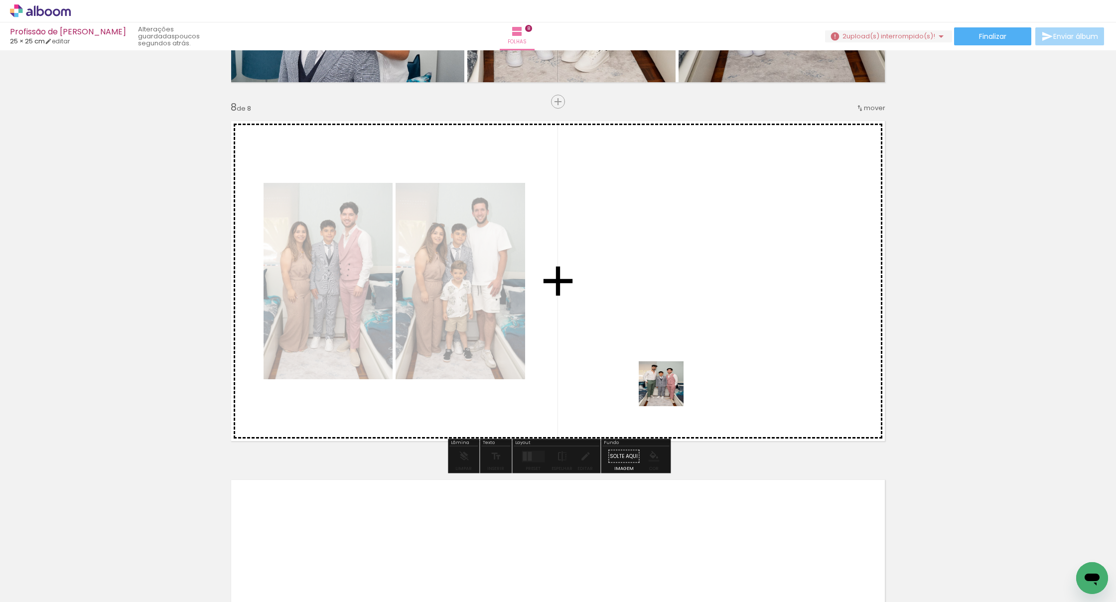
drag, startPoint x: 689, startPoint y: 481, endPoint x: 660, endPoint y: 370, distance: 114.3
click at [660, 370] on quentale-workspace at bounding box center [558, 301] width 1116 height 602
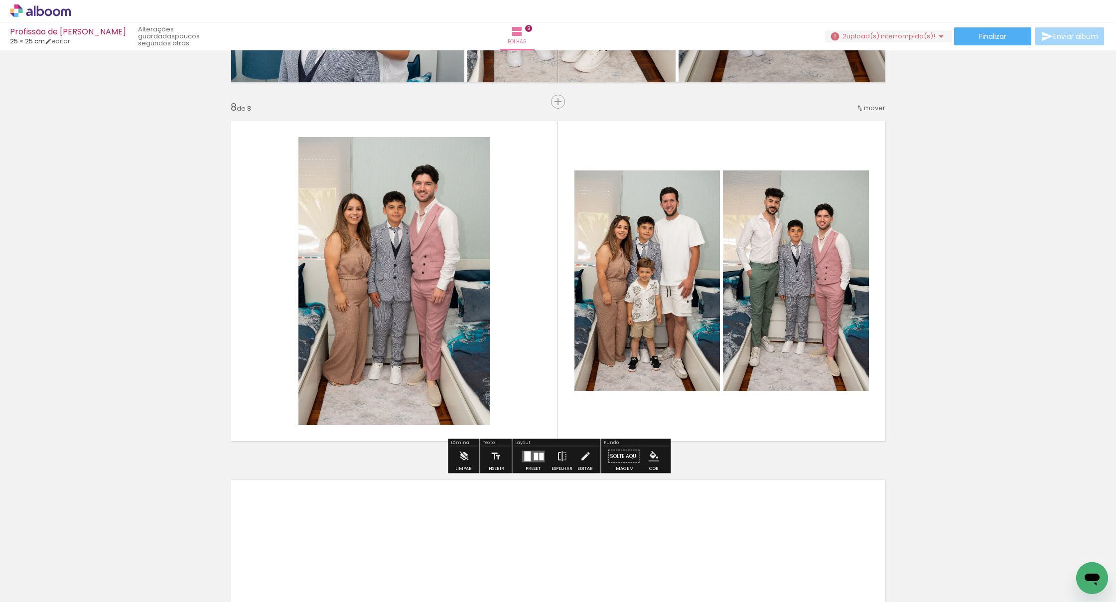
scroll to position [0, 1965]
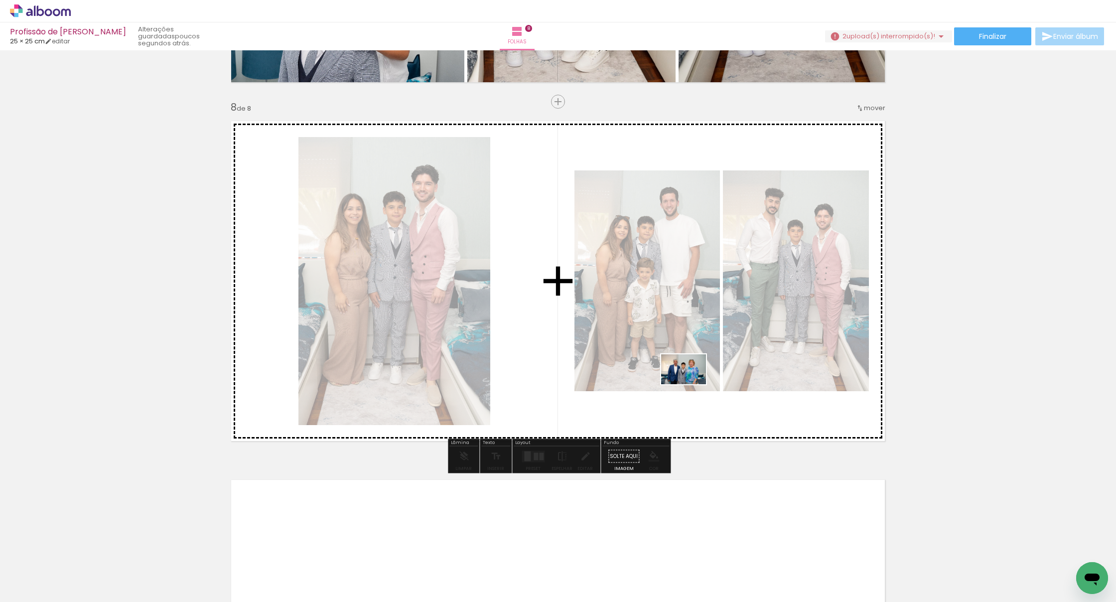
drag, startPoint x: 809, startPoint y: 571, endPoint x: 690, endPoint y: 383, distance: 222.3
click at [690, 383] on quentale-workspace at bounding box center [558, 301] width 1116 height 602
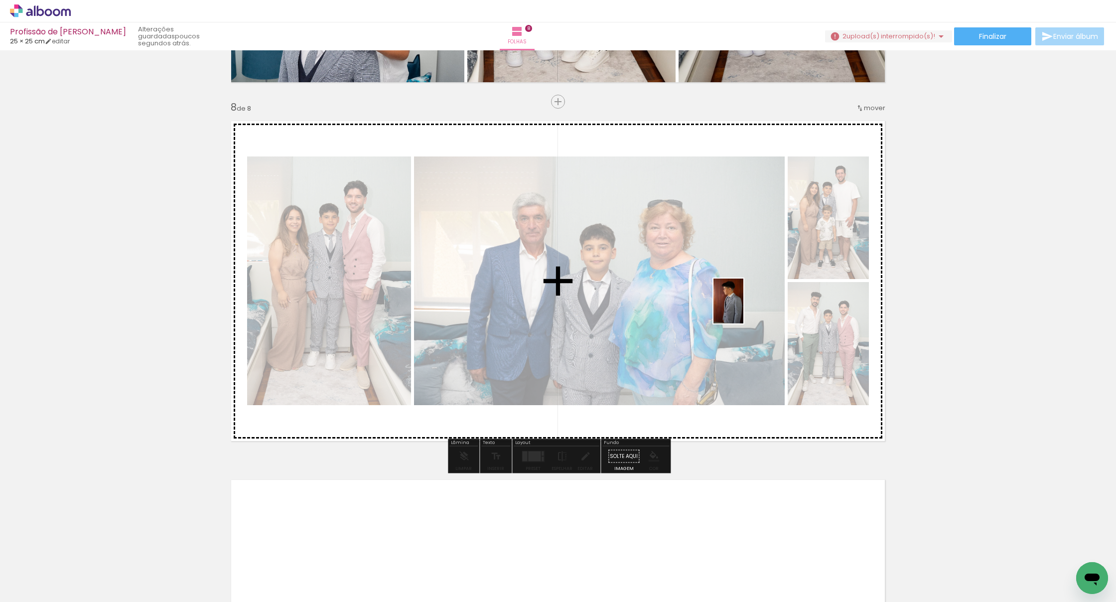
click at [735, 303] on quentale-workspace at bounding box center [558, 301] width 1116 height 602
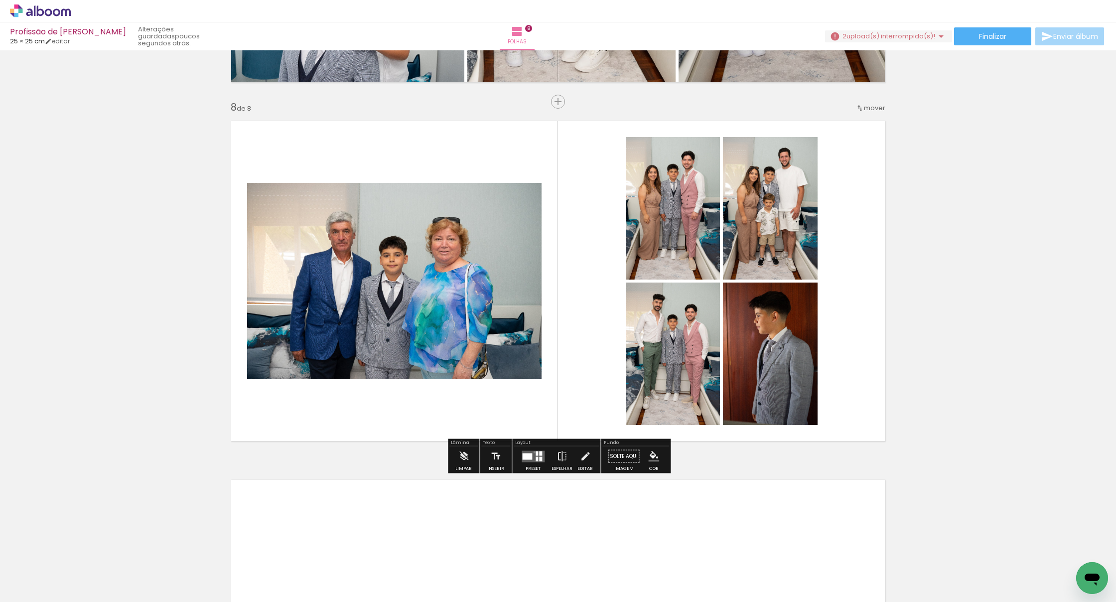
click at [532, 452] on quentale-layouter at bounding box center [533, 455] width 23 height 11
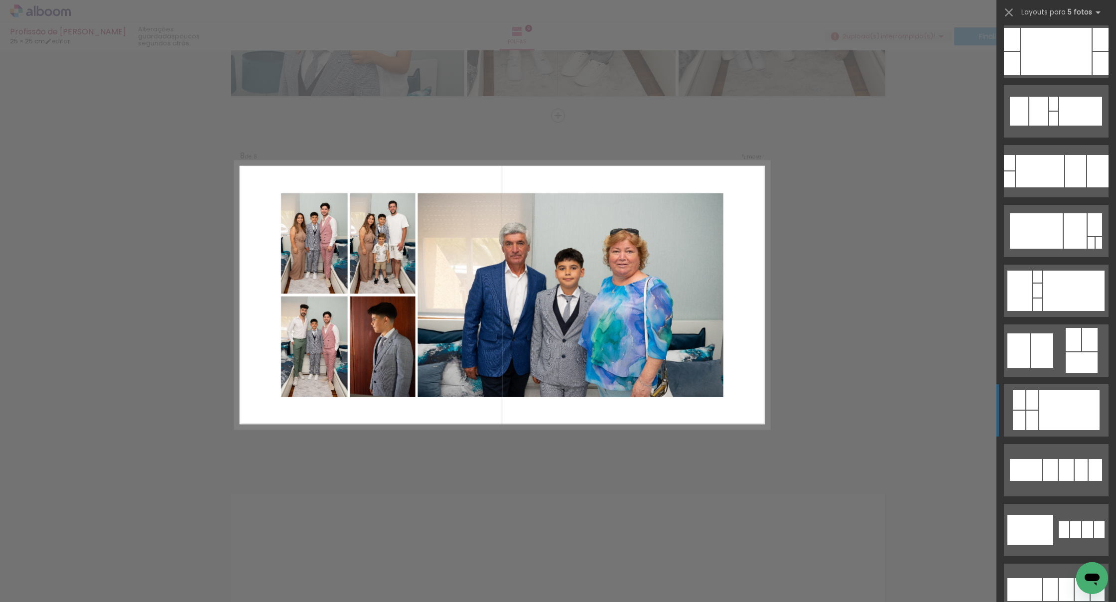
scroll to position [210, 0]
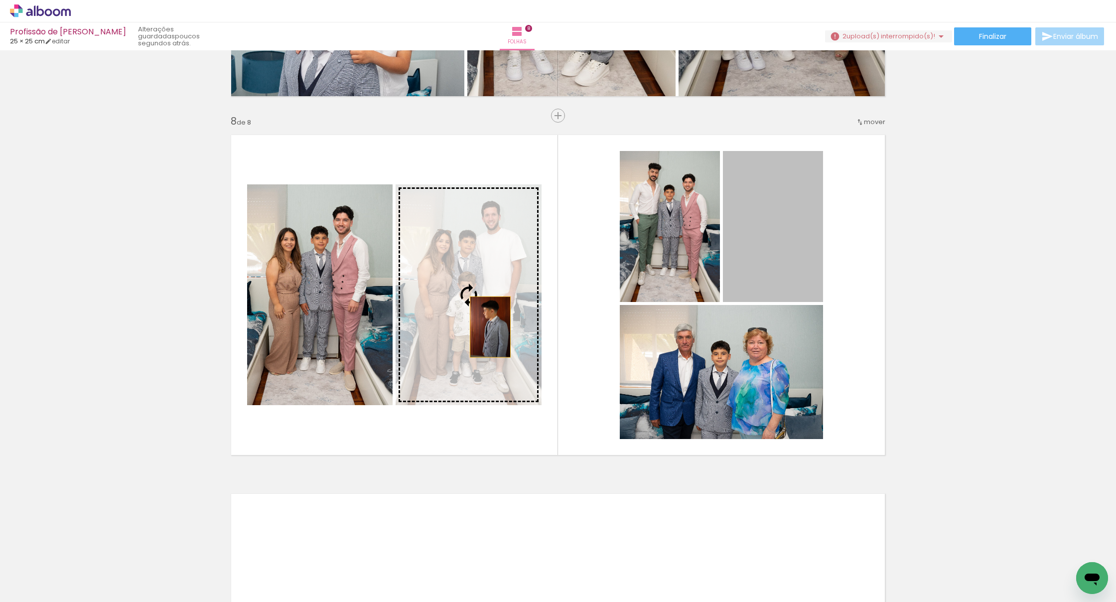
drag, startPoint x: 788, startPoint y: 244, endPoint x: 477, endPoint y: 327, distance: 322.0
click at [0, 0] on slot at bounding box center [0, 0] width 0 height 0
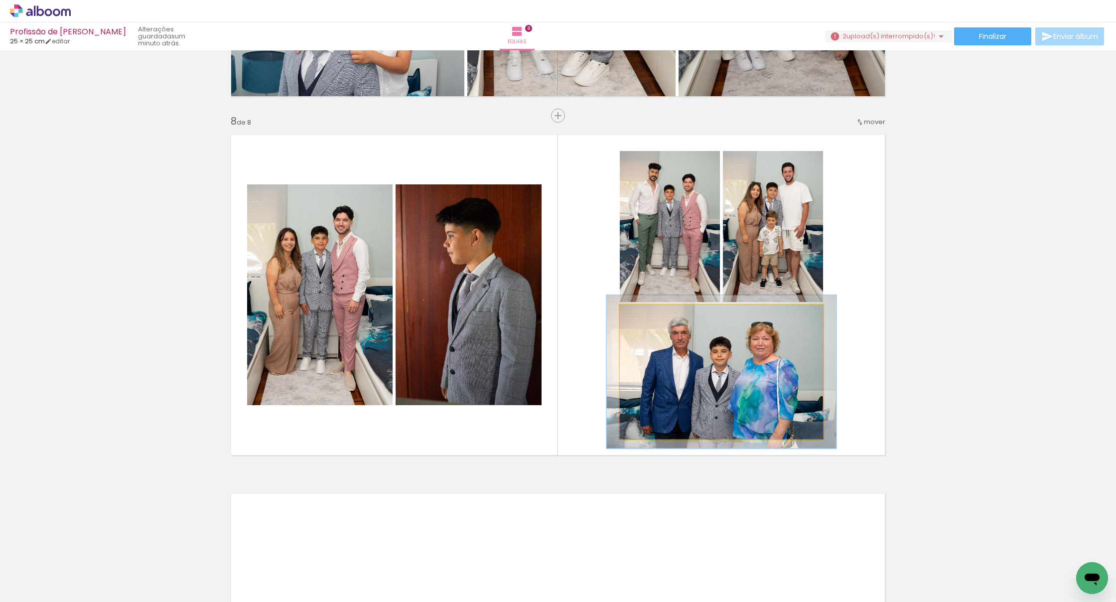
type paper-slider "113"
click at [651, 314] on div at bounding box center [648, 315] width 16 height 16
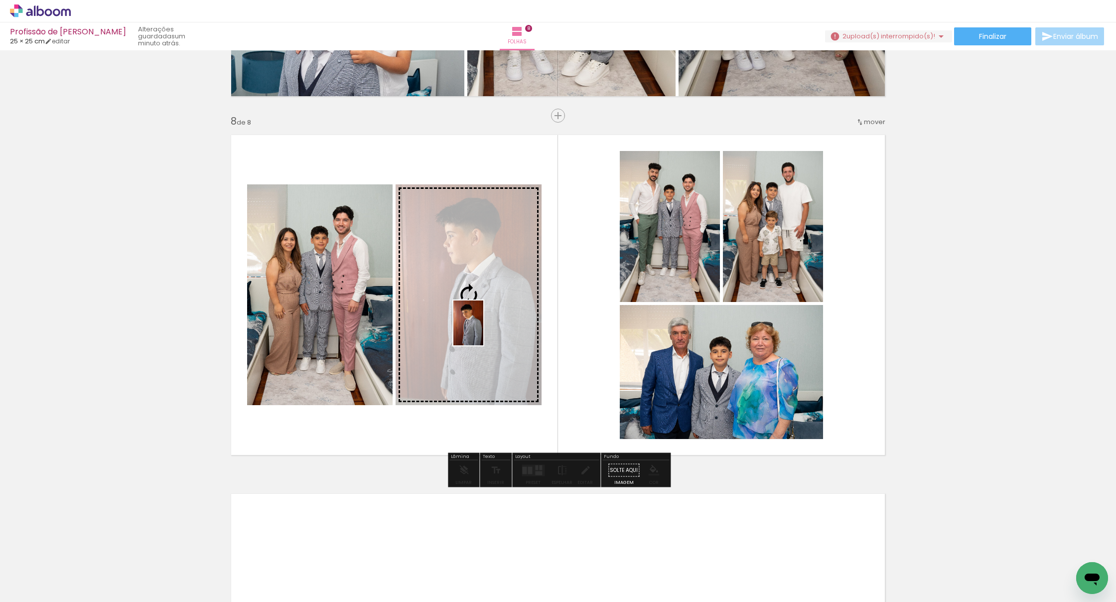
drag, startPoint x: 927, startPoint y: 569, endPoint x: 483, endPoint y: 331, distance: 503.9
click at [483, 330] on quentale-workspace at bounding box center [558, 301] width 1116 height 602
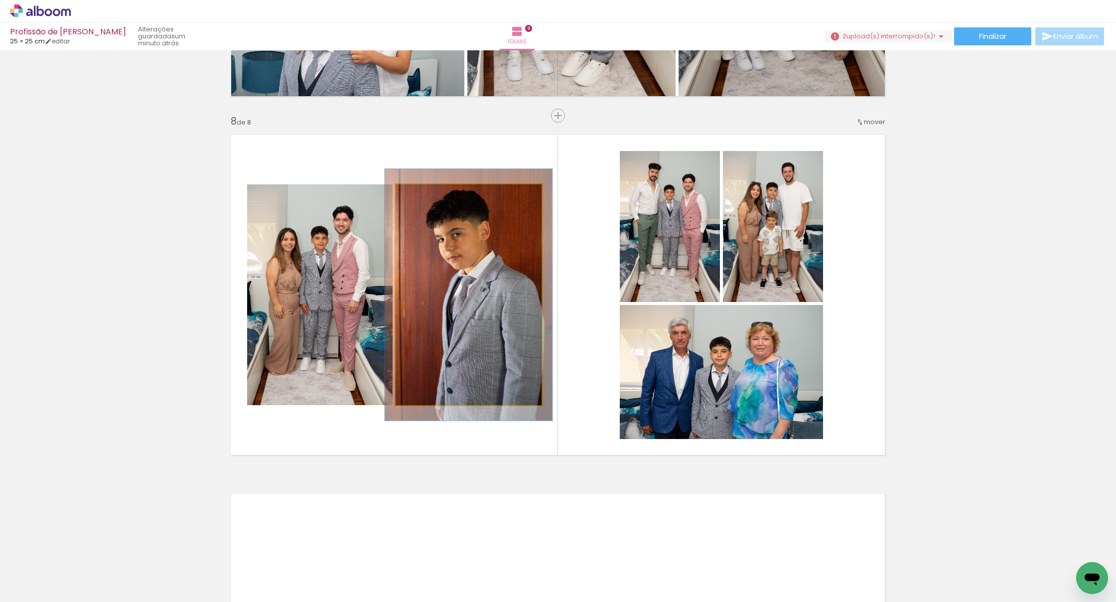
type paper-slider "114"
drag, startPoint x: 425, startPoint y: 195, endPoint x: 452, endPoint y: 239, distance: 51.7
click at [430, 194] on div at bounding box center [424, 195] width 16 height 16
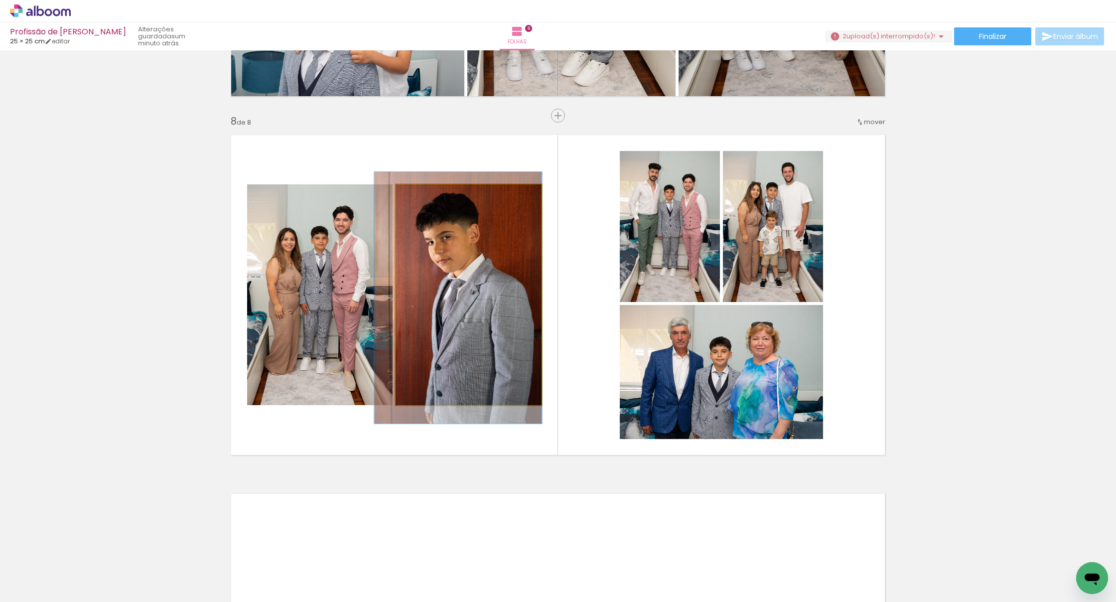
drag, startPoint x: 498, startPoint y: 293, endPoint x: 488, endPoint y: 296, distance: 11.0
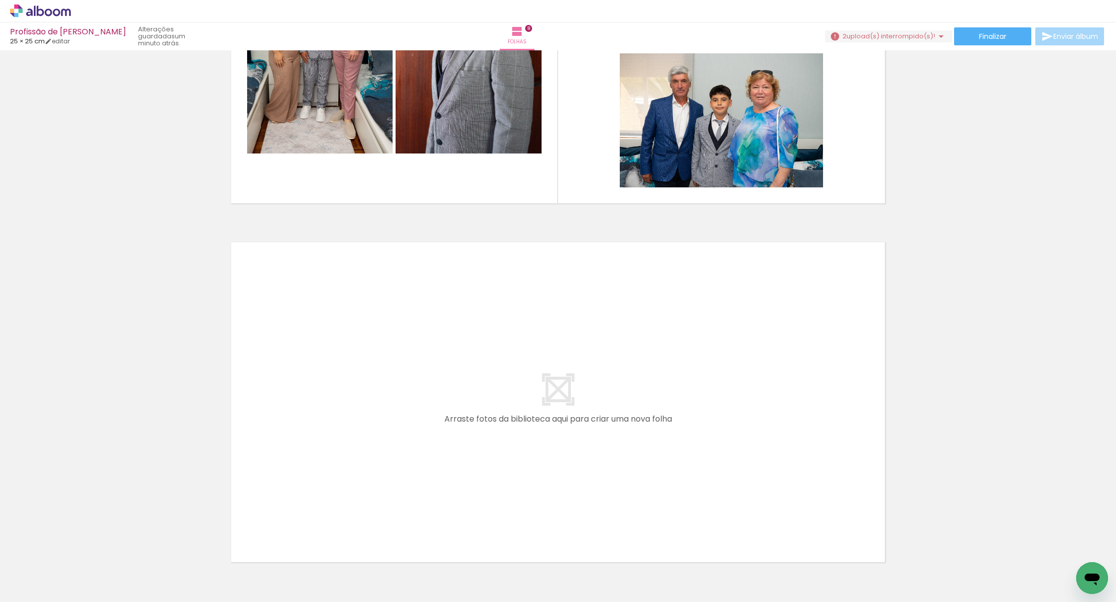
scroll to position [0, 2580]
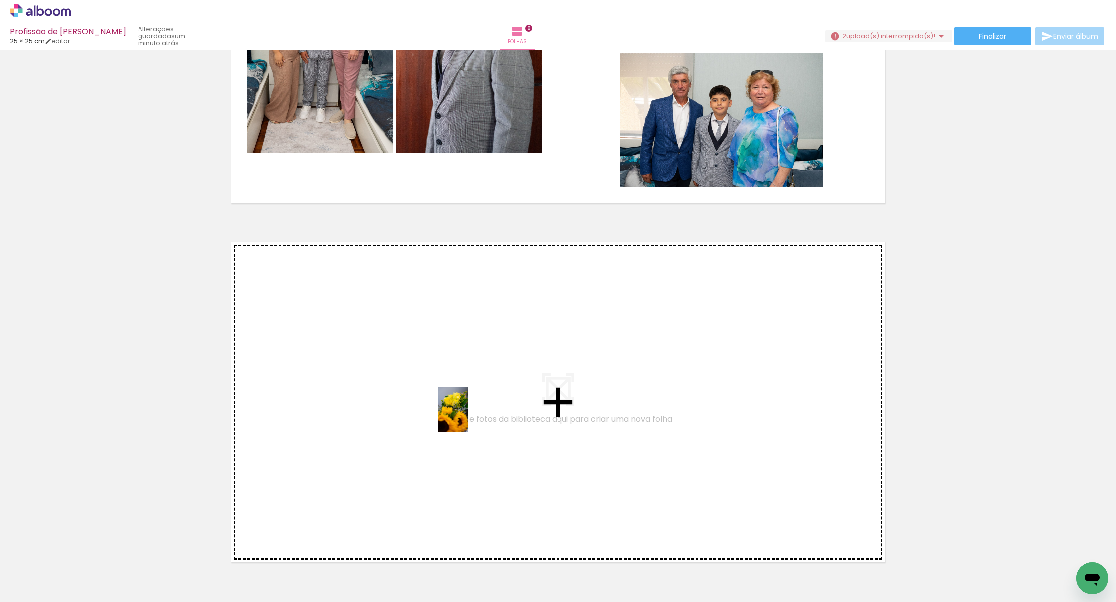
click at [468, 417] on quentale-workspace at bounding box center [558, 301] width 1116 height 602
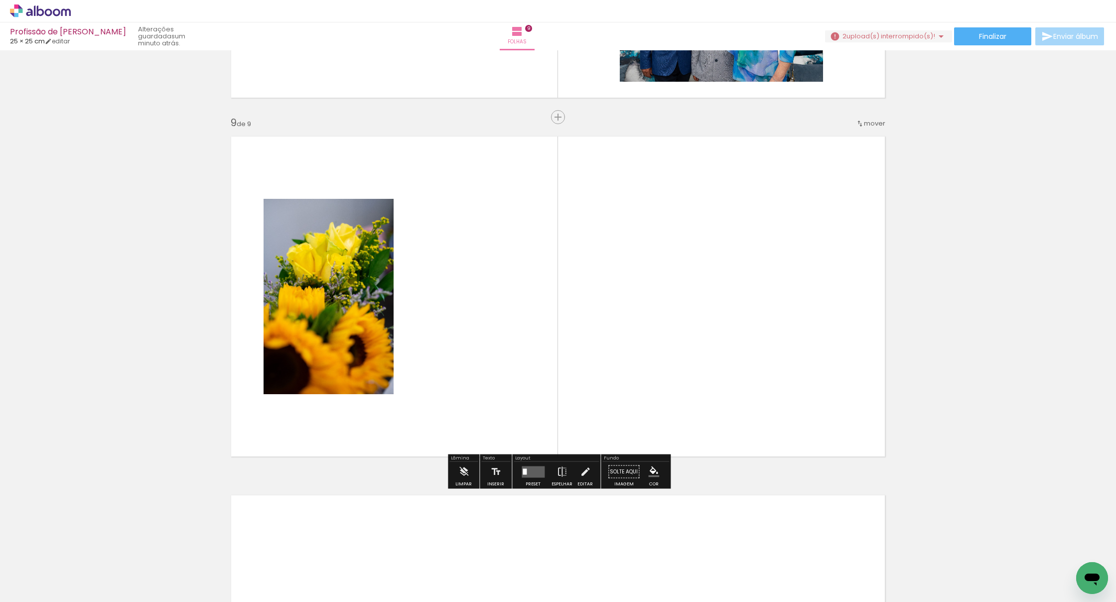
scroll to position [2821, 0]
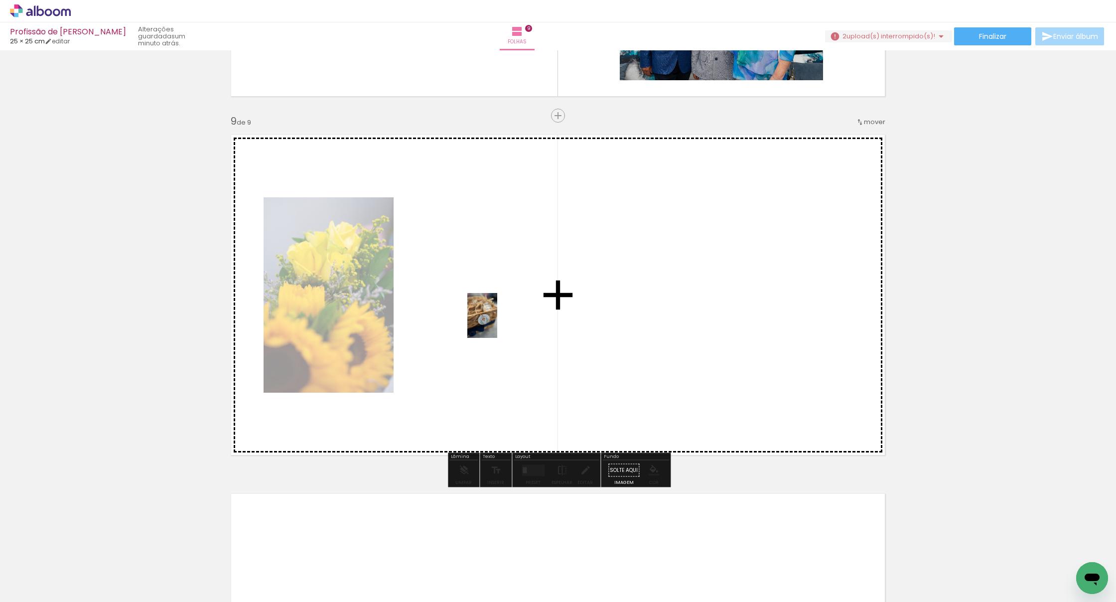
drag, startPoint x: 483, startPoint y: 569, endPoint x: 497, endPoint y: 323, distance: 246.1
click at [497, 323] on quentale-workspace at bounding box center [558, 301] width 1116 height 602
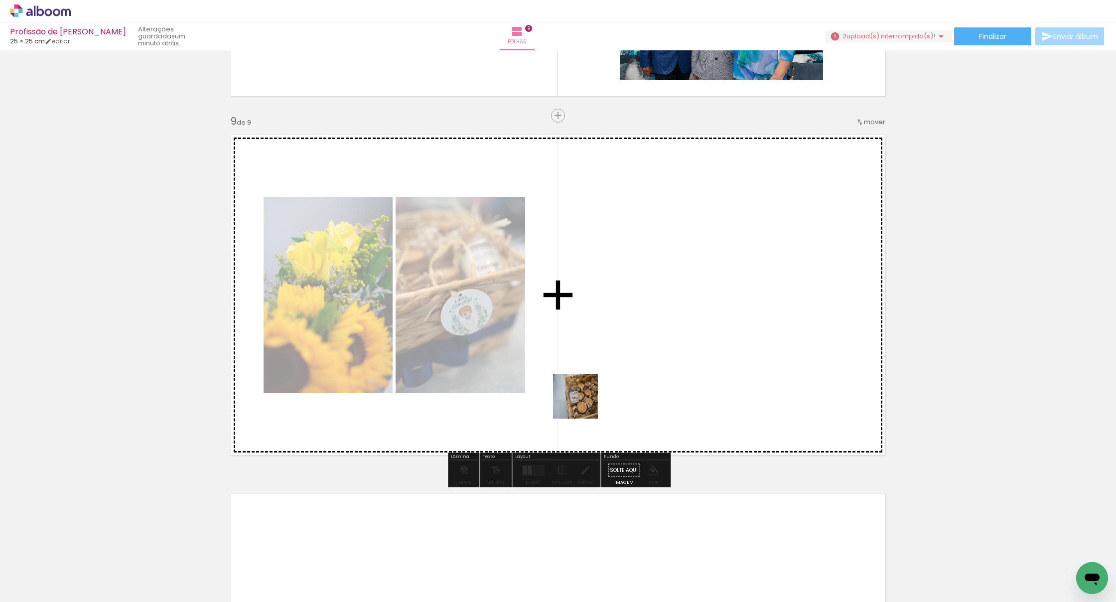
drag, startPoint x: 421, startPoint y: 567, endPoint x: 601, endPoint y: 381, distance: 259.0
click at [601, 381] on quentale-workspace at bounding box center [558, 301] width 1116 height 602
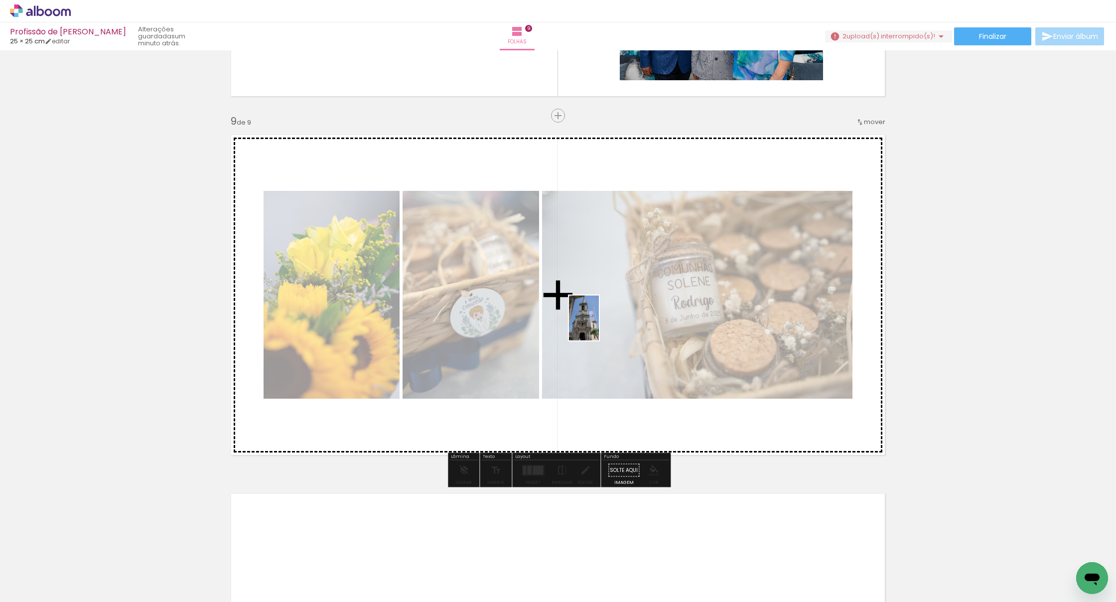
drag, startPoint x: 652, startPoint y: 568, endPoint x: 641, endPoint y: 378, distance: 190.7
click at [598, 321] on quentale-workspace at bounding box center [558, 301] width 1116 height 602
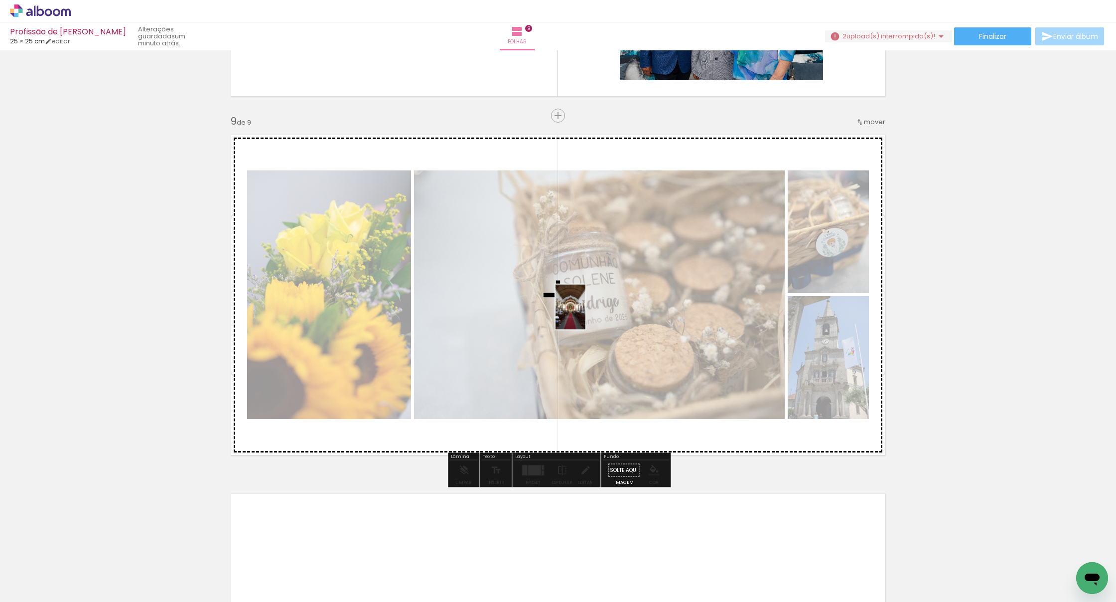
drag, startPoint x: 702, startPoint y: 565, endPoint x: 586, endPoint y: 314, distance: 276.0
click at [586, 314] on quentale-workspace at bounding box center [558, 301] width 1116 height 602
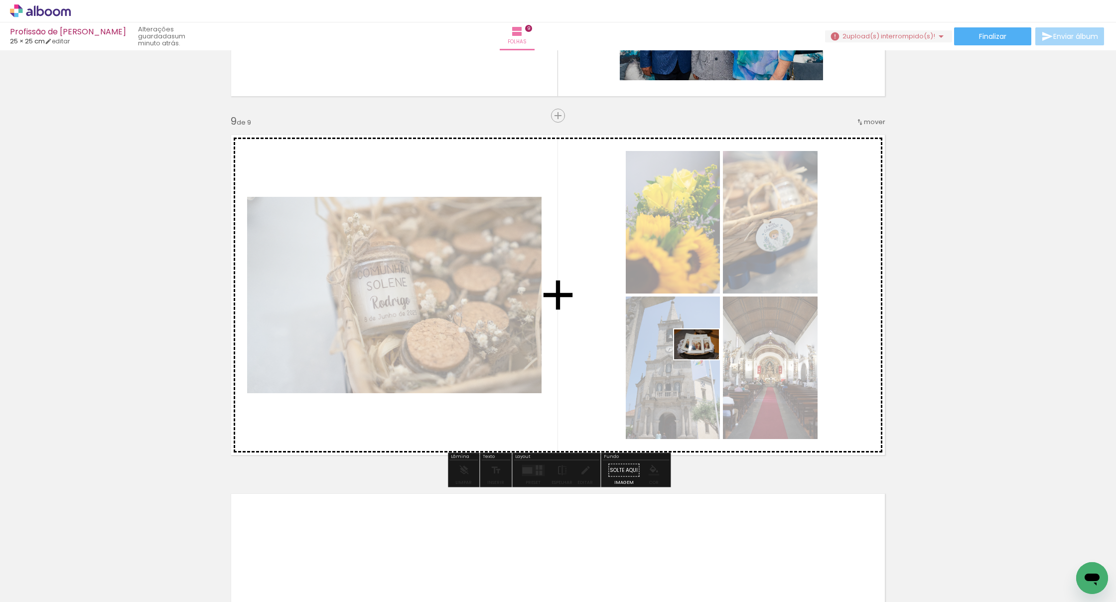
drag, startPoint x: 757, startPoint y: 570, endPoint x: 704, endPoint y: 359, distance: 216.8
click at [704, 359] on quentale-workspace at bounding box center [558, 301] width 1116 height 602
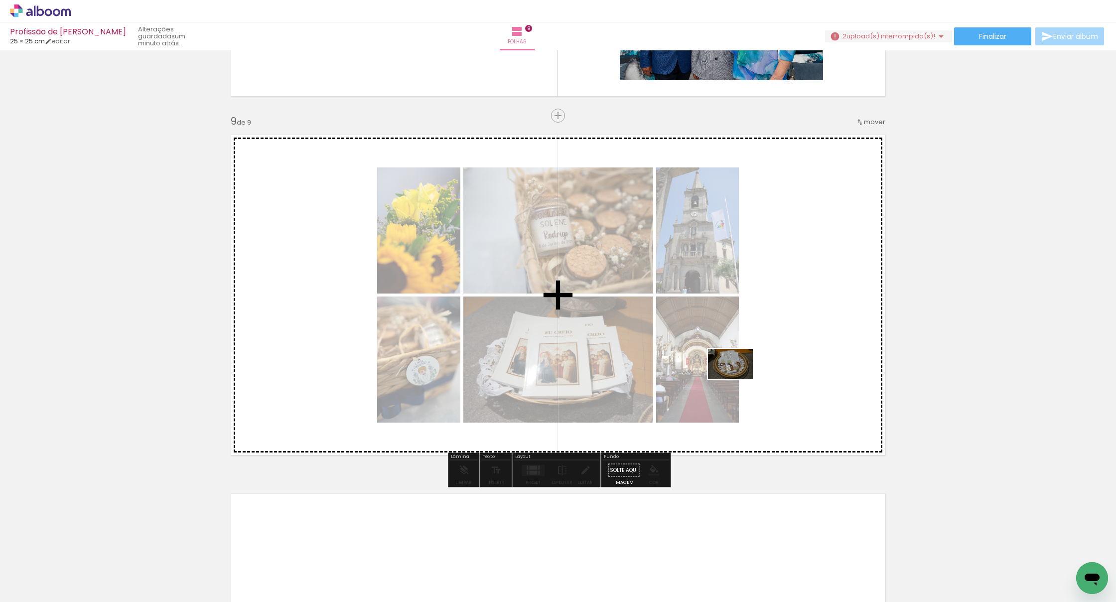
drag, startPoint x: 828, startPoint y: 573, endPoint x: 739, endPoint y: 374, distance: 217.5
click at [724, 363] on quentale-workspace at bounding box center [558, 301] width 1116 height 602
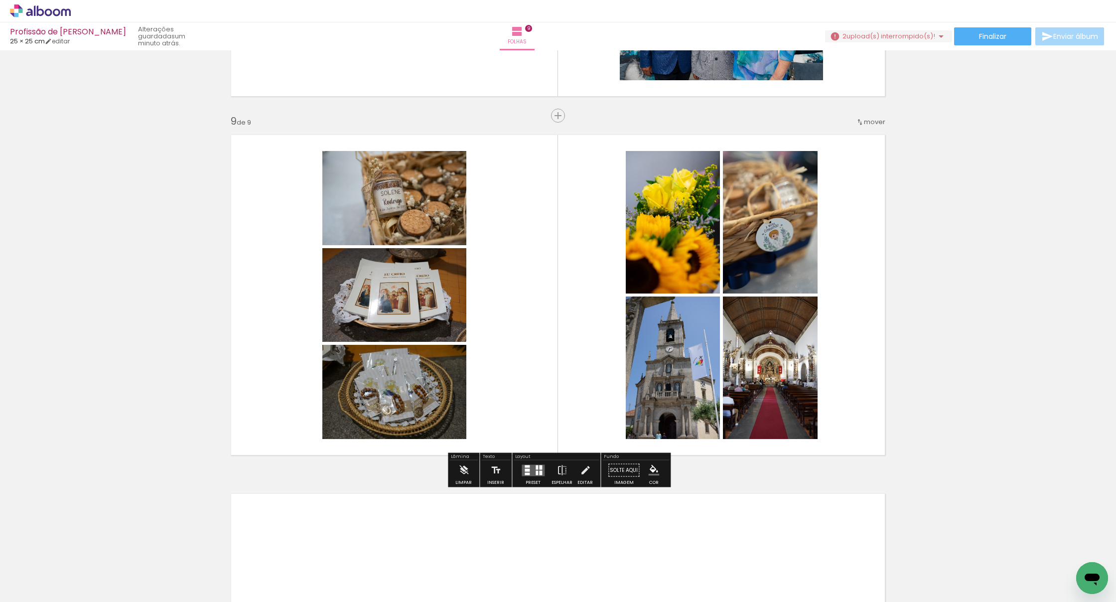
scroll to position [0, 2959]
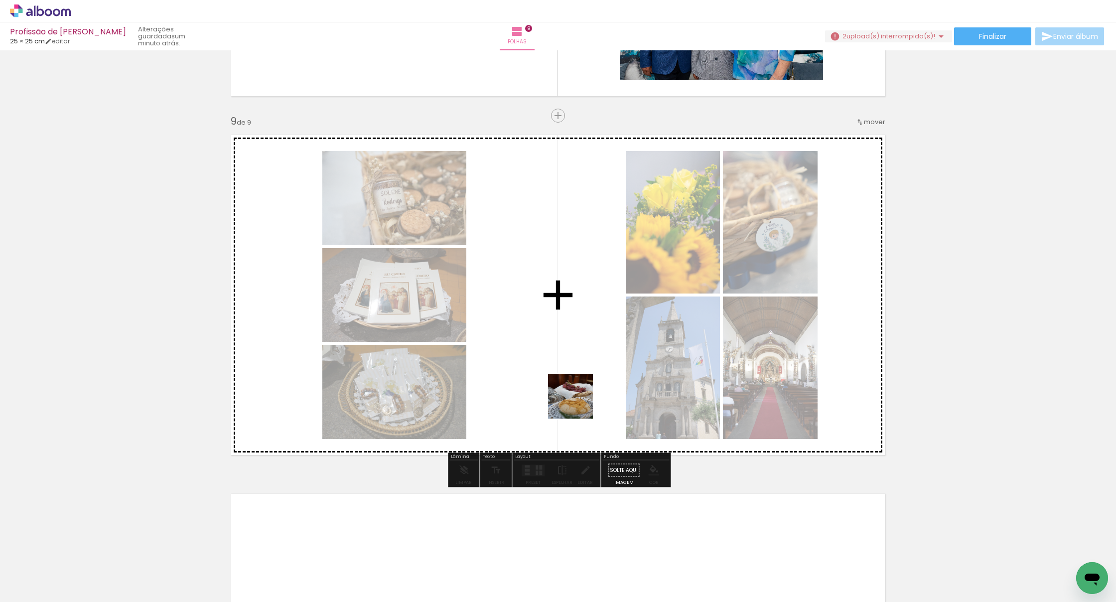
drag, startPoint x: 606, startPoint y: 574, endPoint x: 575, endPoint y: 396, distance: 180.1
click at [575, 396] on quentale-workspace at bounding box center [558, 301] width 1116 height 602
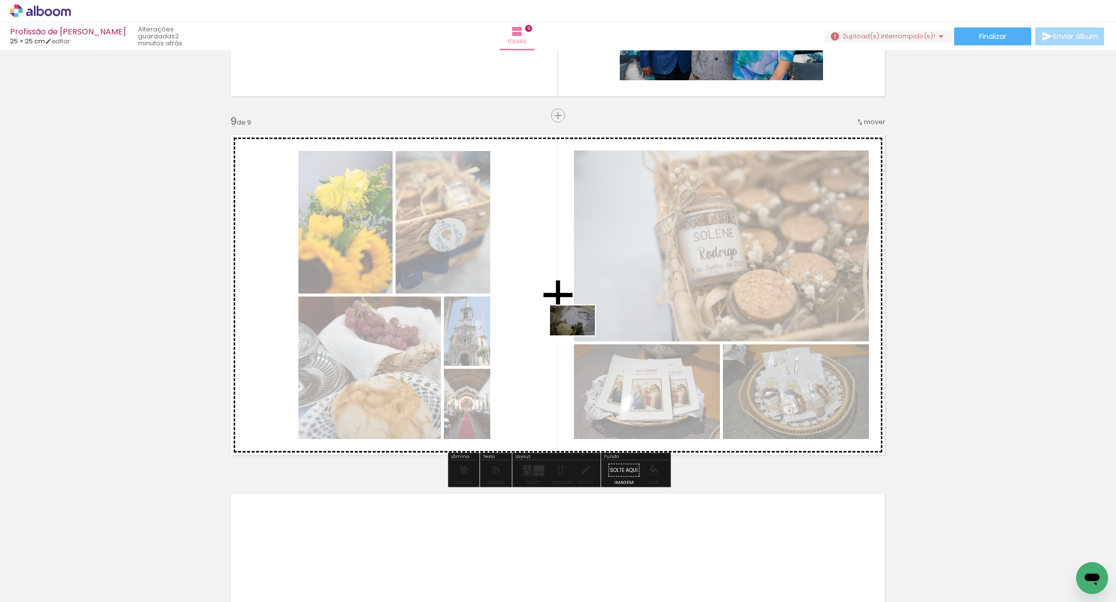
drag, startPoint x: 670, startPoint y: 572, endPoint x: 569, endPoint y: 335, distance: 257.7
click at [569, 335] on quentale-workspace at bounding box center [558, 301] width 1116 height 602
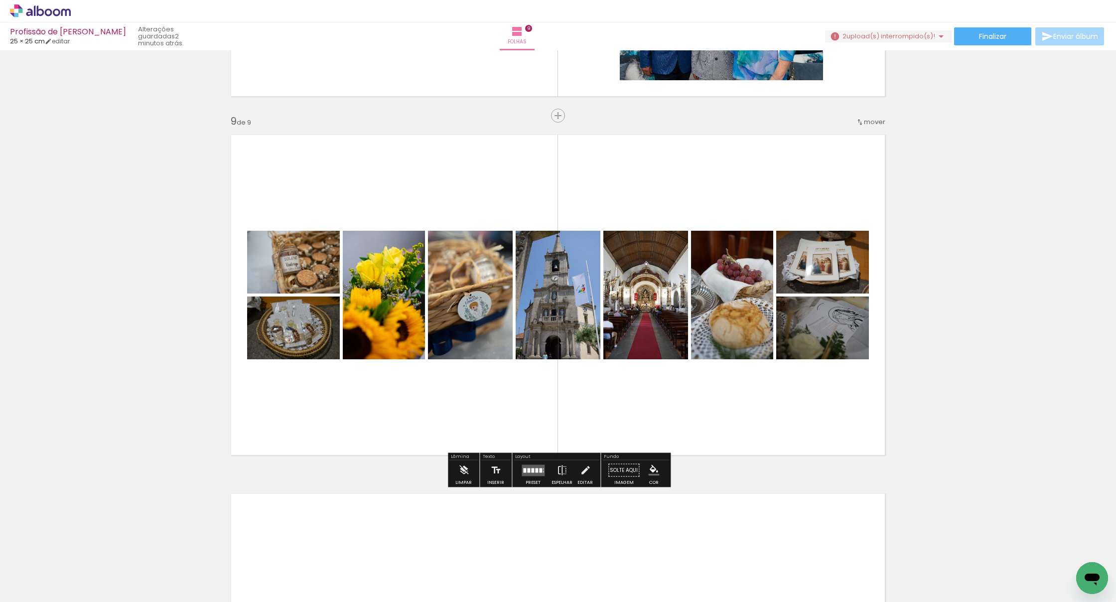
scroll to position [0, 3078]
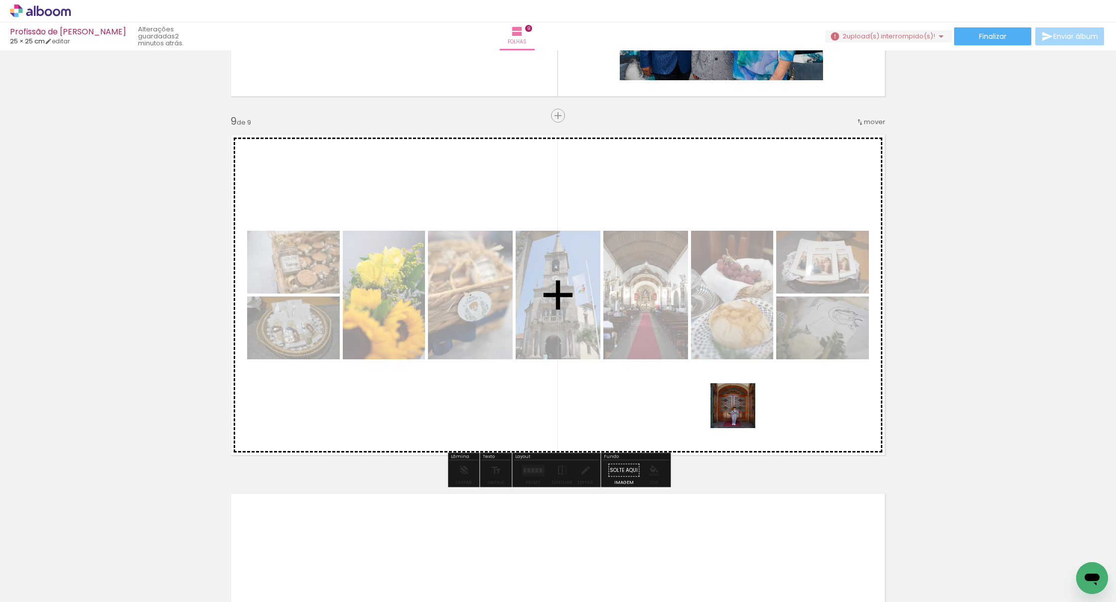
drag, startPoint x: 733, startPoint y: 500, endPoint x: 745, endPoint y: 400, distance: 101.0
click at [739, 392] on quentale-workspace at bounding box center [558, 301] width 1116 height 602
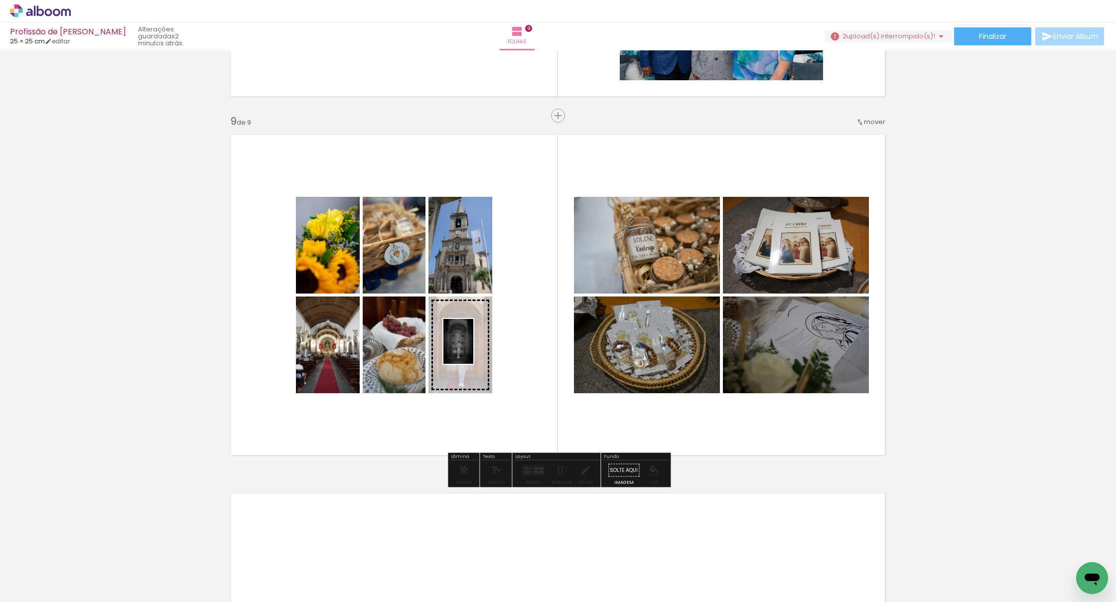
drag, startPoint x: 767, startPoint y: 575, endPoint x: 473, endPoint y: 349, distance: 370.7
click at [473, 349] on quentale-workspace at bounding box center [558, 301] width 1116 height 602
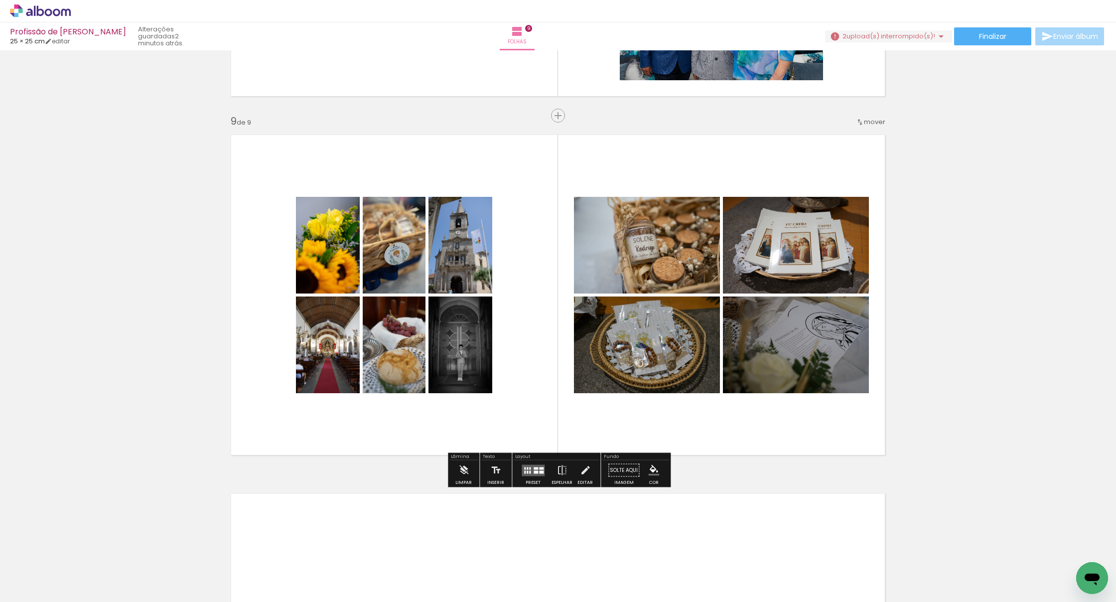
click at [530, 468] on quentale-layouter at bounding box center [533, 469] width 23 height 11
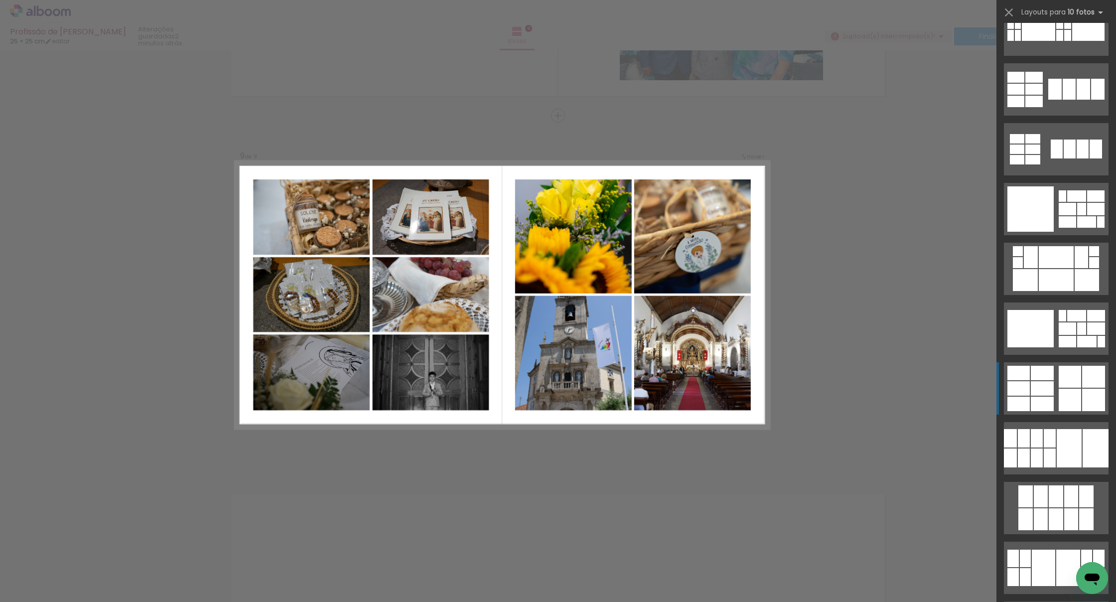
scroll to position [387, 0]
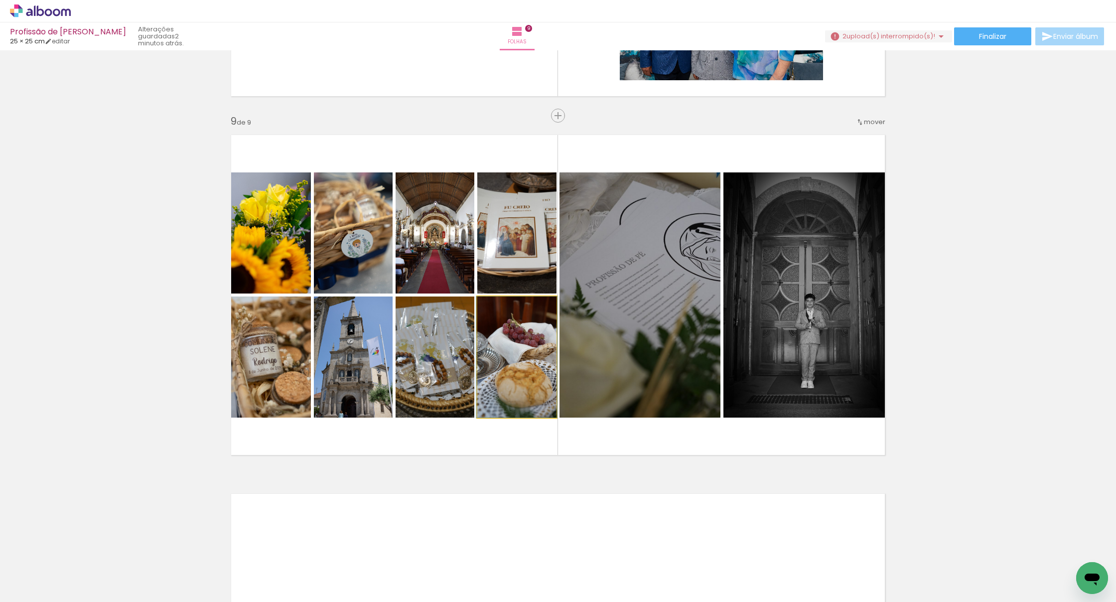
click at [525, 367] on quentale-photo at bounding box center [516, 356] width 79 height 121
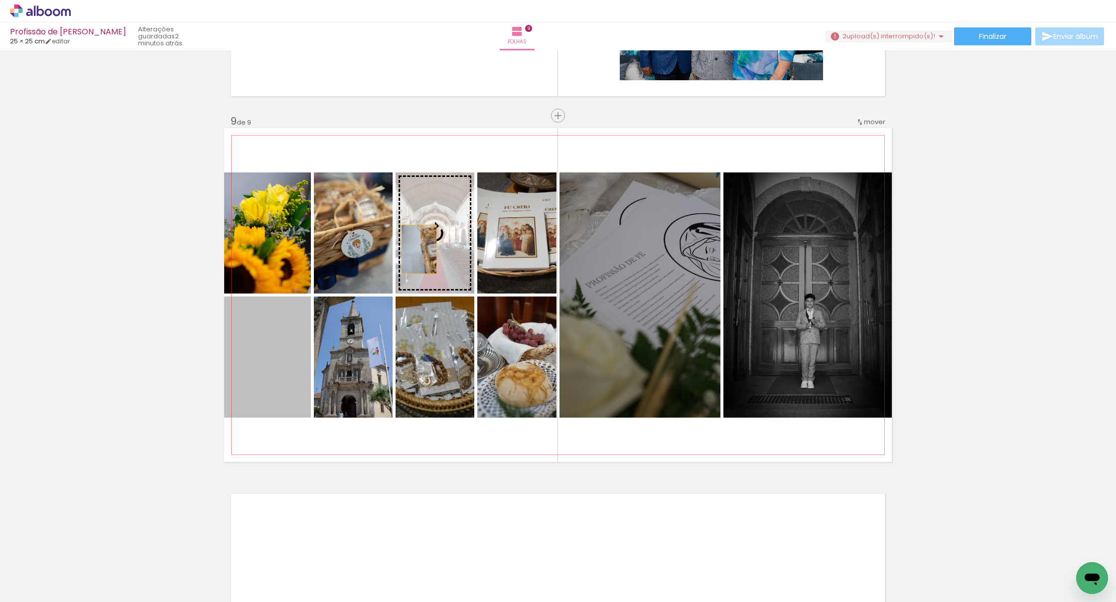
drag, startPoint x: 267, startPoint y: 360, endPoint x: 420, endPoint y: 249, distance: 188.8
click at [0, 0] on slot at bounding box center [0, 0] width 0 height 0
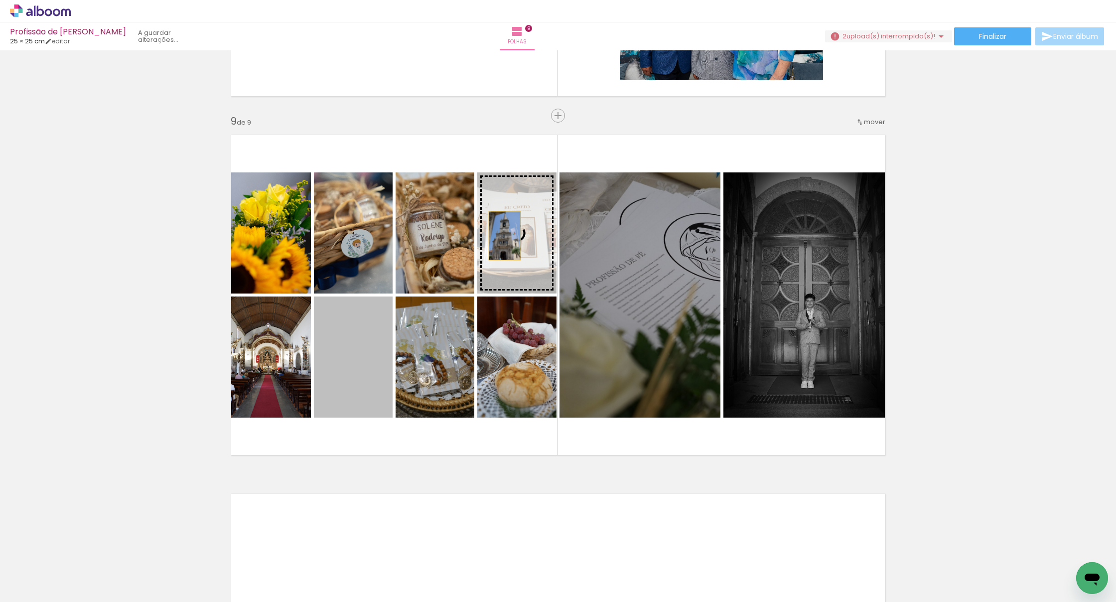
drag, startPoint x: 339, startPoint y: 358, endPoint x: 507, endPoint y: 237, distance: 207.0
click at [0, 0] on slot at bounding box center [0, 0] width 0 height 0
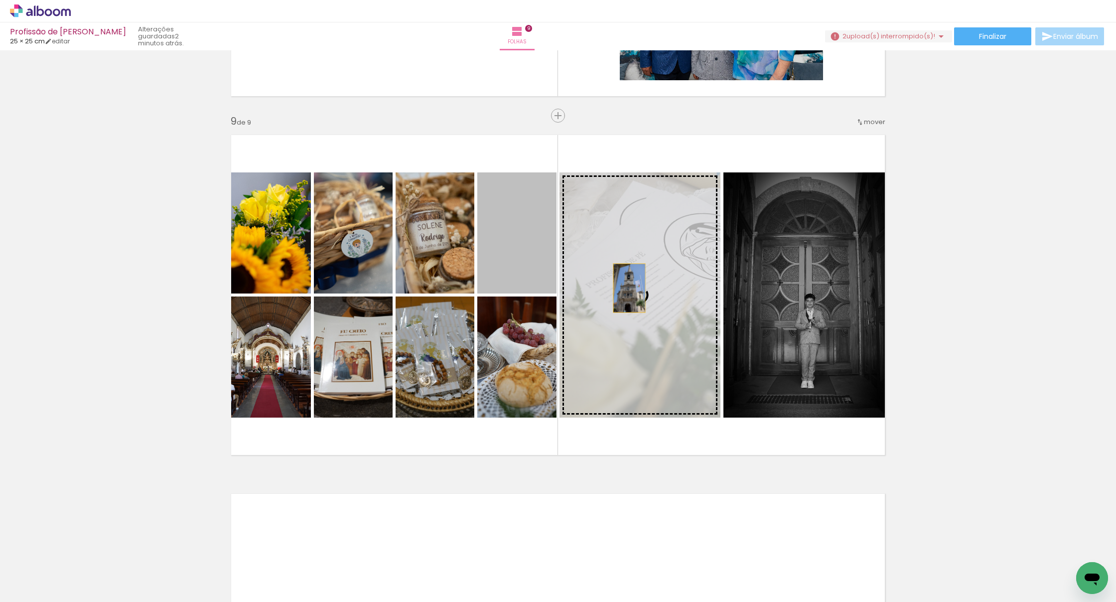
drag, startPoint x: 512, startPoint y: 238, endPoint x: 630, endPoint y: 288, distance: 128.4
click at [0, 0] on slot at bounding box center [0, 0] width 0 height 0
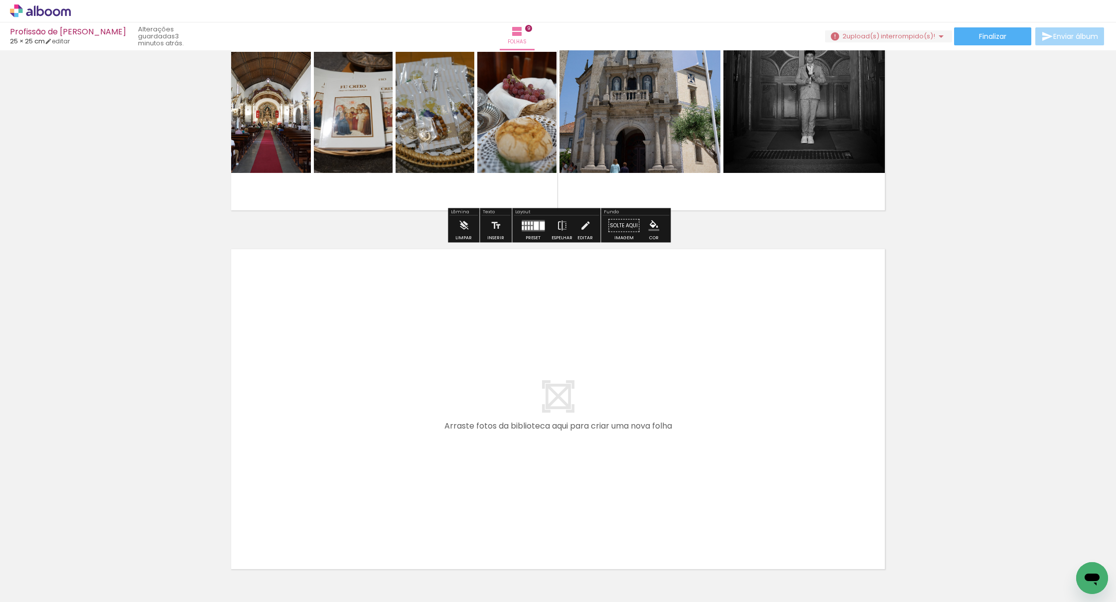
scroll to position [0, 3368]
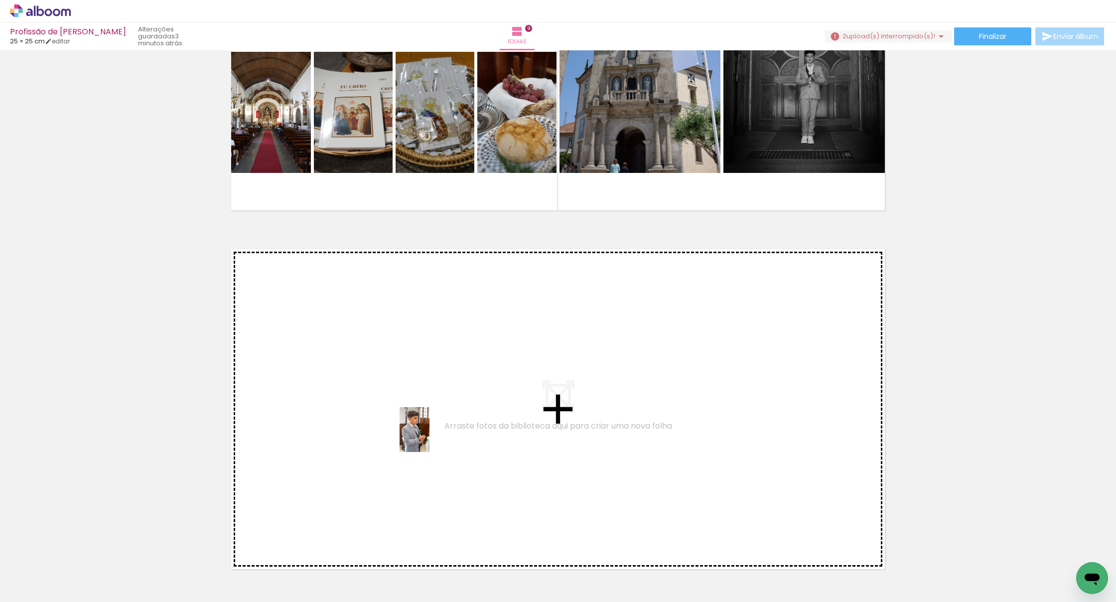
click at [416, 427] on quentale-workspace at bounding box center [558, 301] width 1116 height 602
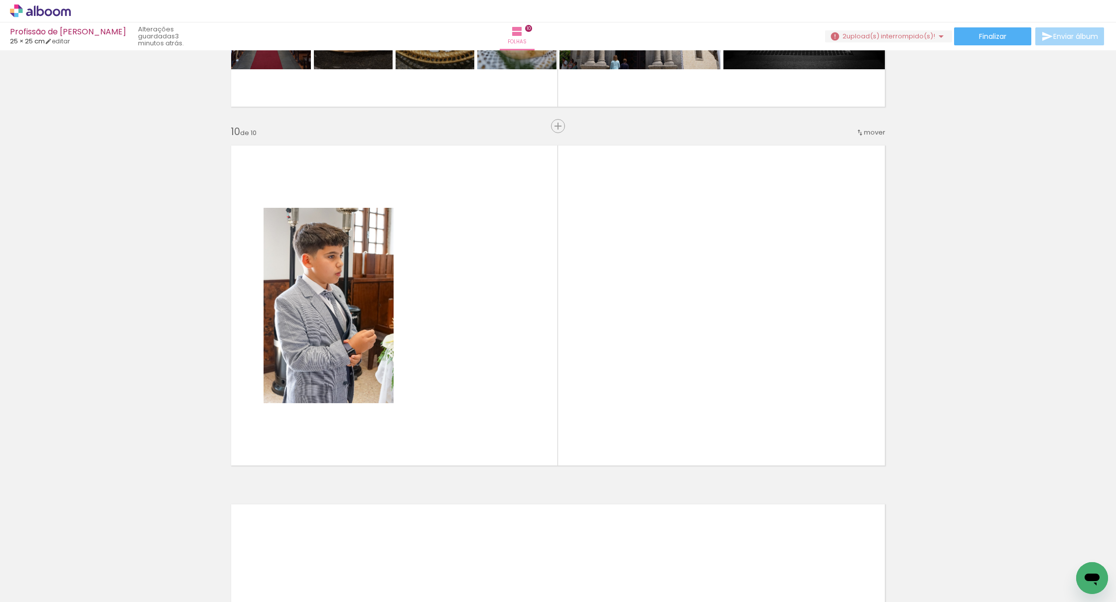
scroll to position [3180, 0]
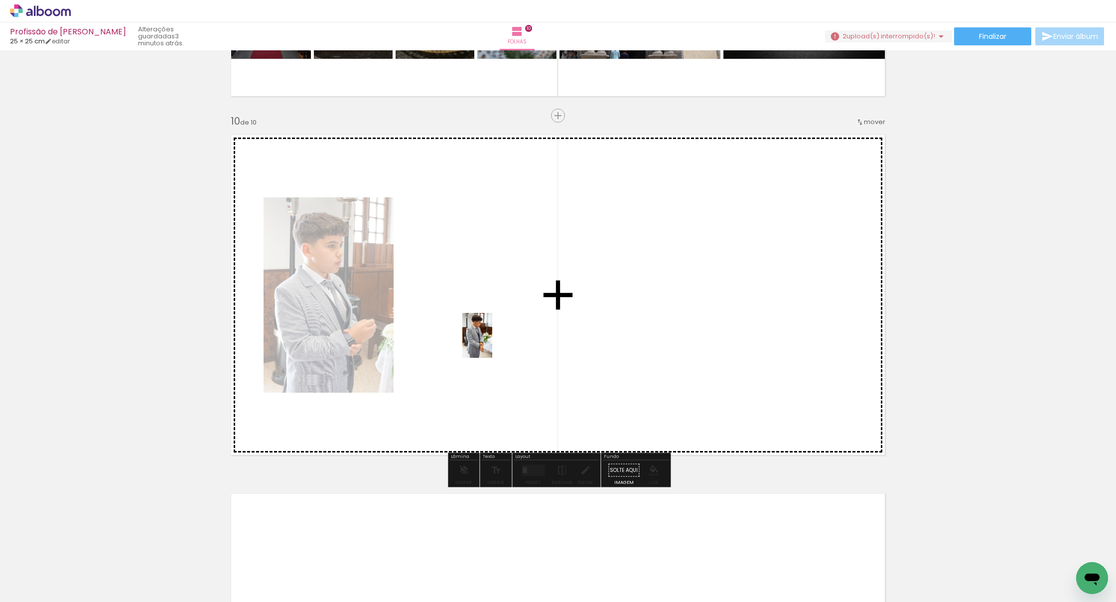
drag, startPoint x: 589, startPoint y: 571, endPoint x: 492, endPoint y: 343, distance: 247.4
click at [492, 343] on quentale-workspace at bounding box center [558, 301] width 1116 height 602
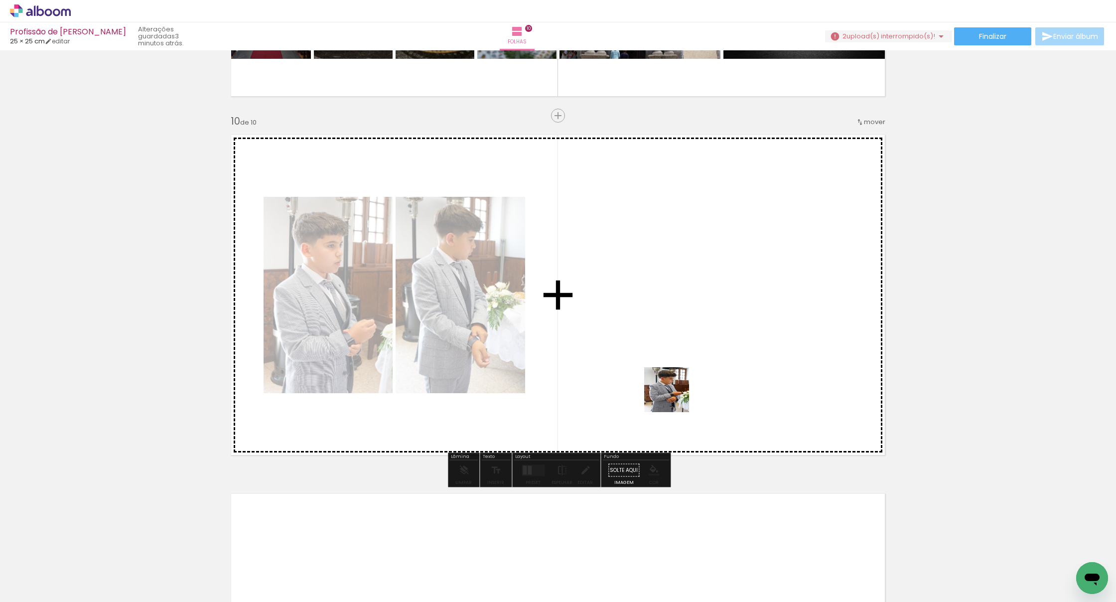
drag, startPoint x: 649, startPoint y: 574, endPoint x: 676, endPoint y: 271, distance: 303.7
click at [676, 271] on quentale-workspace at bounding box center [558, 301] width 1116 height 602
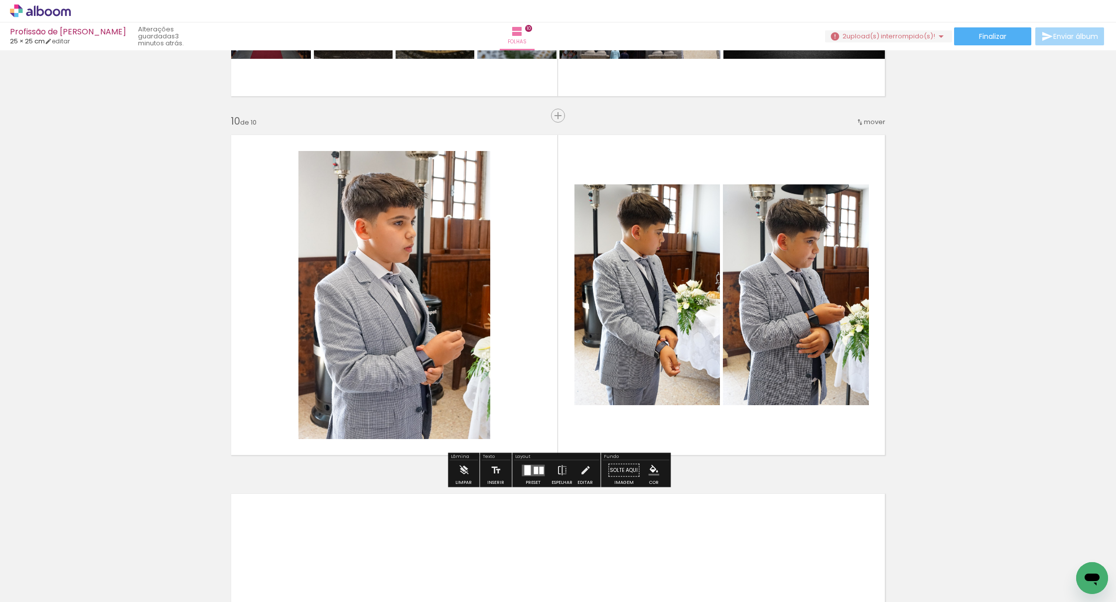
scroll to position [0, 0]
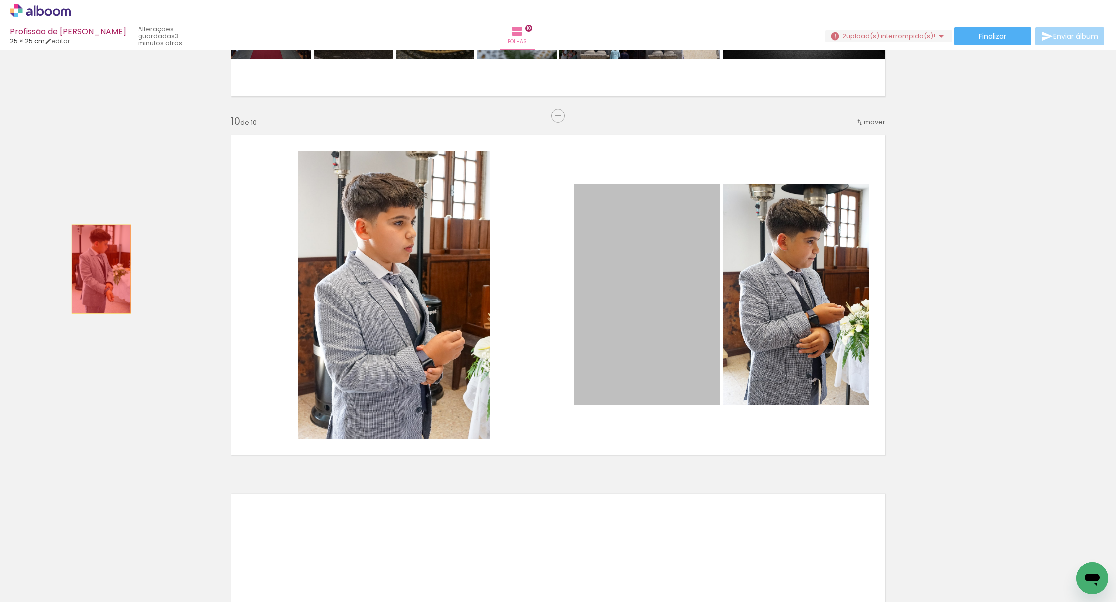
drag, startPoint x: 661, startPoint y: 287, endPoint x: 101, endPoint y: 269, distance: 560.4
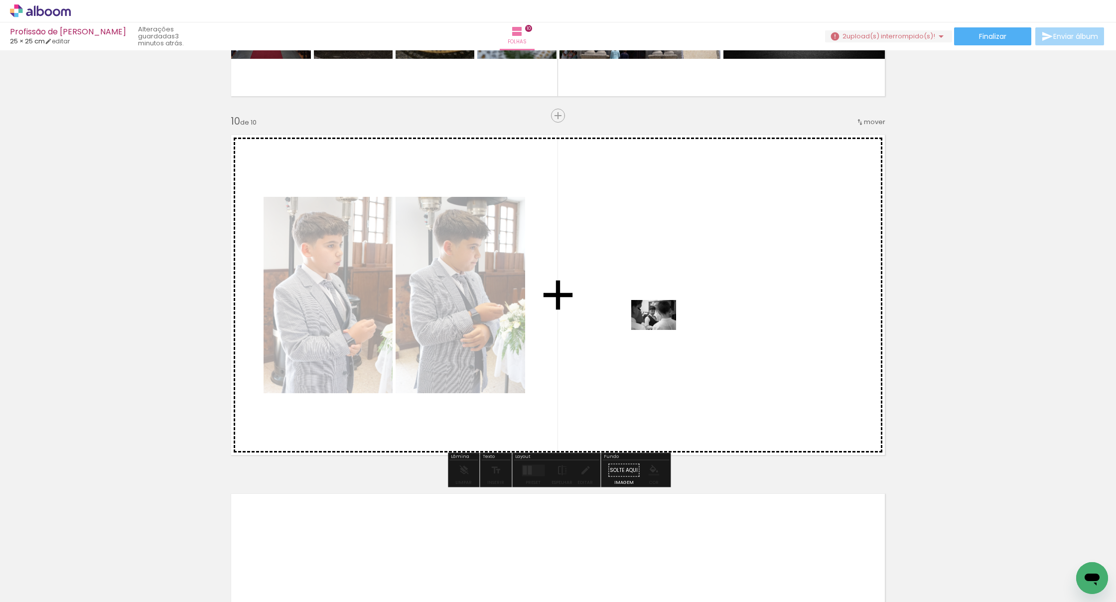
click at [662, 329] on quentale-workspace at bounding box center [558, 301] width 1116 height 602
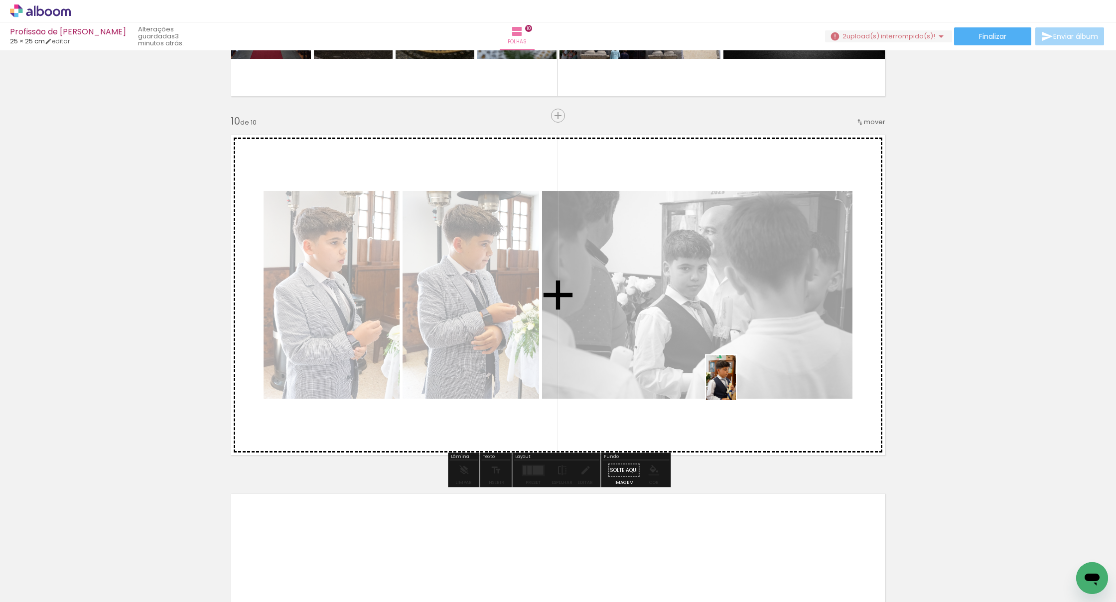
drag, startPoint x: 756, startPoint y: 570, endPoint x: 856, endPoint y: 499, distance: 122.6
click at [737, 385] on quentale-workspace at bounding box center [558, 301] width 1116 height 602
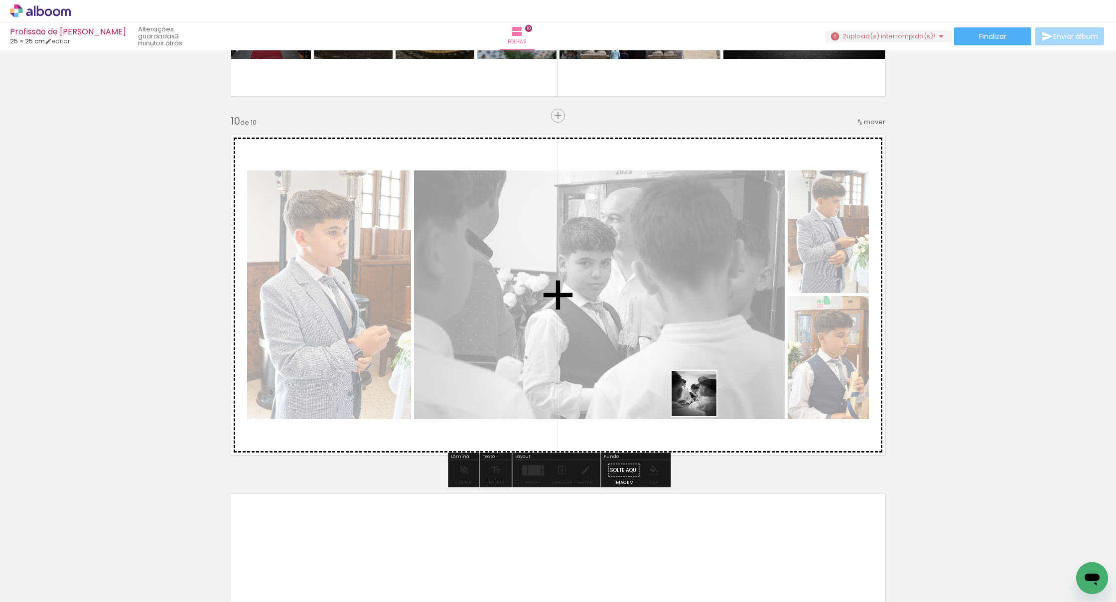
drag, startPoint x: 811, startPoint y: 578, endPoint x: 700, endPoint y: 399, distance: 209.9
click at [700, 399] on quentale-workspace at bounding box center [558, 301] width 1116 height 602
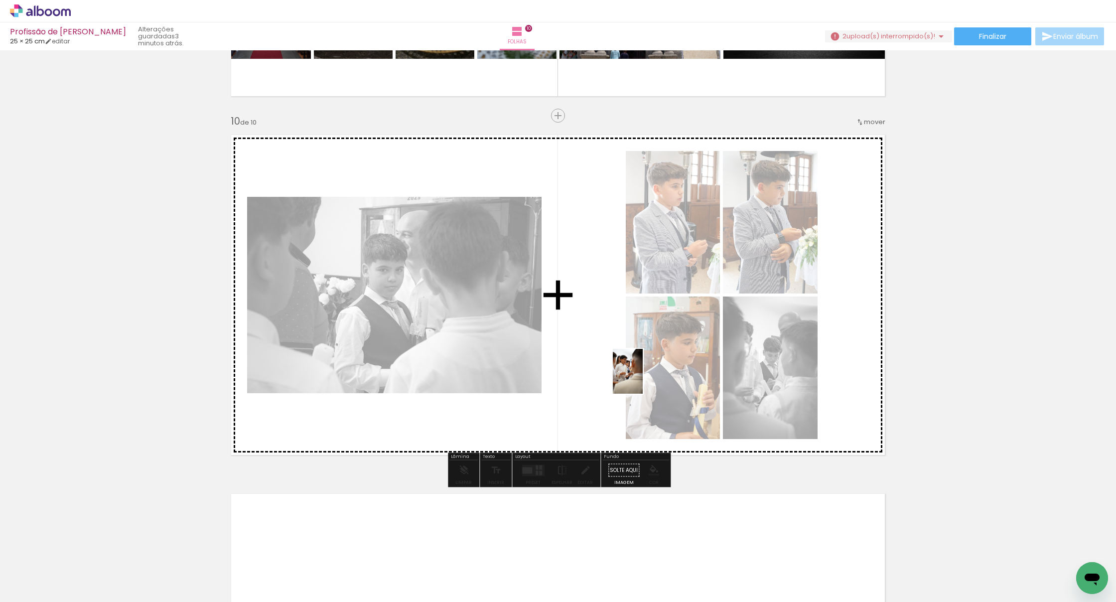
click at [642, 379] on quentale-workspace at bounding box center [558, 301] width 1116 height 602
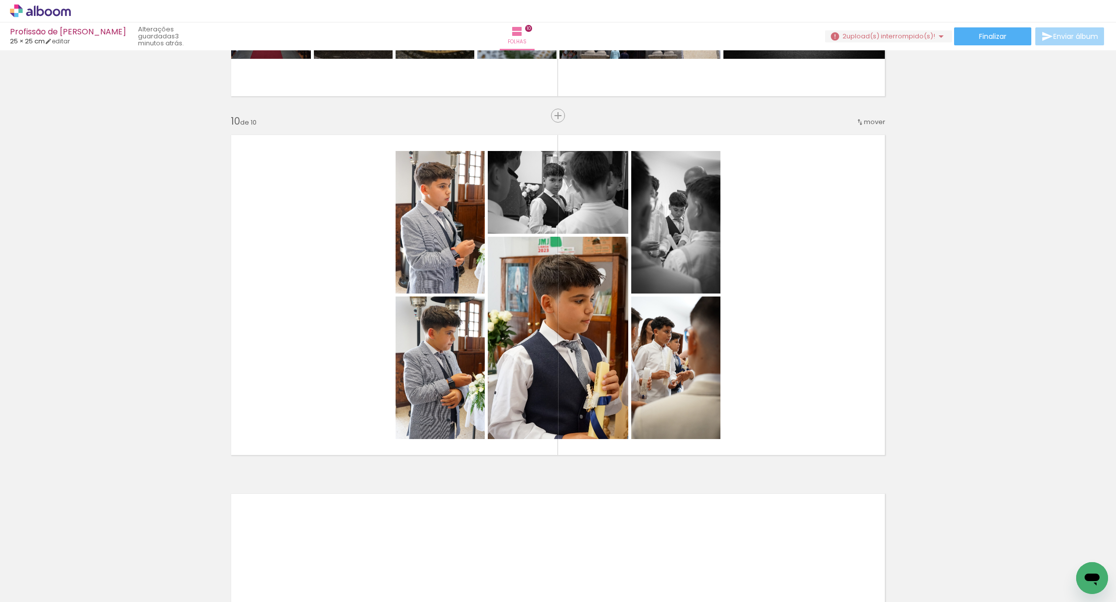
scroll to position [0, 3746]
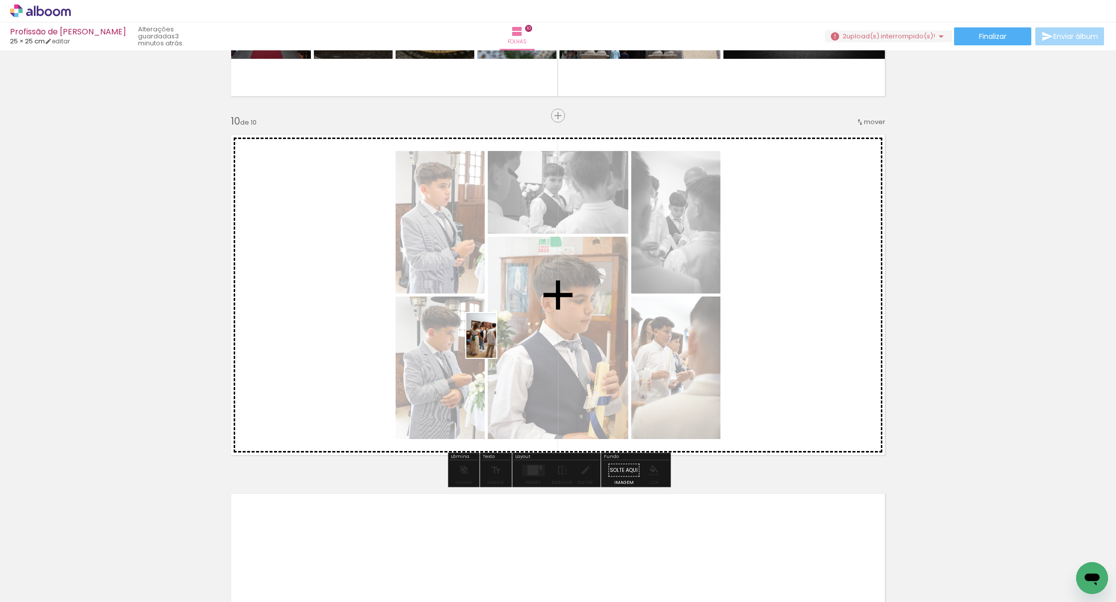
drag, startPoint x: 651, startPoint y: 578, endPoint x: 496, endPoint y: 343, distance: 281.7
click at [496, 343] on quentale-workspace at bounding box center [558, 301] width 1116 height 602
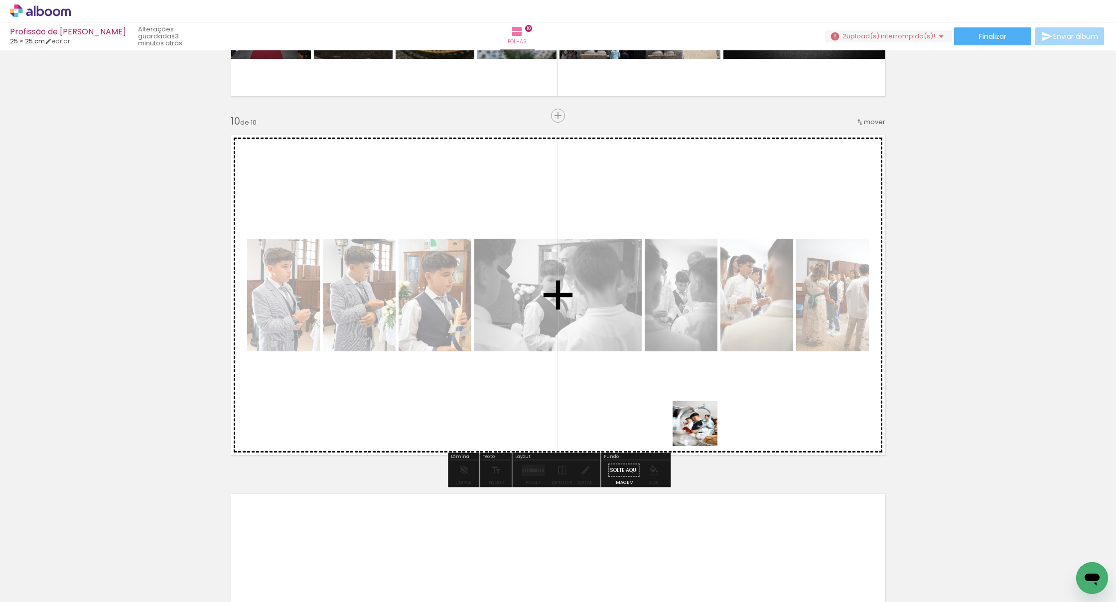
drag, startPoint x: 760, startPoint y: 551, endPoint x: 693, endPoint y: 461, distance: 112.2
click at [678, 381] on quentale-workspace at bounding box center [558, 301] width 1116 height 602
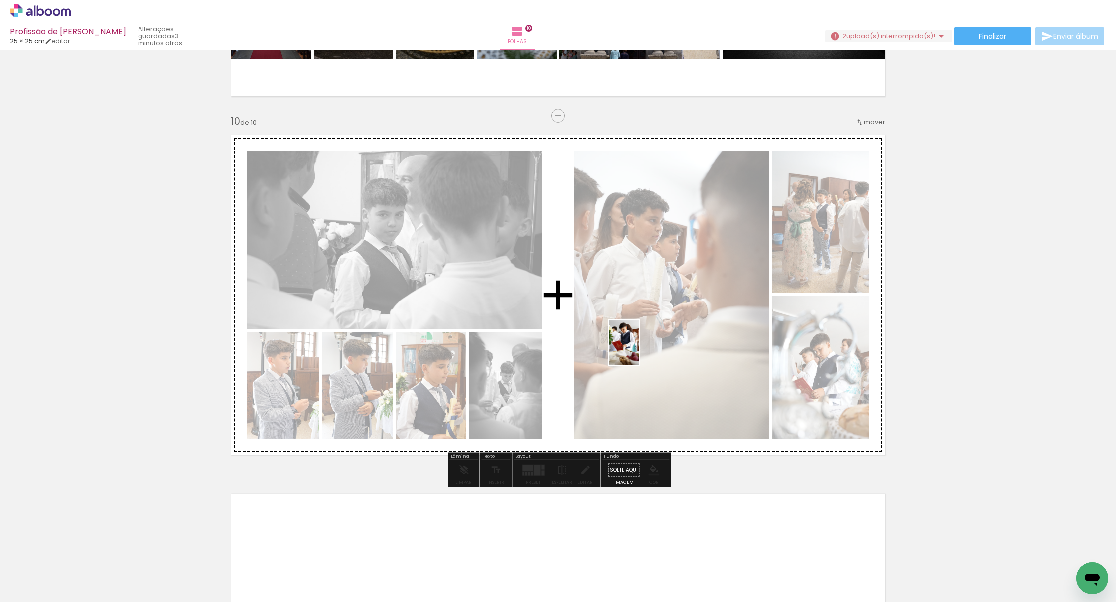
drag, startPoint x: 715, startPoint y: 573, endPoint x: 639, endPoint y: 350, distance: 235.3
click at [639, 350] on quentale-workspace at bounding box center [558, 301] width 1116 height 602
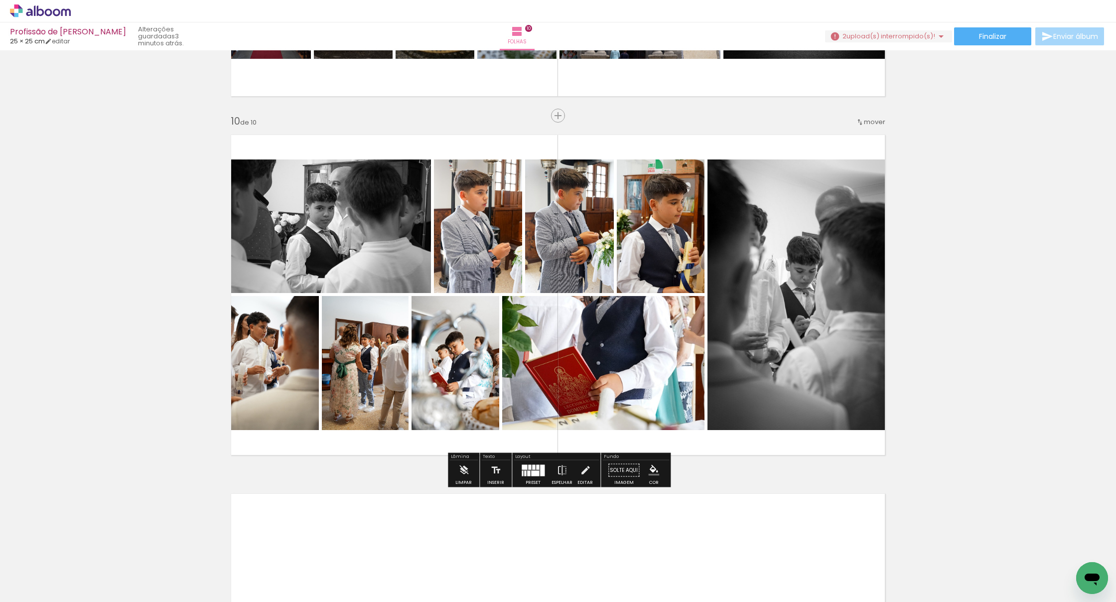
scroll to position [0, 0]
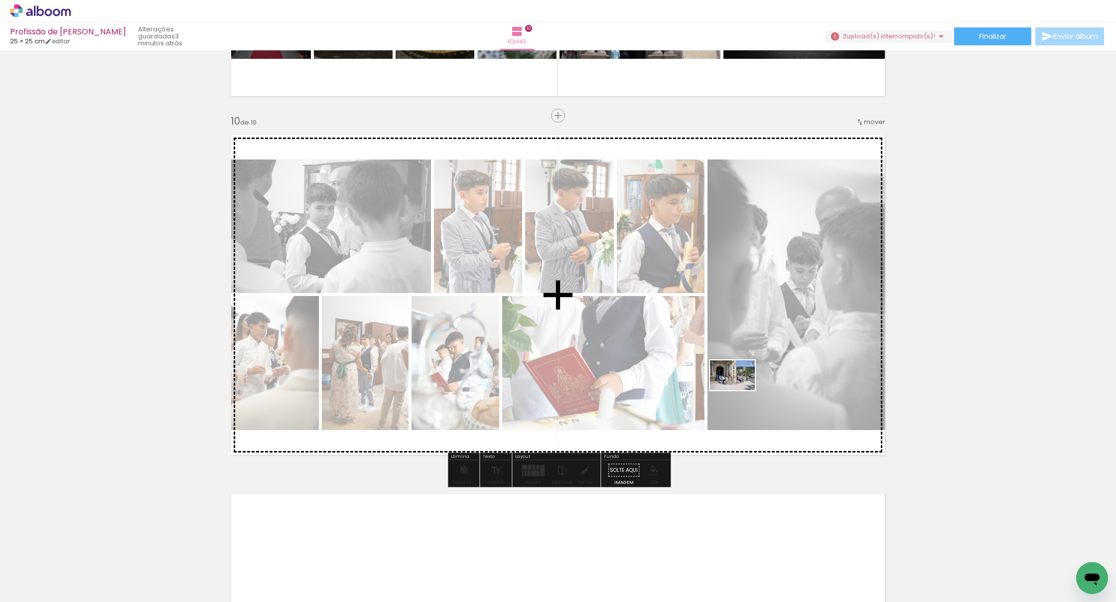
drag, startPoint x: 918, startPoint y: 562, endPoint x: 740, endPoint y: 389, distance: 248.5
click at [740, 389] on quentale-workspace at bounding box center [558, 301] width 1116 height 602
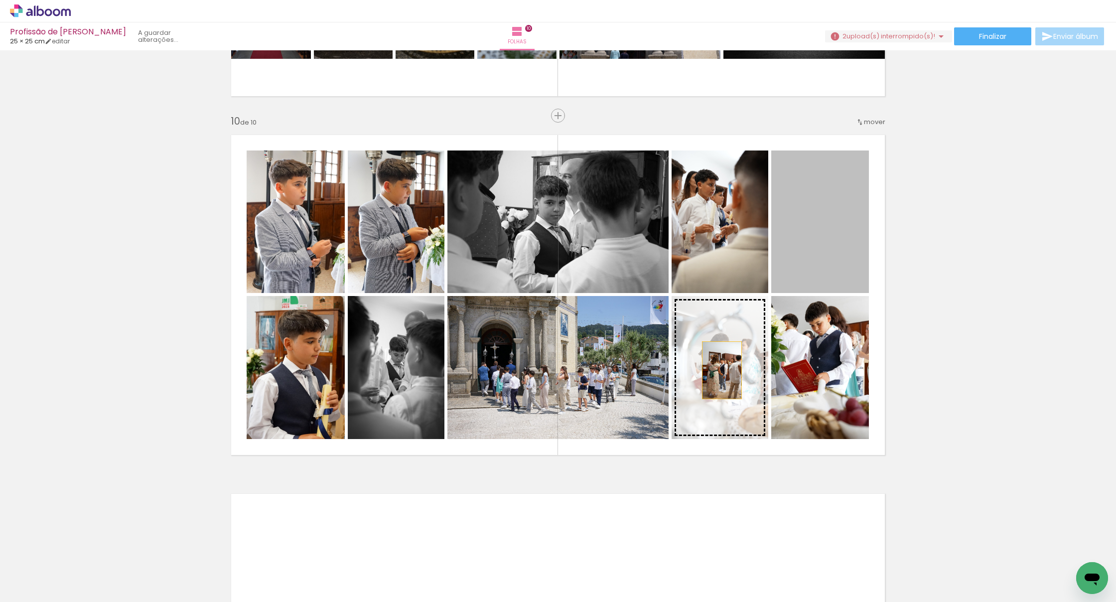
drag, startPoint x: 825, startPoint y: 258, endPoint x: 722, endPoint y: 370, distance: 152.7
click at [0, 0] on slot at bounding box center [0, 0] width 0 height 0
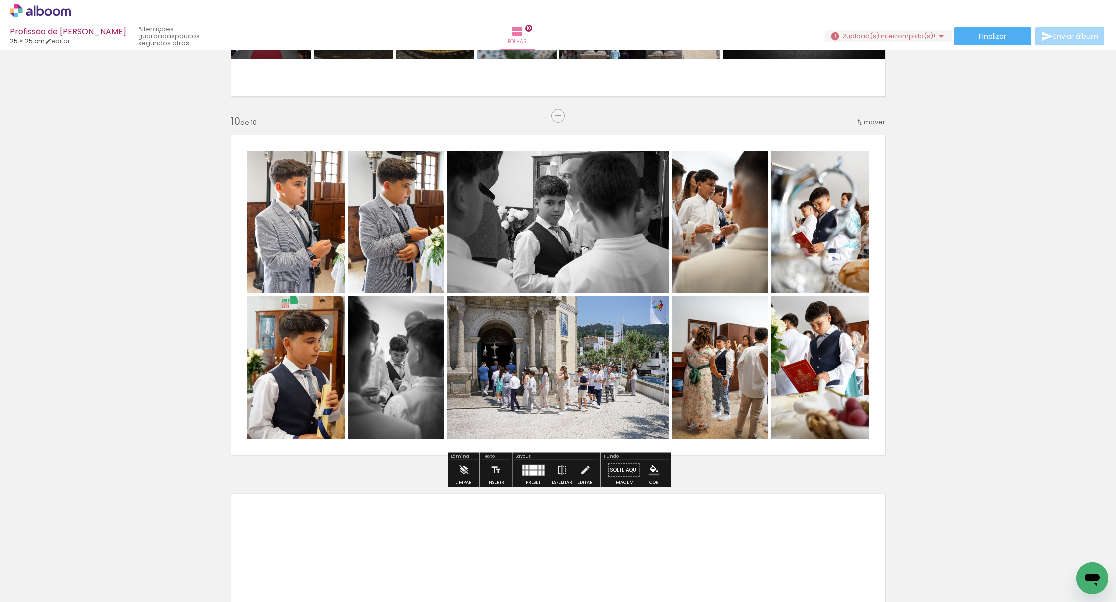
click at [0, 0] on slot "P&B" at bounding box center [0, 0] width 0 height 0
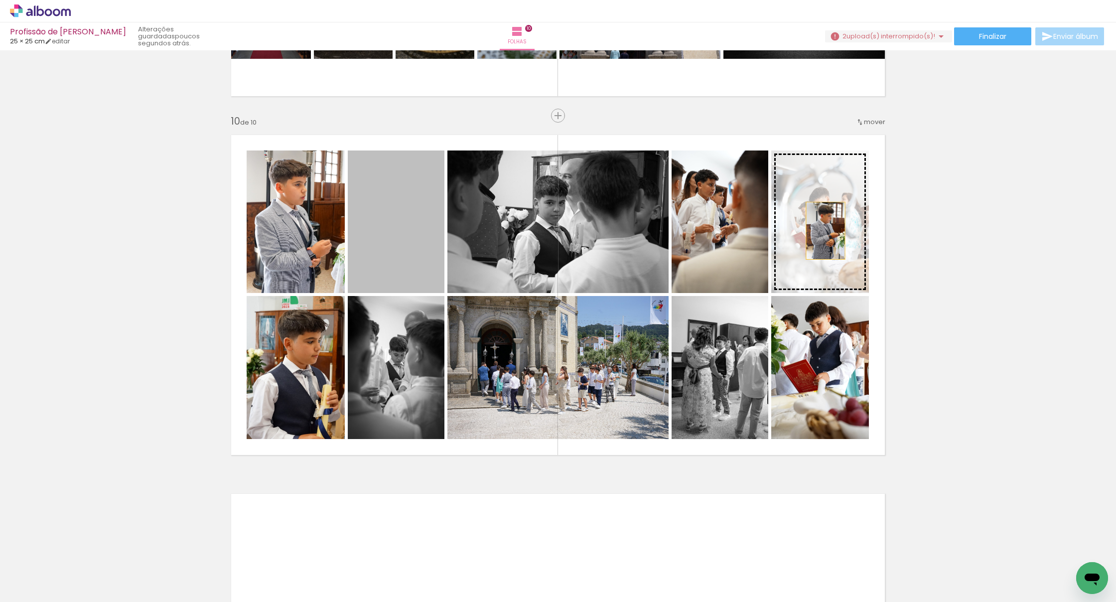
drag, startPoint x: 408, startPoint y: 243, endPoint x: 826, endPoint y: 231, distance: 418.3
click at [0, 0] on slot at bounding box center [0, 0] width 0 height 0
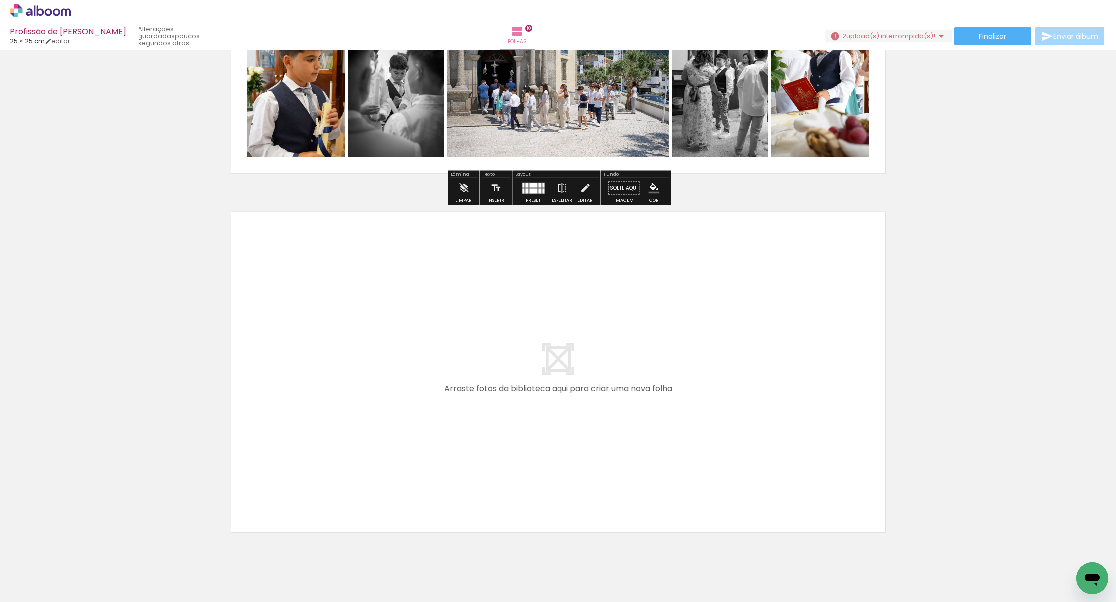
scroll to position [0, 4195]
click at [889, 35] on span "upload(s) interrompido(s)!" at bounding box center [891, 35] width 89 height 9
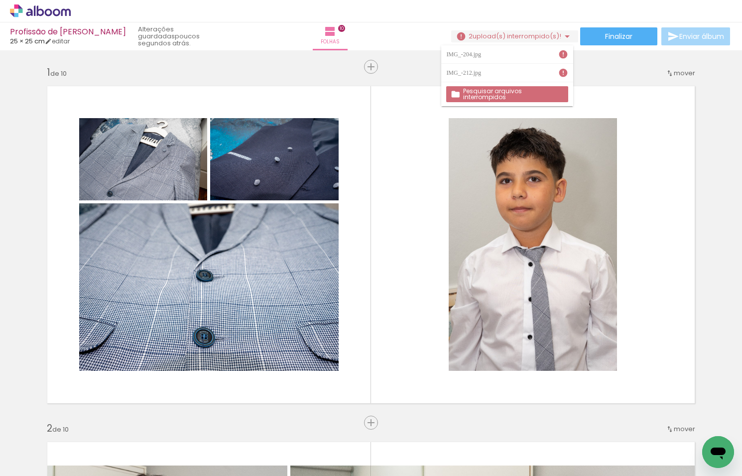
scroll to position [0, 4195]
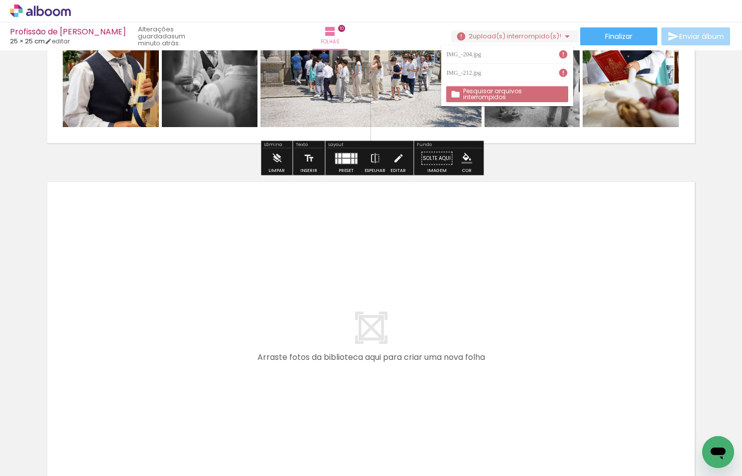
click at [0, 0] on slot "Pesquisar arquivos interrompidos" at bounding box center [0, 0] width 0 height 0
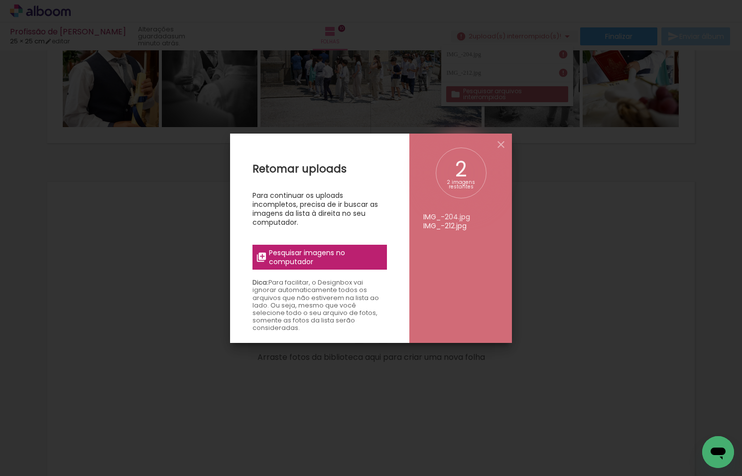
click at [333, 264] on span "Pesquisar imagens no computador" at bounding box center [325, 257] width 112 height 18
click at [0, 0] on input "file" at bounding box center [0, 0] width 0 height 0
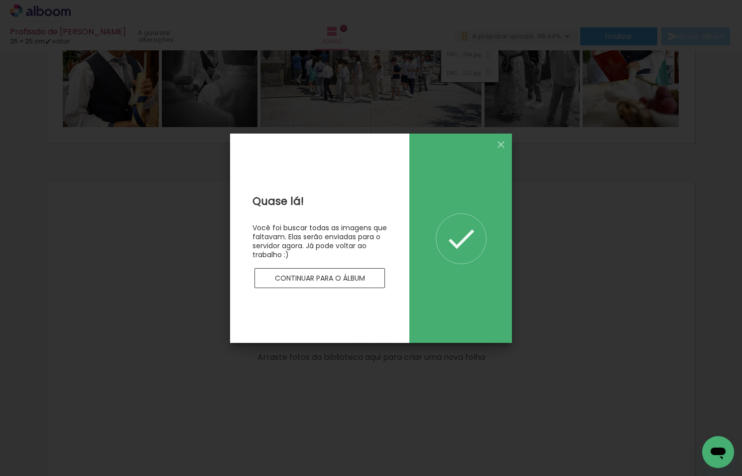
click at [0, 0] on slot "Continuar para o álbum" at bounding box center [0, 0] width 0 height 0
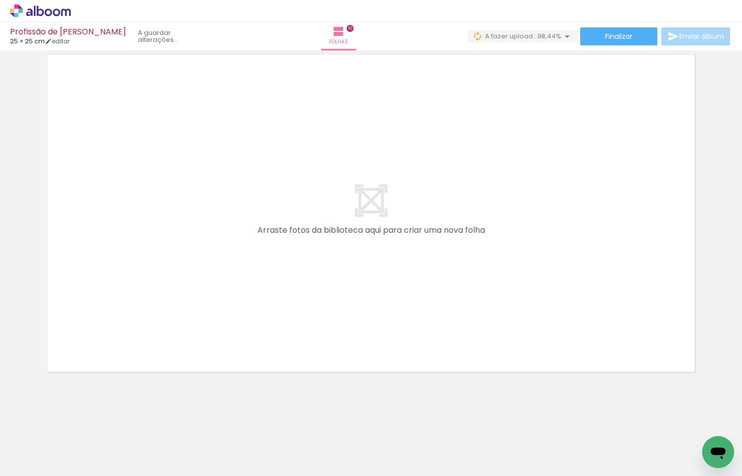
scroll to position [0, 4336]
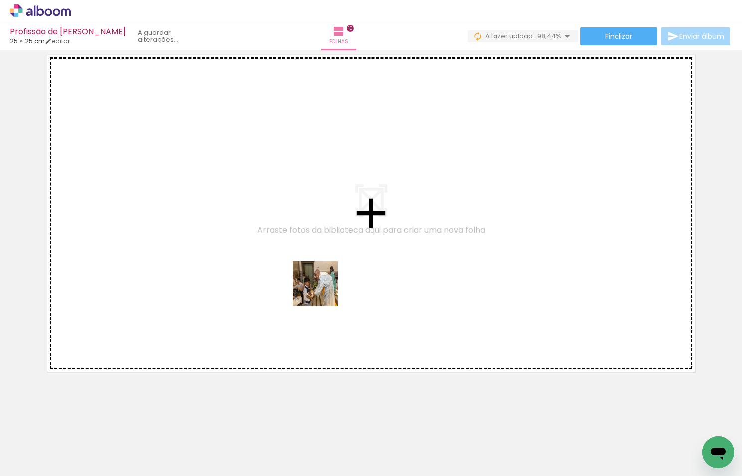
click at [311, 282] on quentale-workspace at bounding box center [371, 238] width 742 height 476
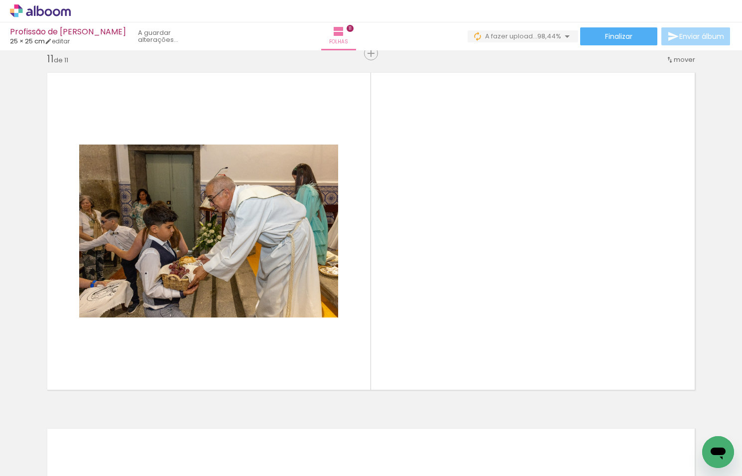
scroll to position [3570, 0]
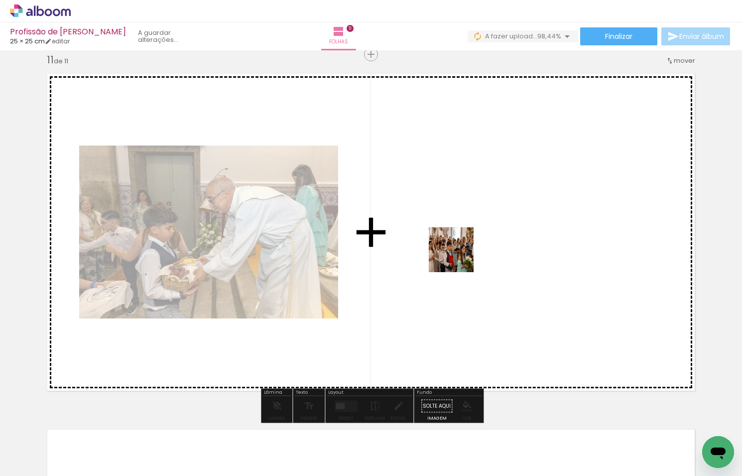
click at [460, 237] on quentale-workspace at bounding box center [371, 238] width 742 height 476
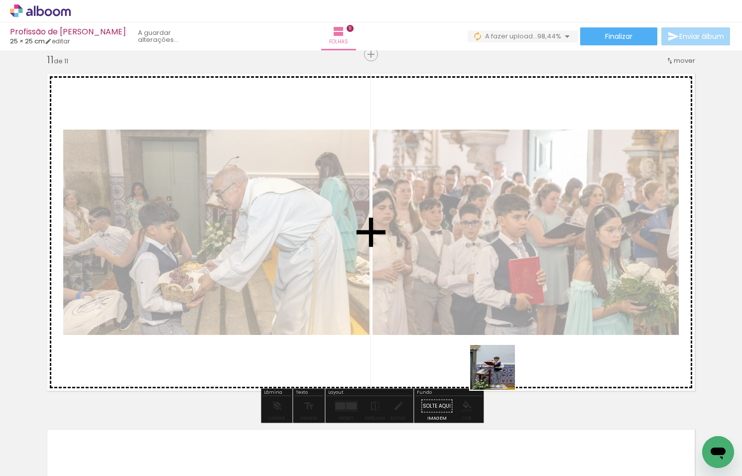
click at [481, 264] on quentale-workspace at bounding box center [371, 238] width 742 height 476
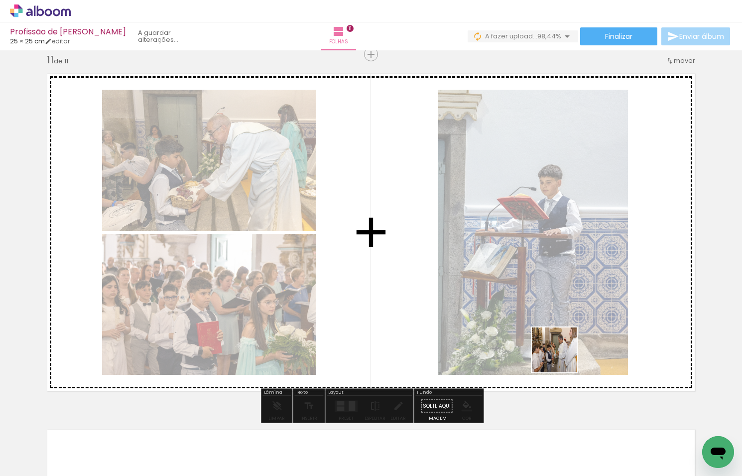
drag, startPoint x: 561, startPoint y: 430, endPoint x: 571, endPoint y: 370, distance: 60.7
click at [550, 266] on quentale-workspace at bounding box center [371, 238] width 742 height 476
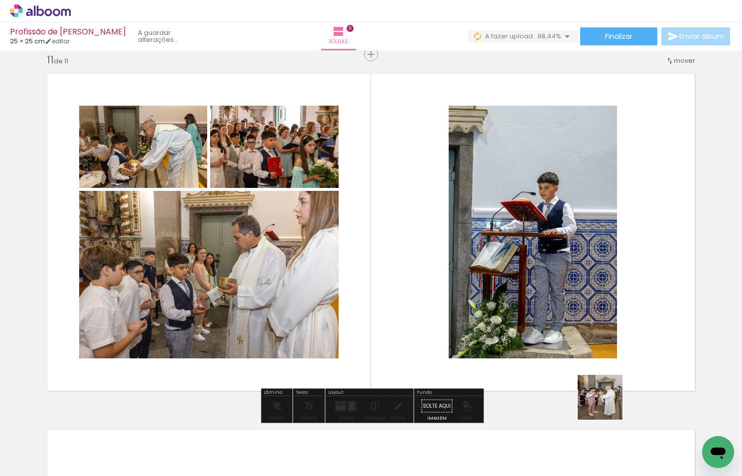
drag, startPoint x: 608, startPoint y: 405, endPoint x: 555, endPoint y: 295, distance: 122.1
click at [555, 295] on quentale-workspace at bounding box center [371, 238] width 742 height 476
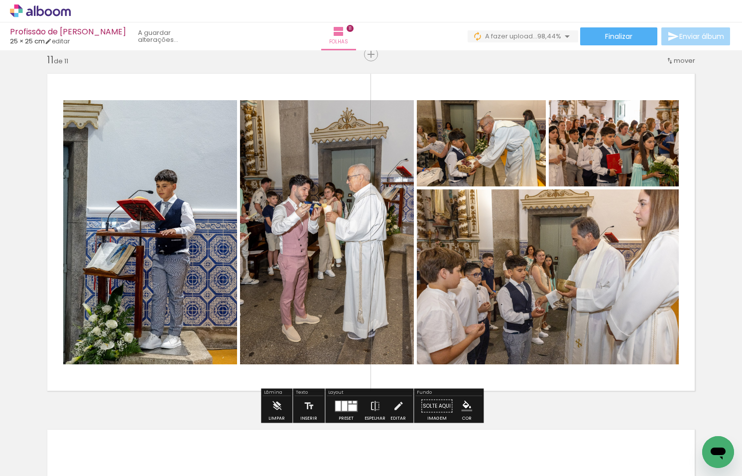
scroll to position [0, 4503]
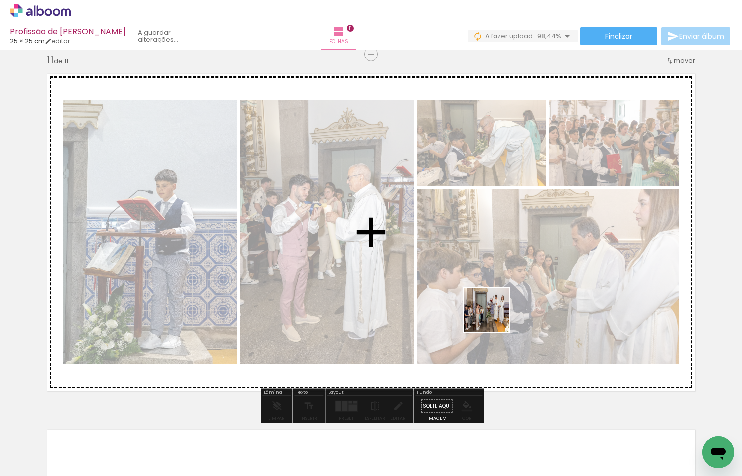
drag, startPoint x: 518, startPoint y: 420, endPoint x: 493, endPoint y: 324, distance: 99.0
click at [493, 308] on quentale-workspace at bounding box center [371, 238] width 742 height 476
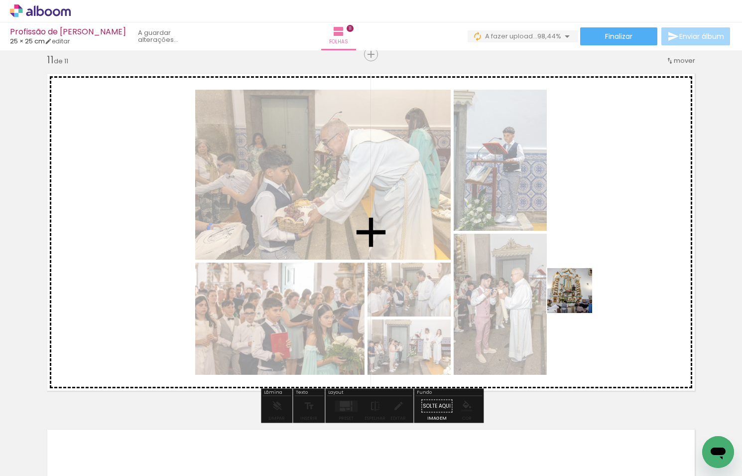
drag, startPoint x: 569, startPoint y: 445, endPoint x: 581, endPoint y: 281, distance: 164.9
click at [581, 281] on quentale-workspace at bounding box center [371, 238] width 742 height 476
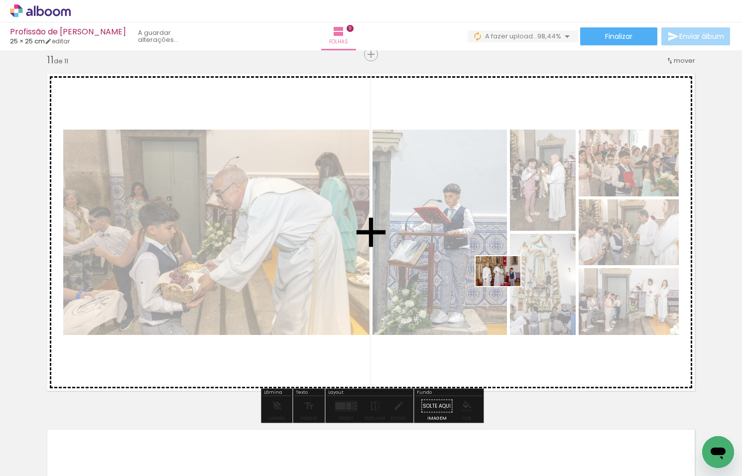
click at [506, 286] on quentale-workspace at bounding box center [371, 238] width 742 height 476
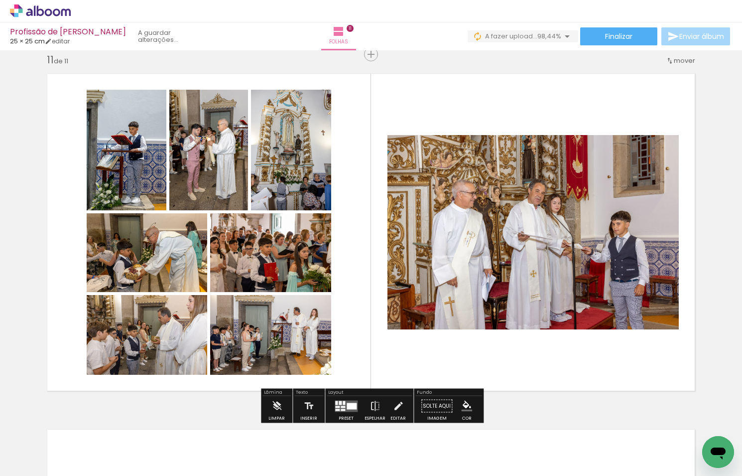
scroll to position [0, 4670]
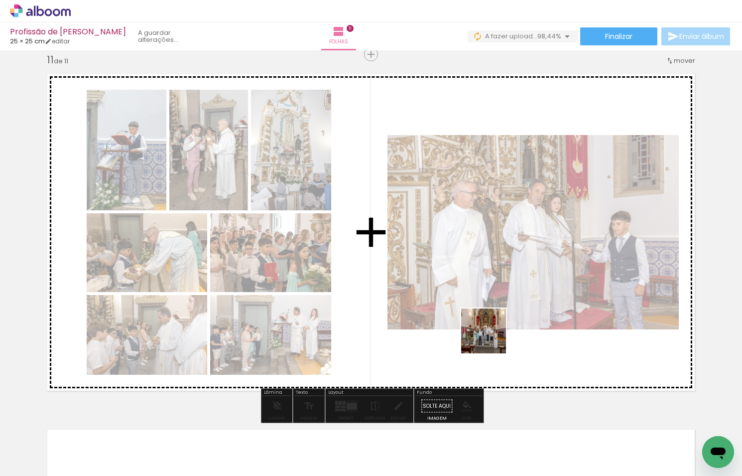
drag, startPoint x: 511, startPoint y: 439, endPoint x: 491, endPoint y: 293, distance: 147.8
click at [489, 292] on quentale-workspace at bounding box center [371, 238] width 742 height 476
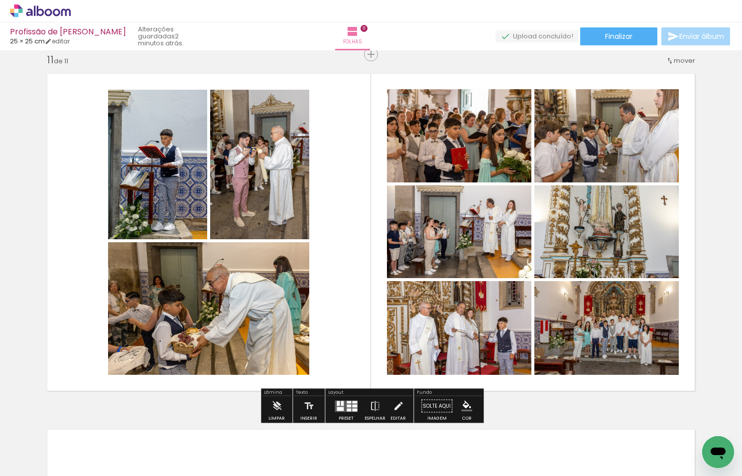
click at [349, 407] on div at bounding box center [349, 405] width 4 height 3
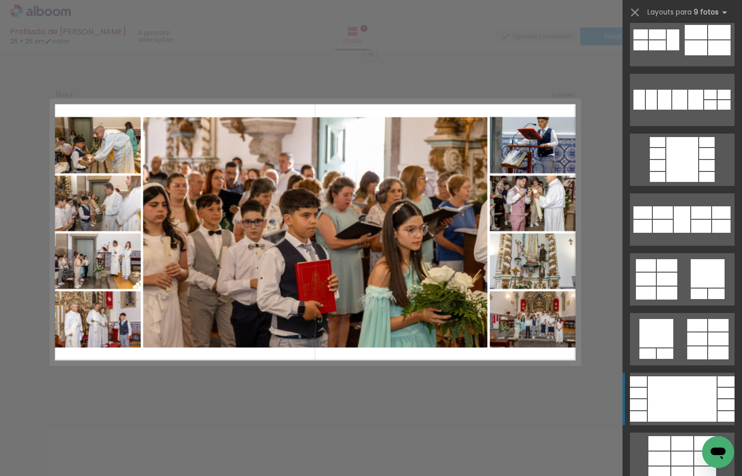
scroll to position [321, 0]
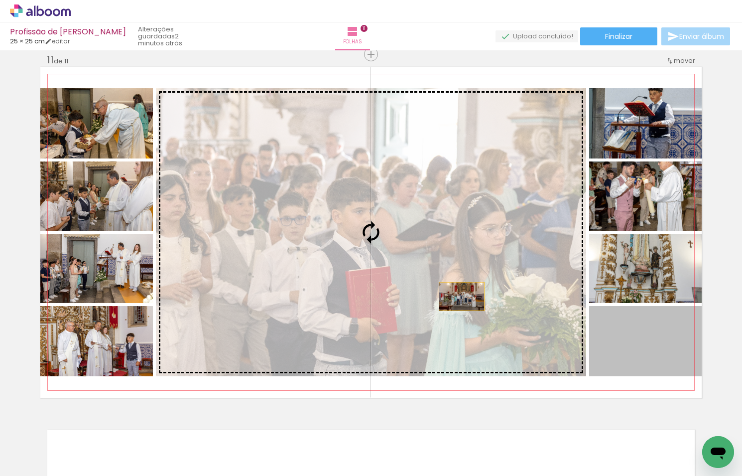
drag, startPoint x: 634, startPoint y: 348, endPoint x: 461, endPoint y: 296, distance: 180.5
click at [0, 0] on slot at bounding box center [0, 0] width 0 height 0
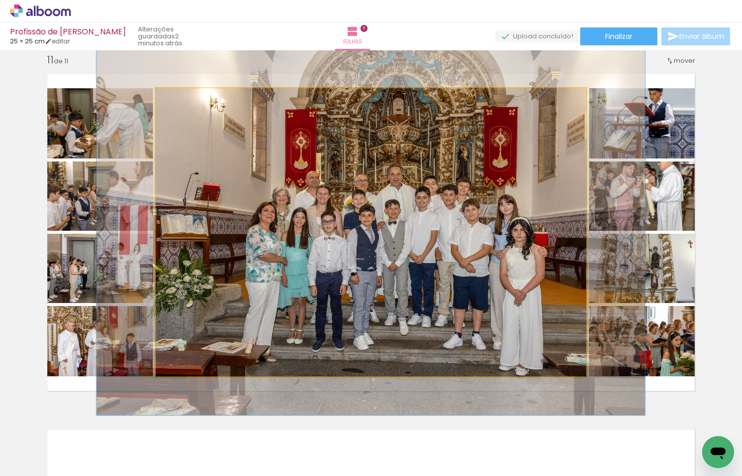
type paper-slider "126"
drag, startPoint x: 181, startPoint y: 98, endPoint x: 189, endPoint y: 99, distance: 8.0
click at [189, 97] on div at bounding box center [188, 98] width 9 height 9
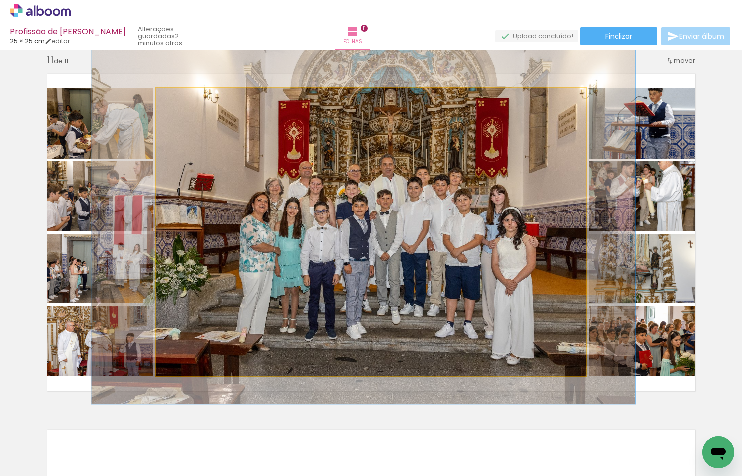
drag, startPoint x: 366, startPoint y: 237, endPoint x: 358, endPoint y: 227, distance: 12.5
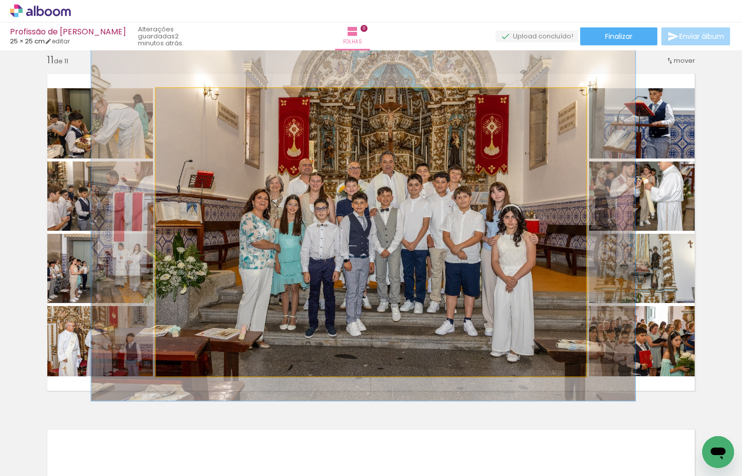
click at [363, 235] on div at bounding box center [363, 219] width 544 height 363
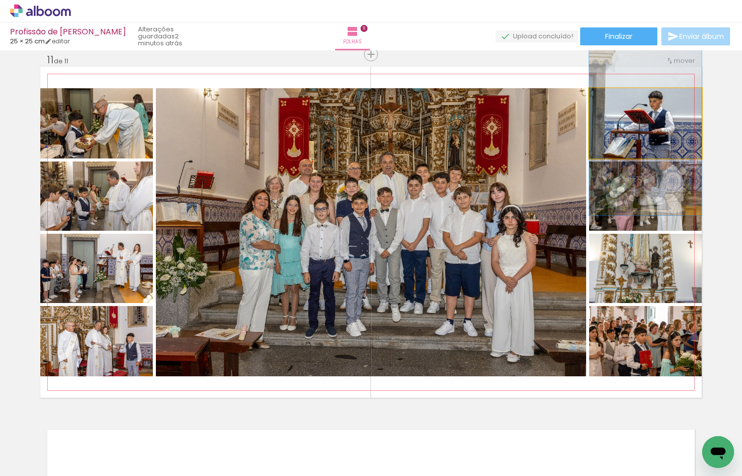
drag, startPoint x: 666, startPoint y: 119, endPoint x: 665, endPoint y: 126, distance: 7.5
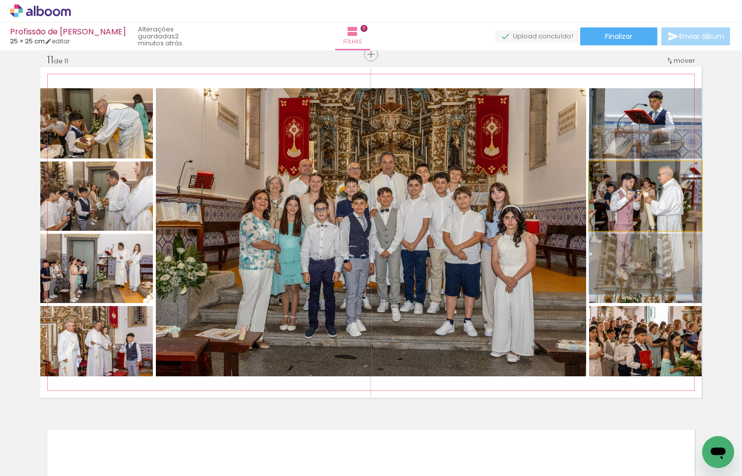
drag, startPoint x: 661, startPoint y: 202, endPoint x: 660, endPoint y: 215, distance: 13.0
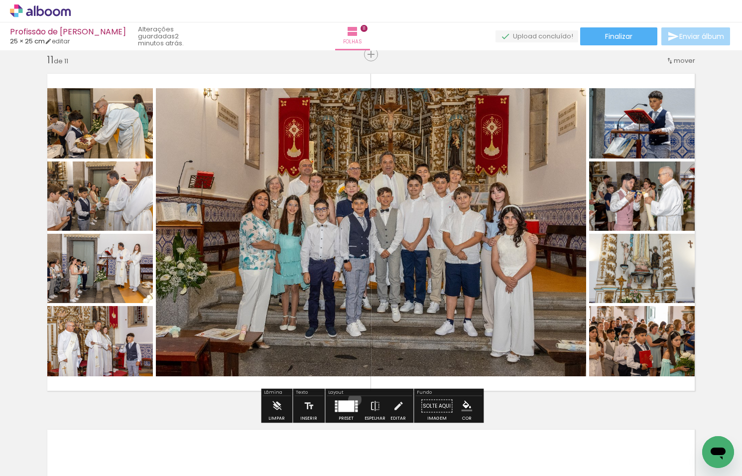
click at [353, 400] on div at bounding box center [346, 406] width 27 height 20
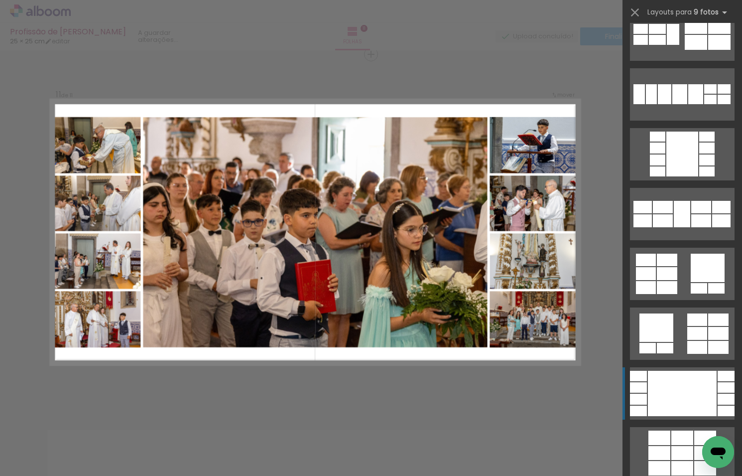
scroll to position [658, 0]
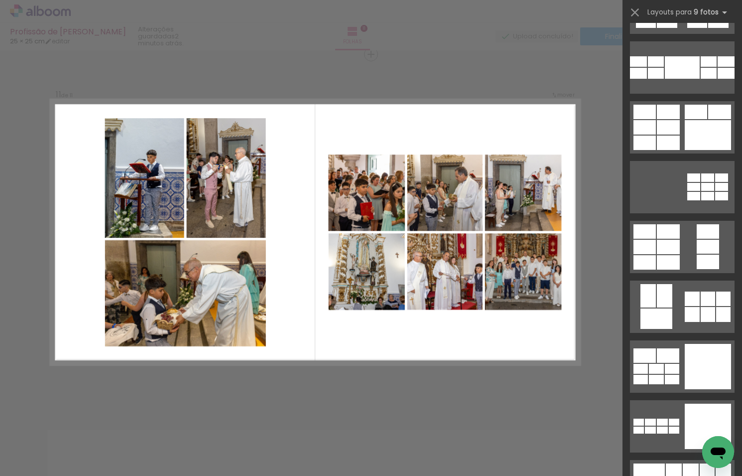
click at [532, 275] on quentale-photo at bounding box center [523, 271] width 77 height 77
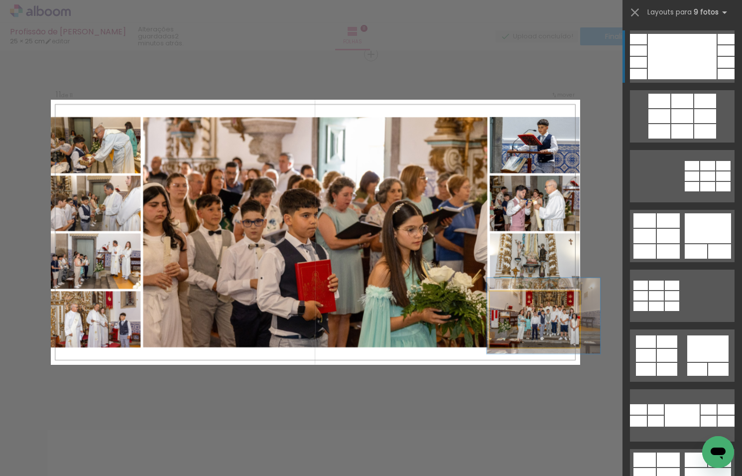
drag, startPoint x: 534, startPoint y: 314, endPoint x: 547, endPoint y: 315, distance: 13.0
click at [553, 314] on div at bounding box center [544, 316] width 114 height 76
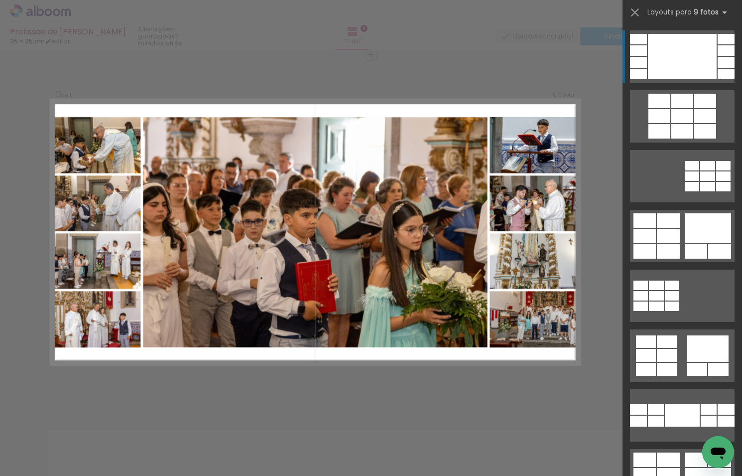
click at [141, 175] on div at bounding box center [96, 145] width 90 height 60
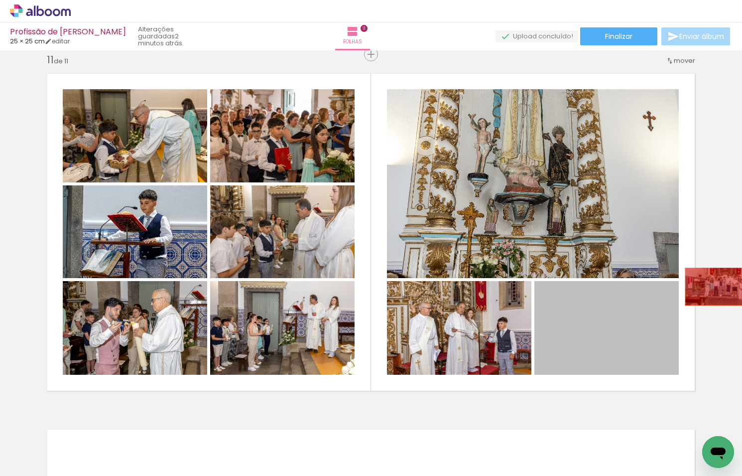
drag, startPoint x: 622, startPoint y: 327, endPoint x: 715, endPoint y: 287, distance: 100.8
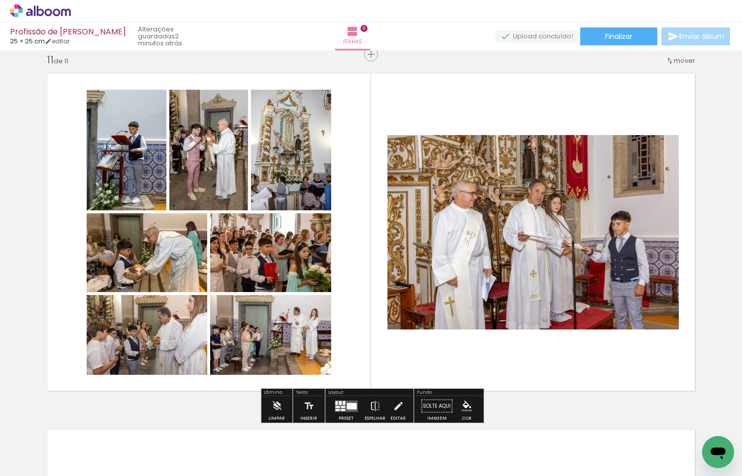
click at [350, 408] on div at bounding box center [352, 406] width 10 height 6
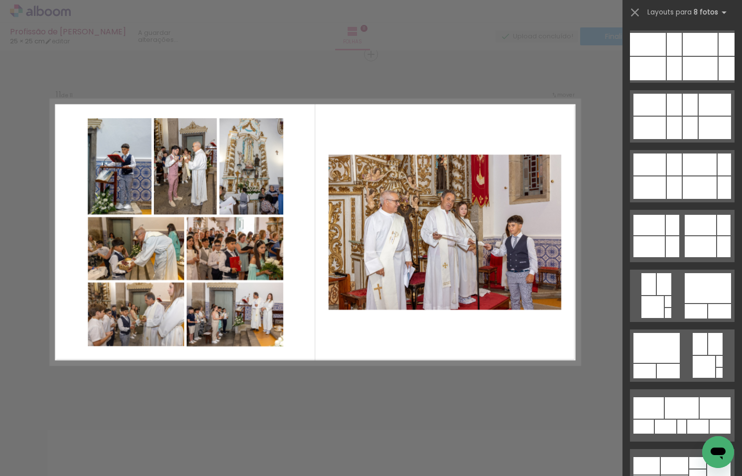
scroll to position [0, 0]
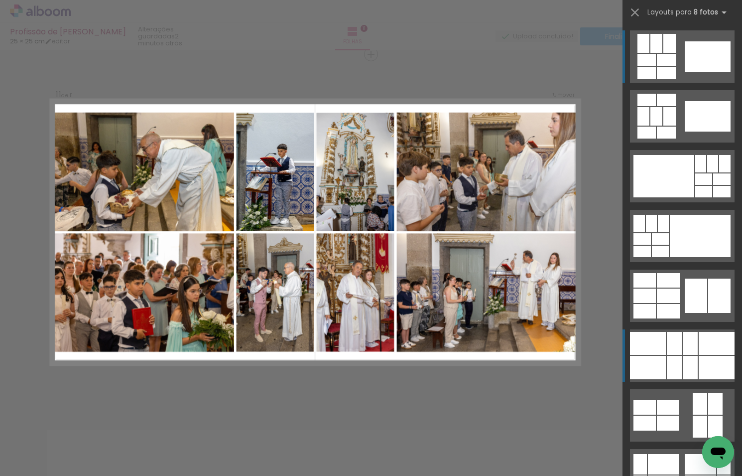
click at [676, 66] on div at bounding box center [666, 60] width 19 height 12
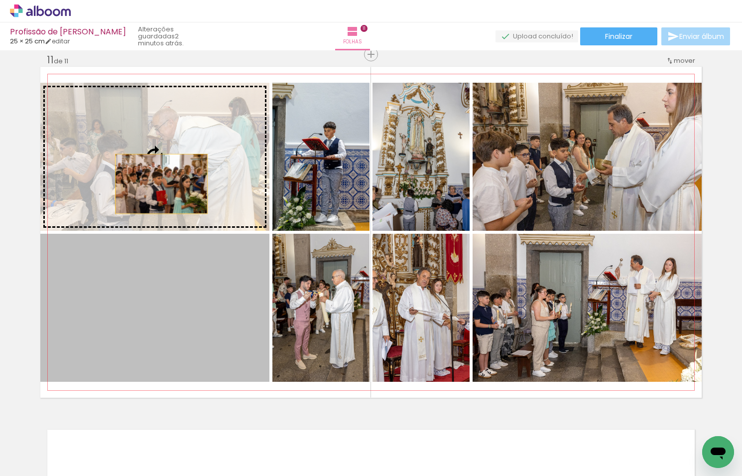
drag, startPoint x: 190, startPoint y: 286, endPoint x: 158, endPoint y: 167, distance: 122.2
click at [0, 0] on slot at bounding box center [0, 0] width 0 height 0
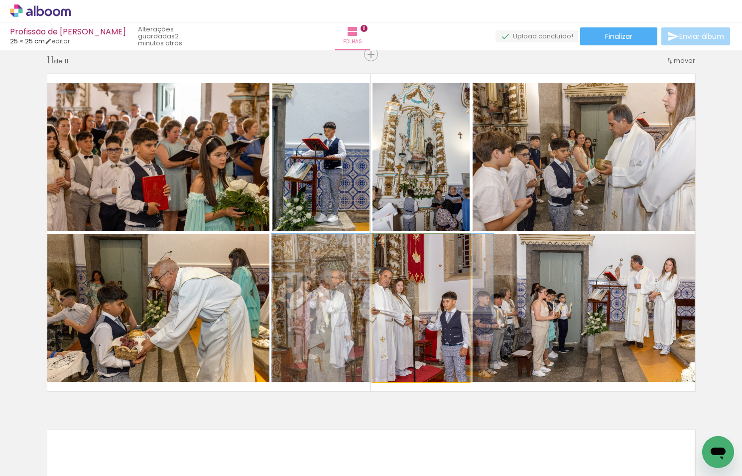
drag, startPoint x: 420, startPoint y: 311, endPoint x: 382, endPoint y: 310, distance: 38.4
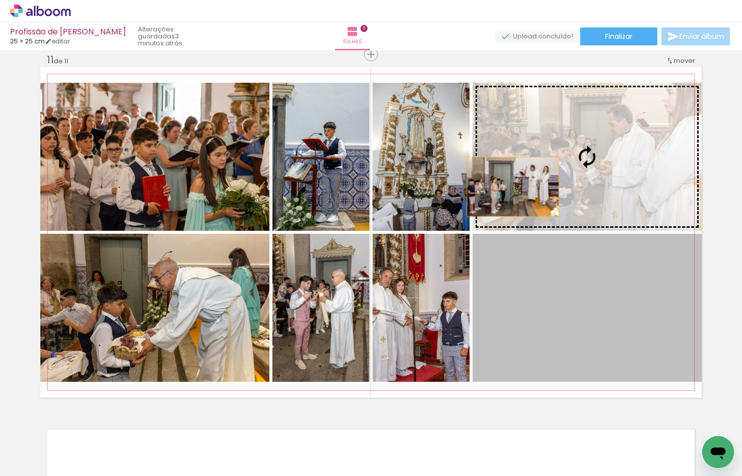
drag, startPoint x: 515, startPoint y: 290, endPoint x: 513, endPoint y: 172, distance: 117.6
click at [0, 0] on slot at bounding box center [0, 0] width 0 height 0
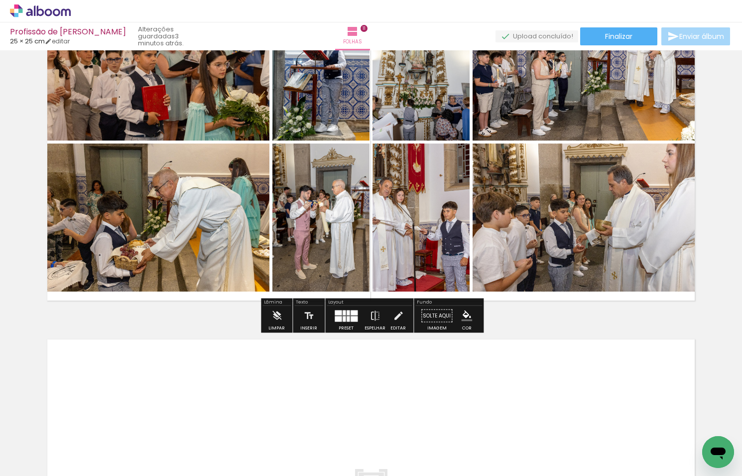
scroll to position [3662, 0]
